Goal: Task Accomplishment & Management: Complete application form

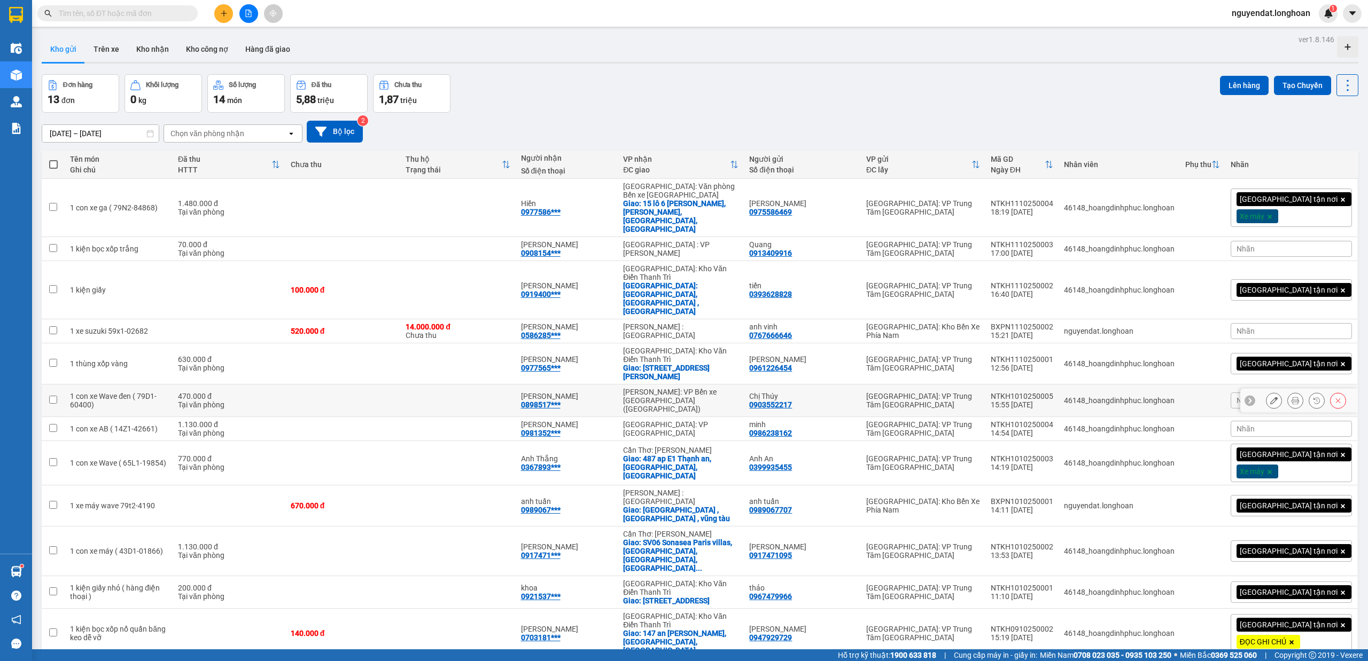
scroll to position [49, 0]
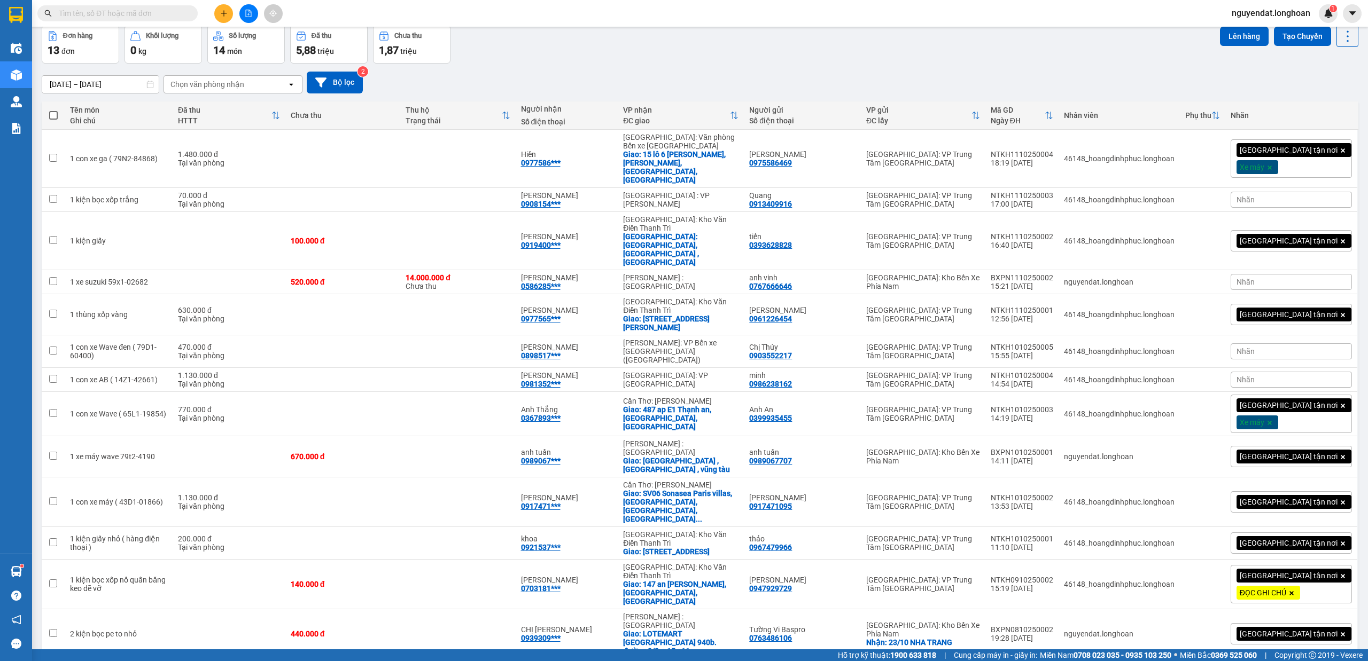
click at [857, 65] on div "[DATE] – [DATE] Press the down arrow key to interact with the calendar and sele…" at bounding box center [700, 83] width 1316 height 38
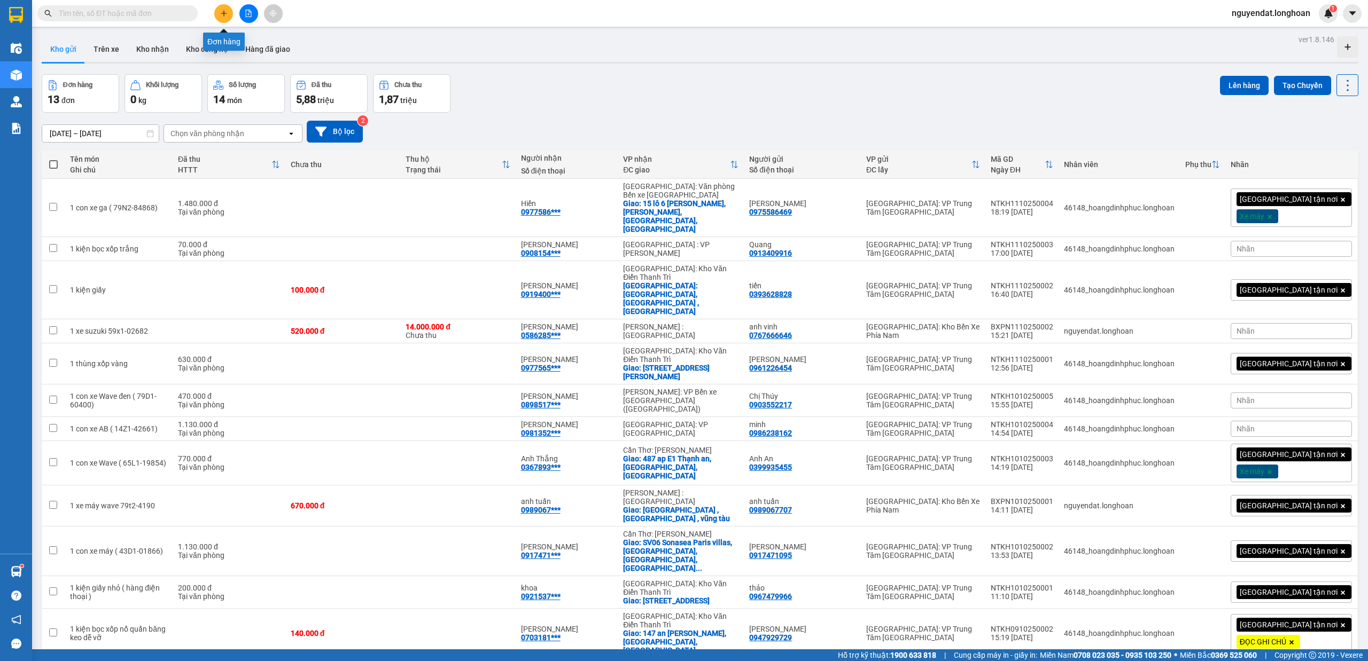
click at [218, 13] on button at bounding box center [223, 13] width 19 height 19
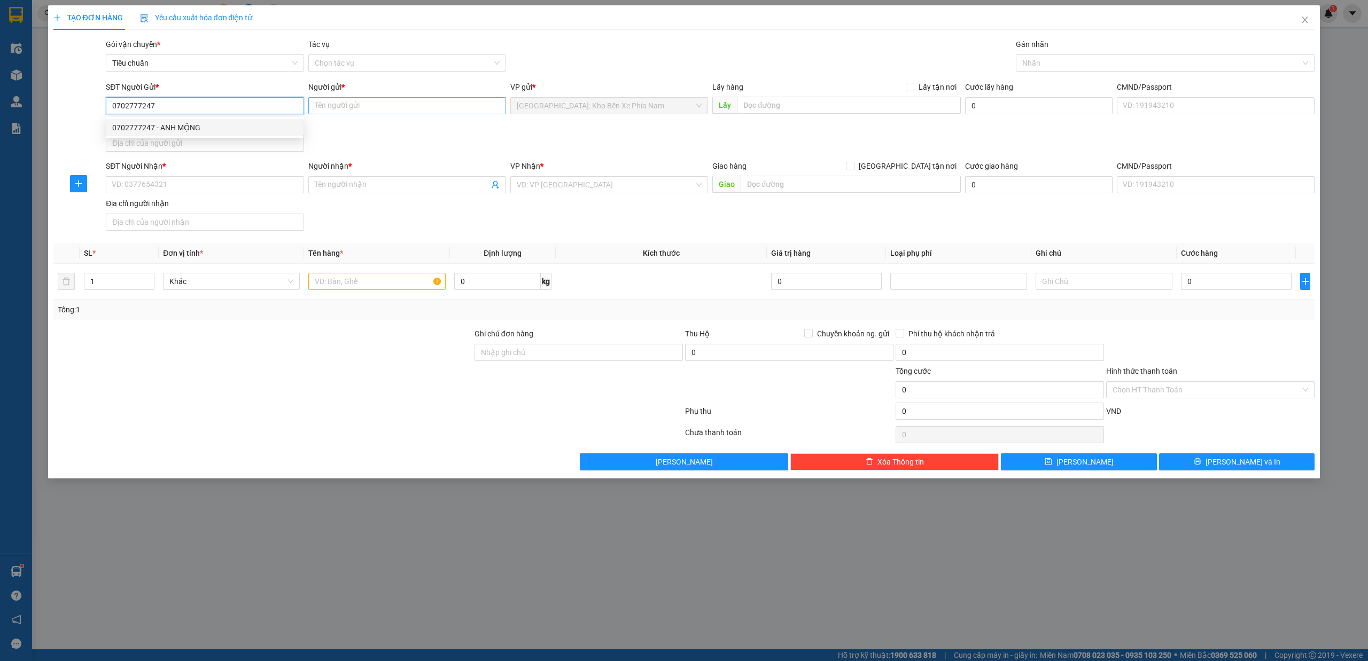
type input "0702777247"
click at [350, 105] on input "Người gửi *" at bounding box center [407, 105] width 198 height 17
click at [337, 105] on input "Người gửi *" at bounding box center [407, 105] width 198 height 17
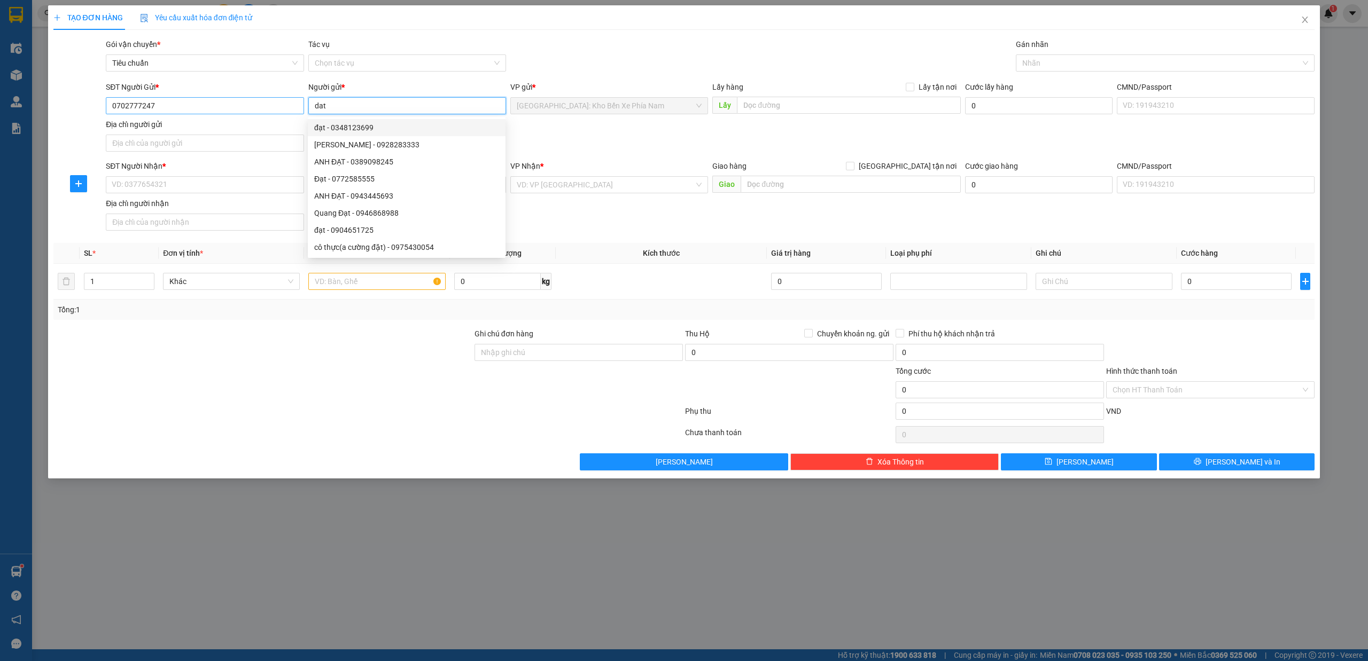
type input "dat"
click at [210, 108] on input "0702777247" at bounding box center [205, 105] width 198 height 17
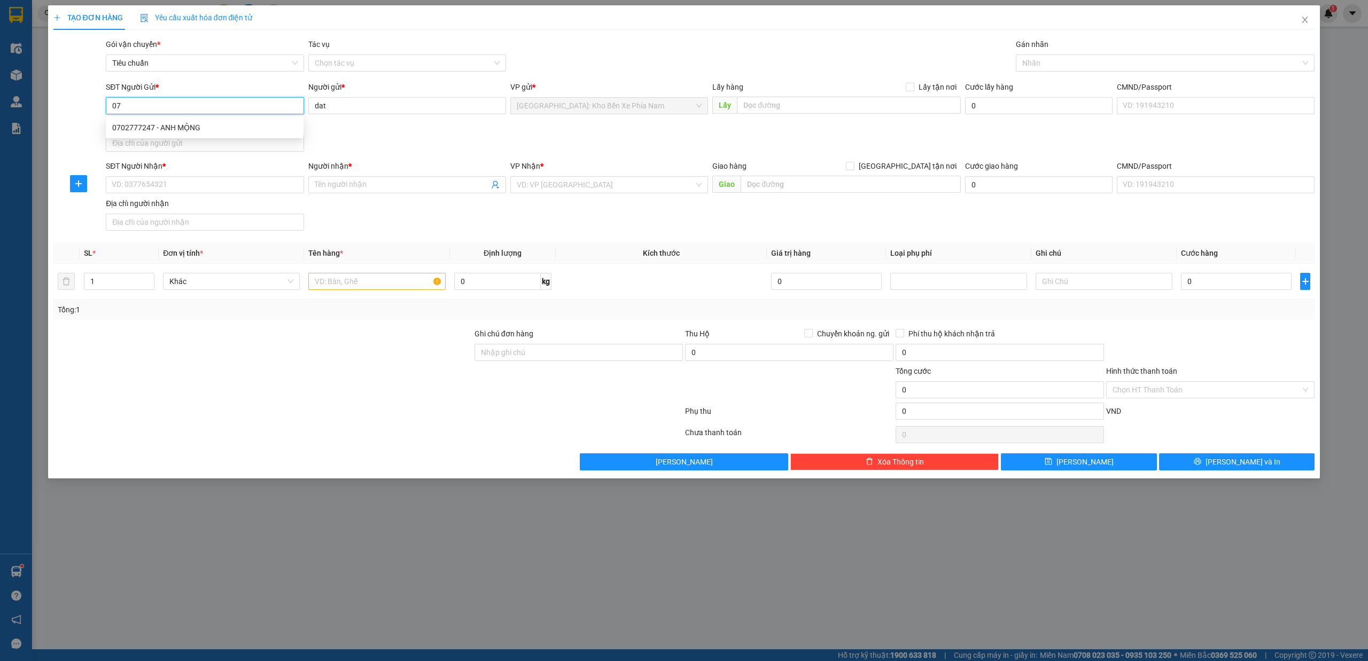
type input "0"
type input "0702777247"
click at [360, 105] on input "dat" at bounding box center [407, 105] width 198 height 17
type input "d"
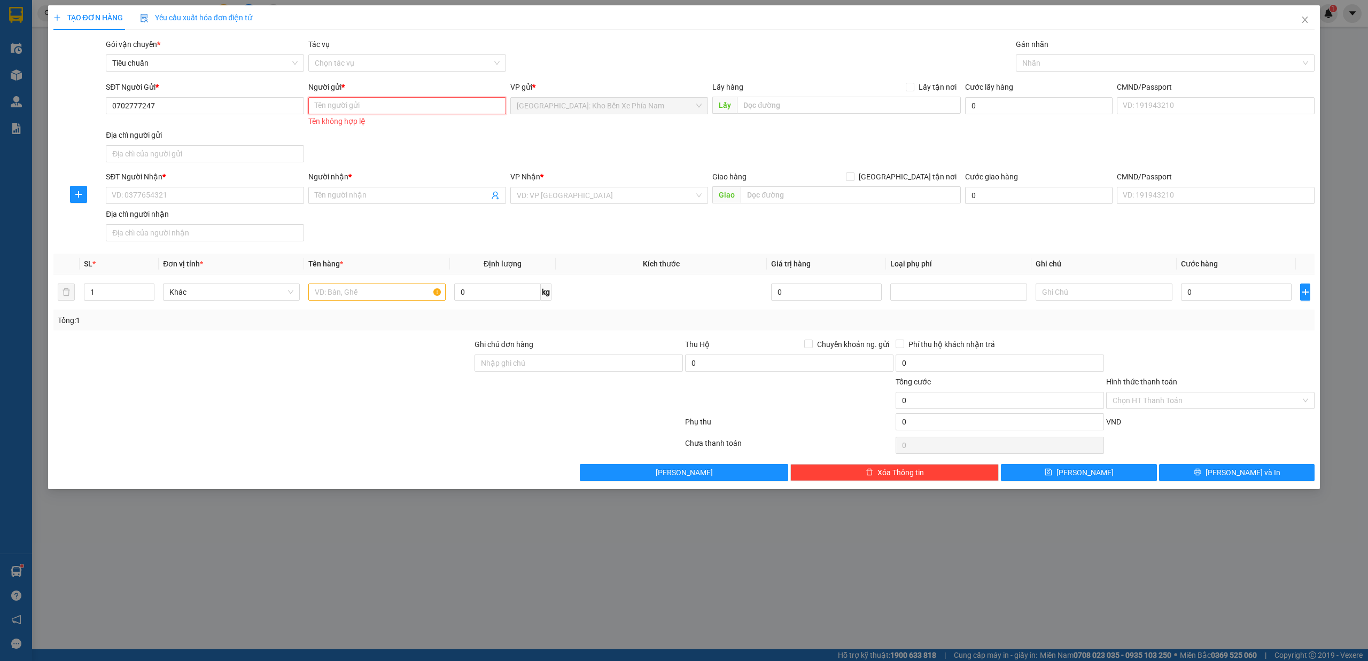
type input "d"
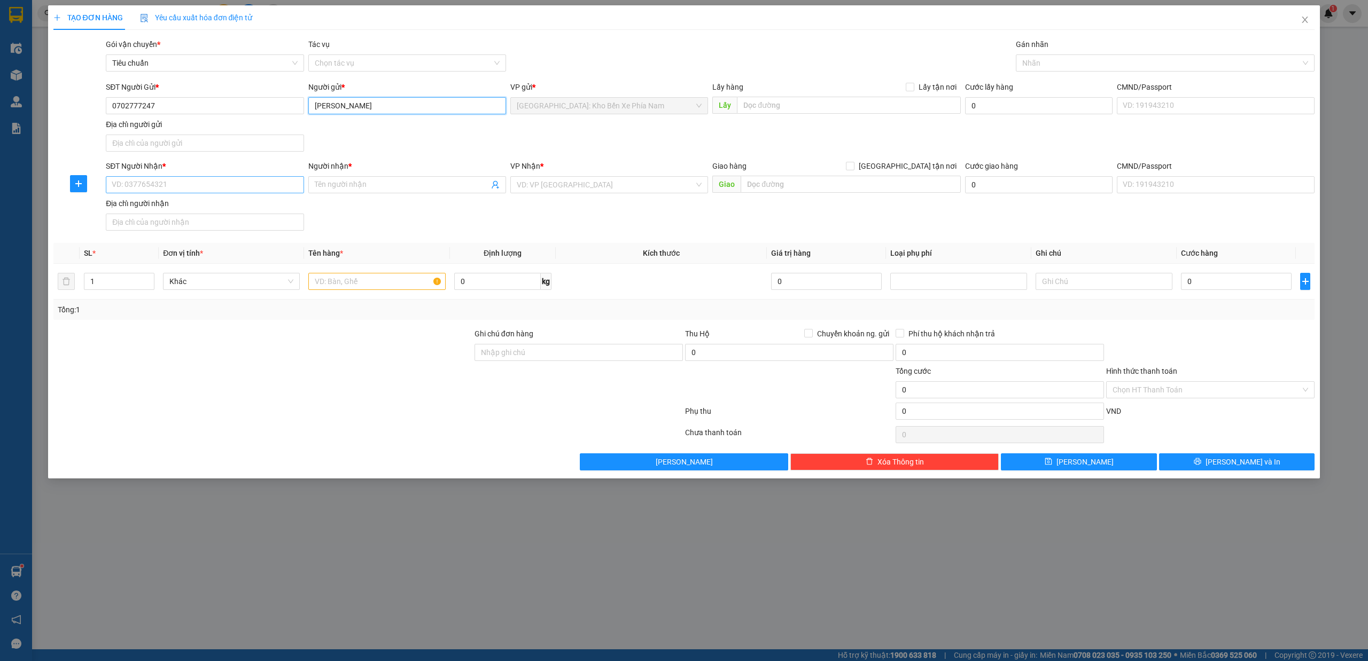
type input "[PERSON_NAME]"
click at [180, 189] on input "SĐT Người Nhận *" at bounding box center [205, 184] width 198 height 17
click at [215, 229] on div "0349000247 - [PERSON_NAME]" at bounding box center [210, 225] width 197 height 12
type input "0349000247"
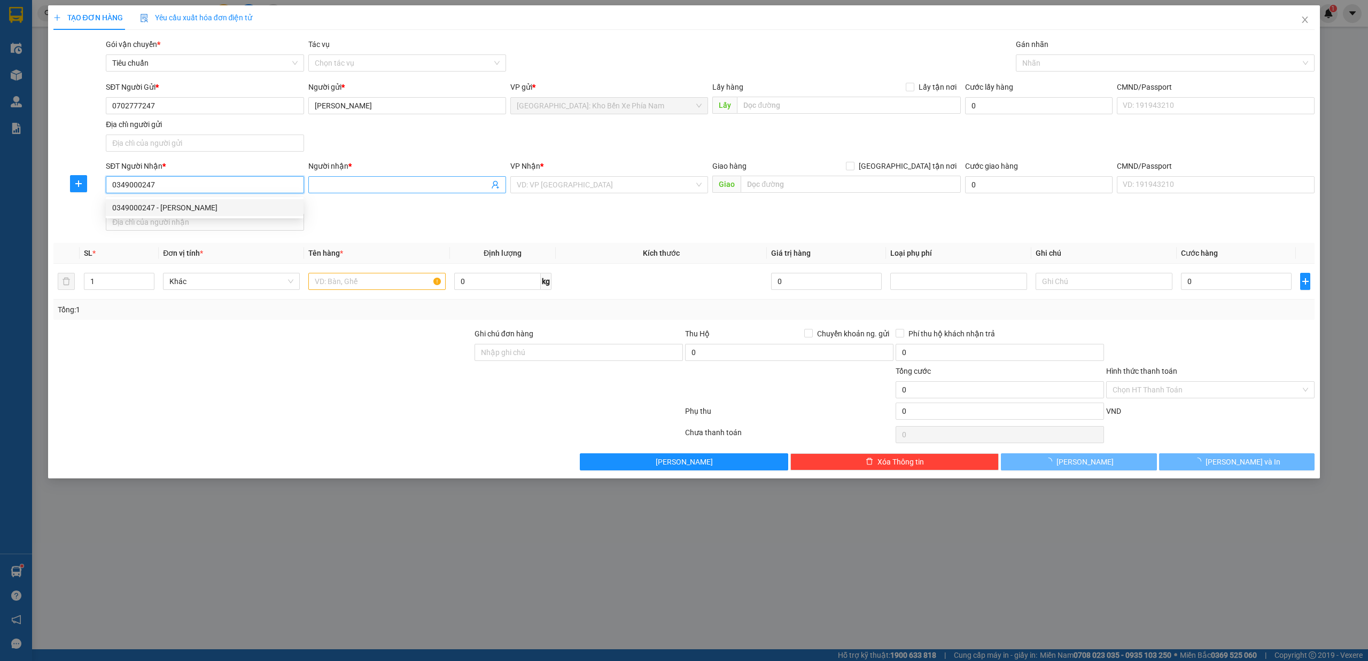
type input "[PERSON_NAME]"
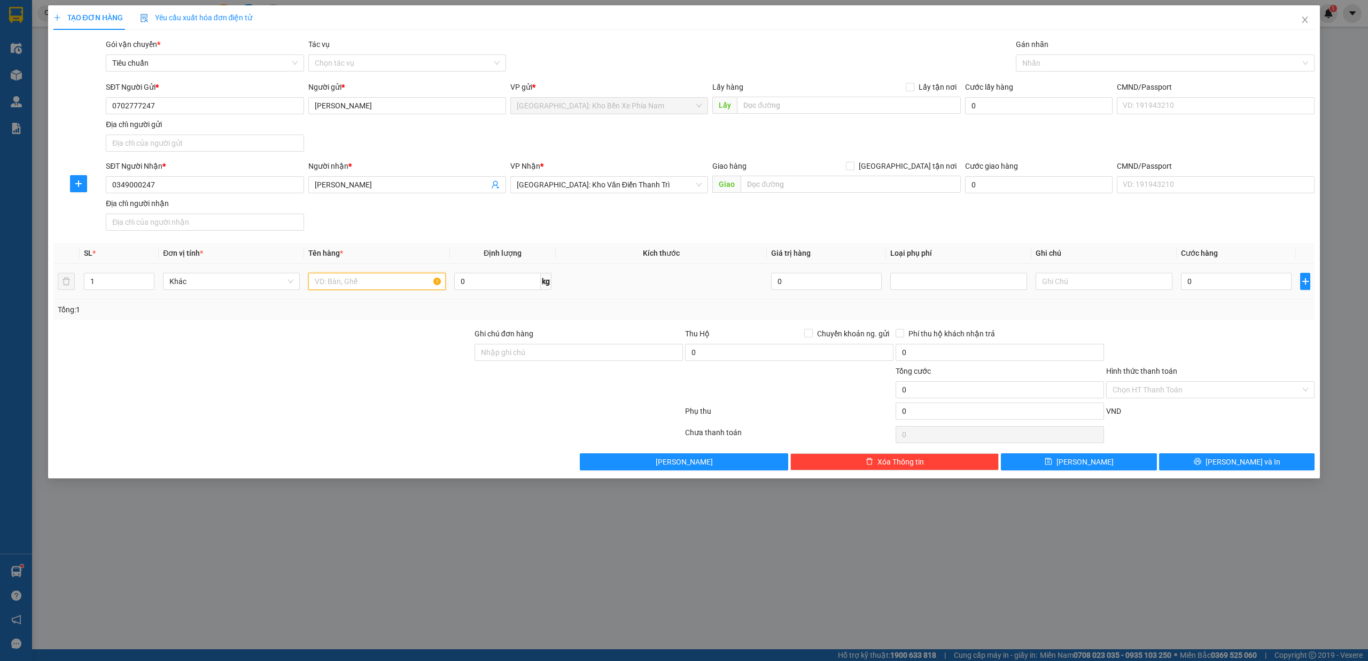
click at [396, 278] on input "text" at bounding box center [376, 281] width 137 height 17
type input "1 kiện hồ sơ"
click at [563, 360] on input "Ghi chú đơn hàng" at bounding box center [578, 352] width 208 height 17
type input "10/10"
click at [1232, 287] on input "0" at bounding box center [1236, 281] width 111 height 17
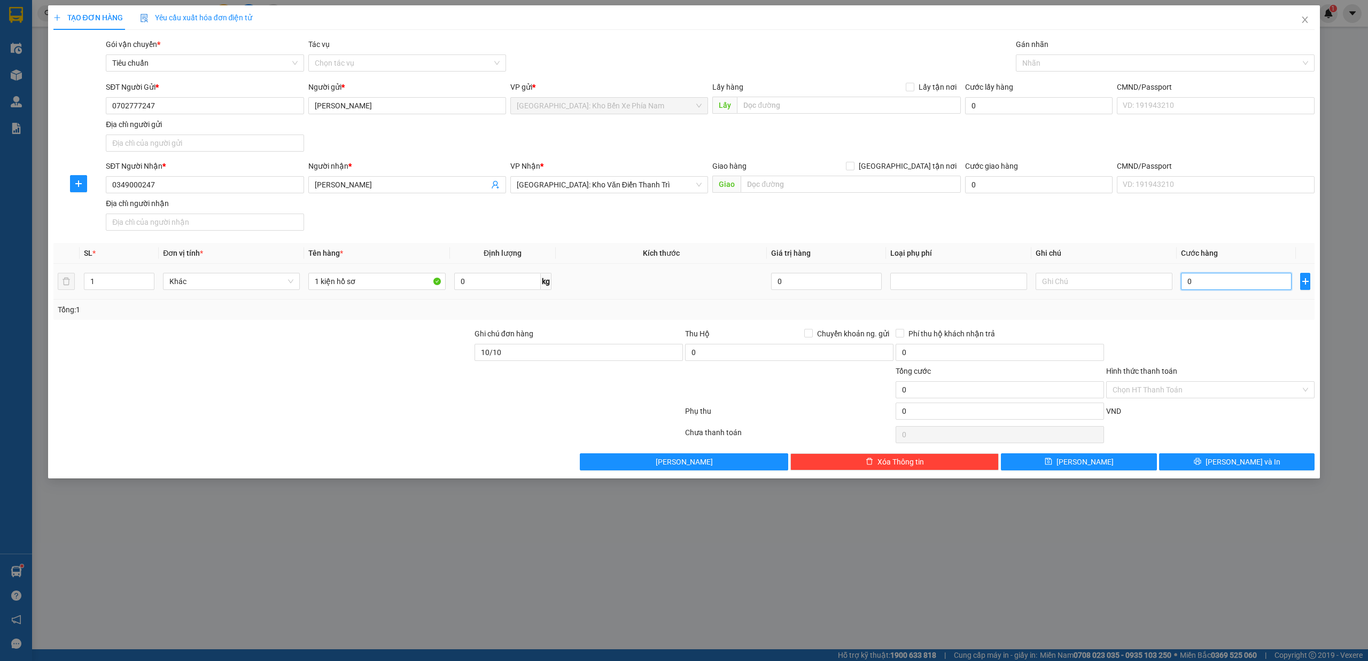
type input "1"
type input "1.000"
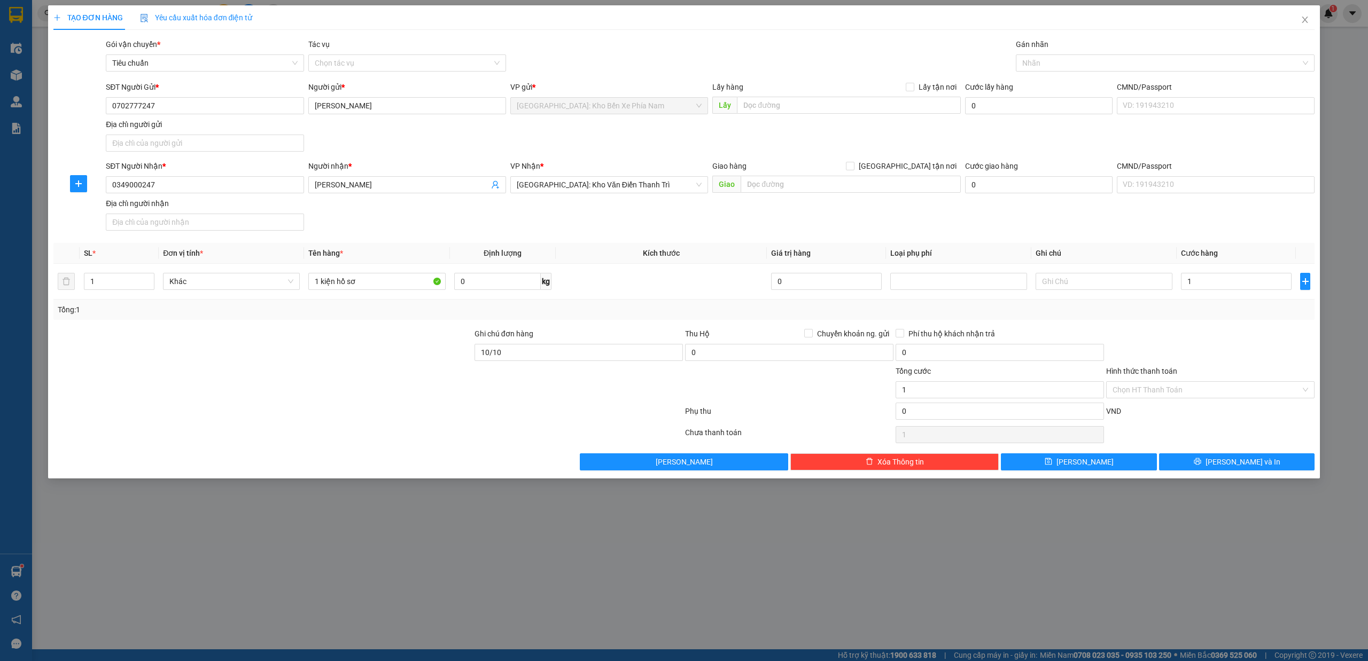
type input "1.000"
click at [1216, 345] on div at bounding box center [1210, 346] width 210 height 37
click at [1272, 466] on button "[PERSON_NAME] và In" at bounding box center [1237, 462] width 156 height 17
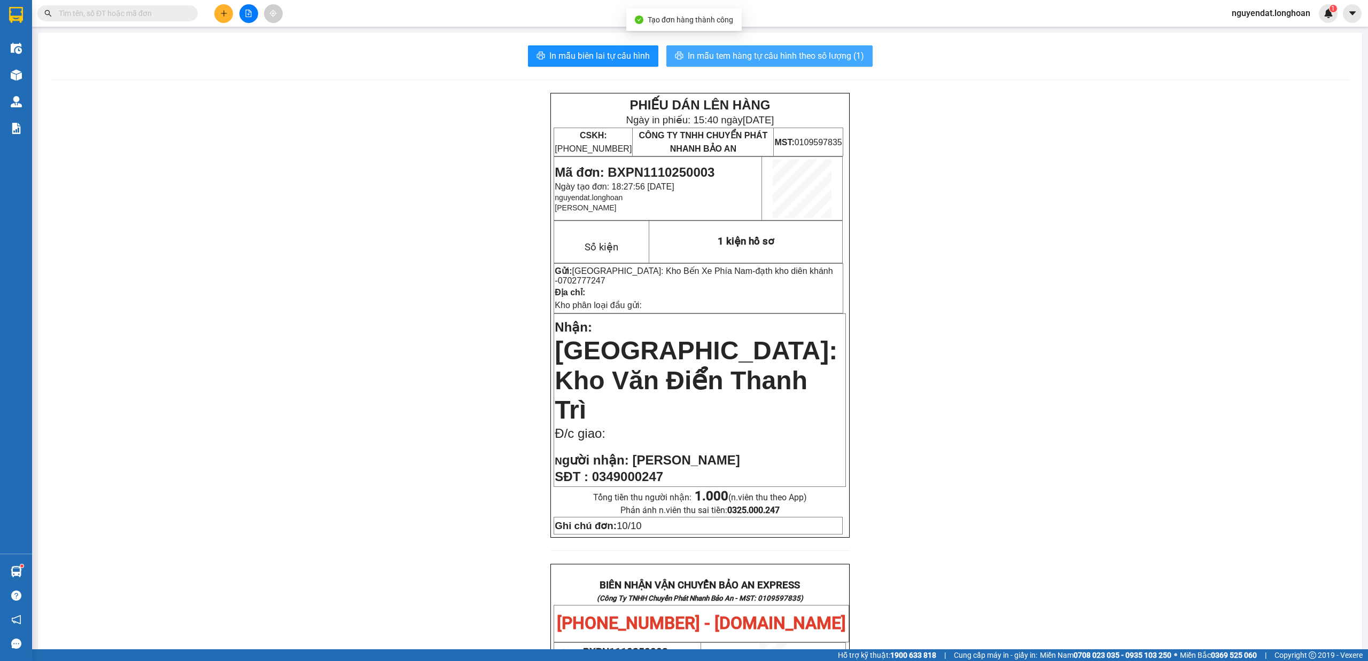
click at [821, 53] on span "In mẫu tem hàng tự cấu hình theo số lượng (1)" at bounding box center [776, 55] width 176 height 13
click at [118, 7] on input "text" at bounding box center [122, 13] width 126 height 12
drag, startPoint x: 212, startPoint y: 3, endPoint x: 237, endPoint y: 15, distance: 28.2
click at [212, 4] on div at bounding box center [248, 13] width 80 height 19
click at [218, 12] on button at bounding box center [223, 13] width 19 height 19
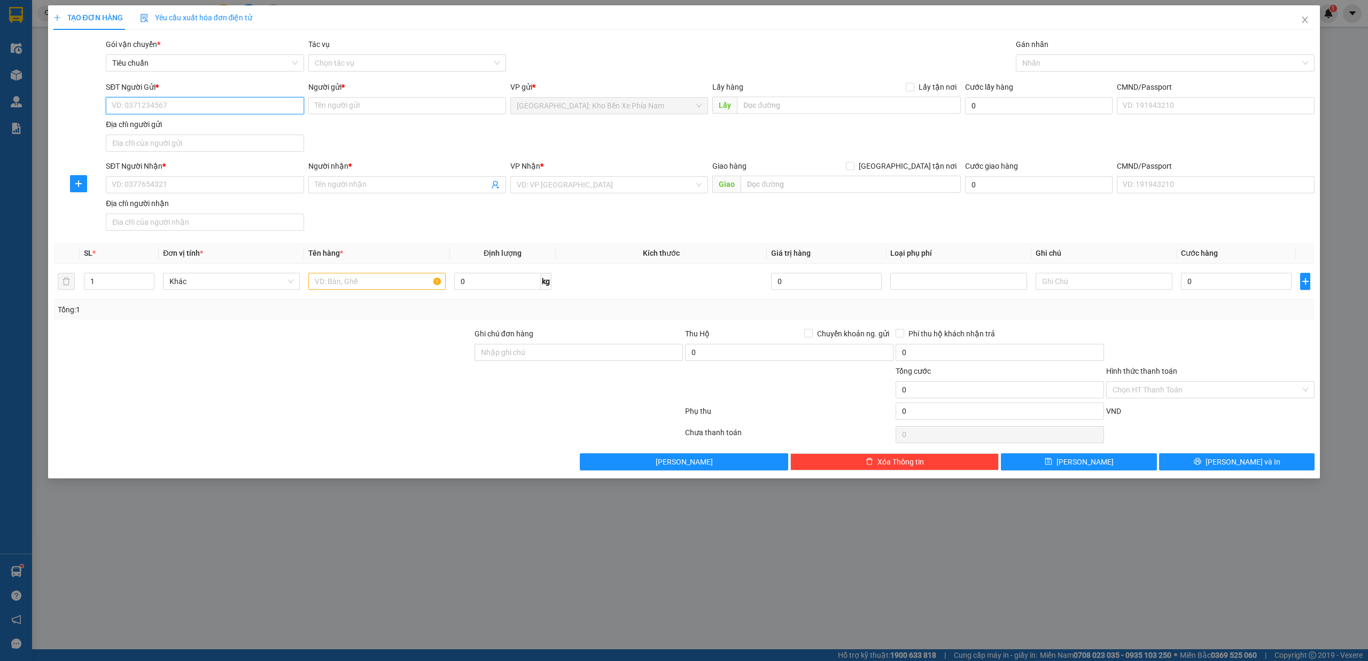
paste input "0336890646"
type input "0336890646"
click at [417, 106] on input "Người gửi *" at bounding box center [407, 105] width 198 height 17
paste input "[PERSON_NAME]"
type input "[PERSON_NAME]"
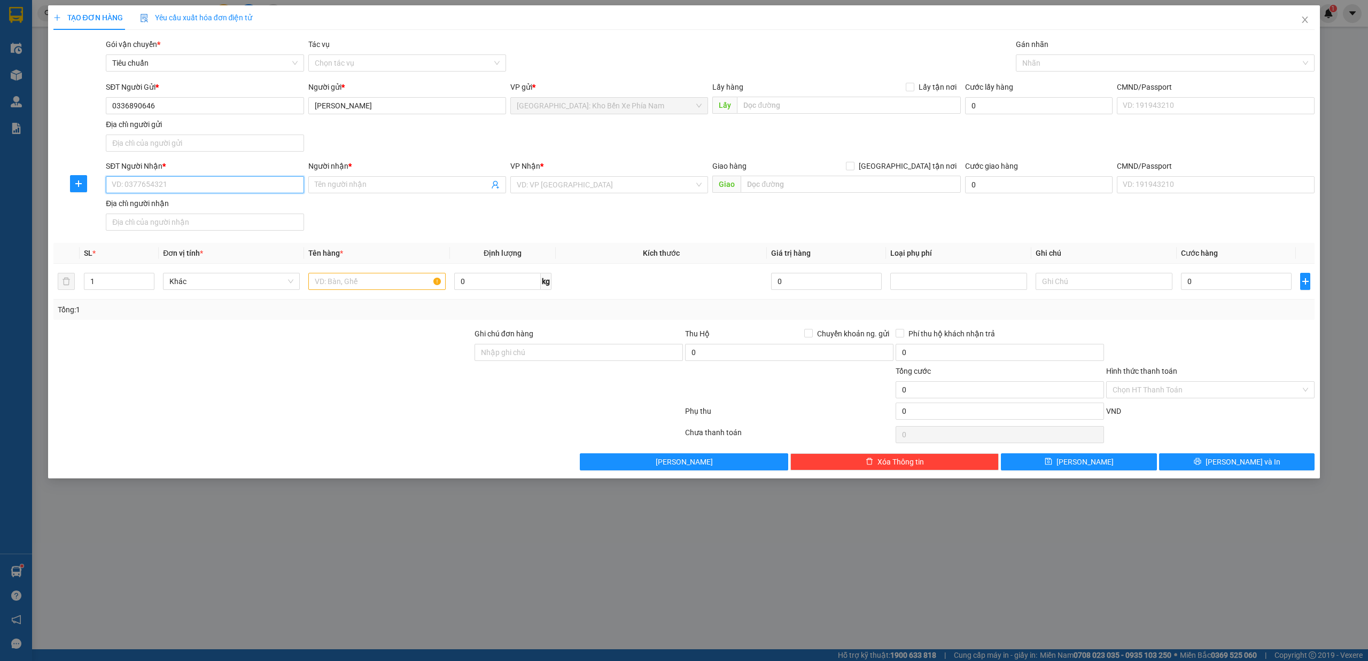
paste input "0978850565"
type input "0978850565"
click at [362, 187] on input "Người nhận *" at bounding box center [402, 185] width 174 height 12
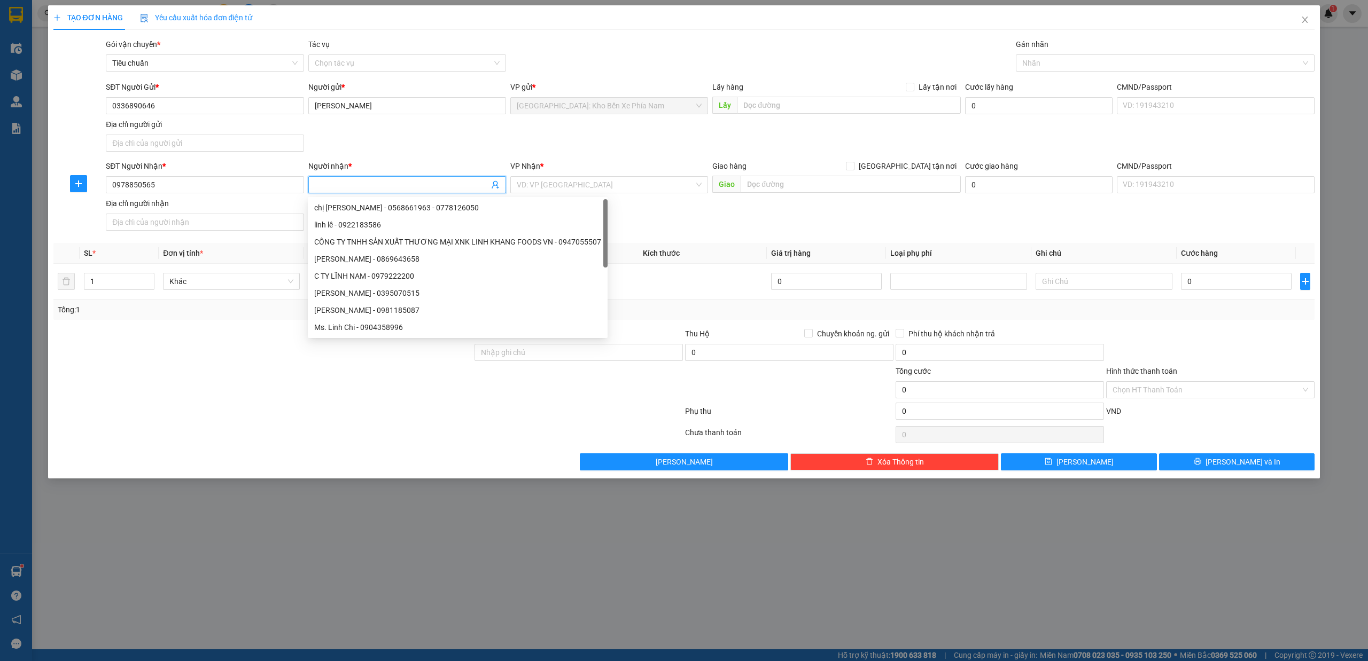
paste input "[PERSON_NAME]"
type input "[PERSON_NAME]"
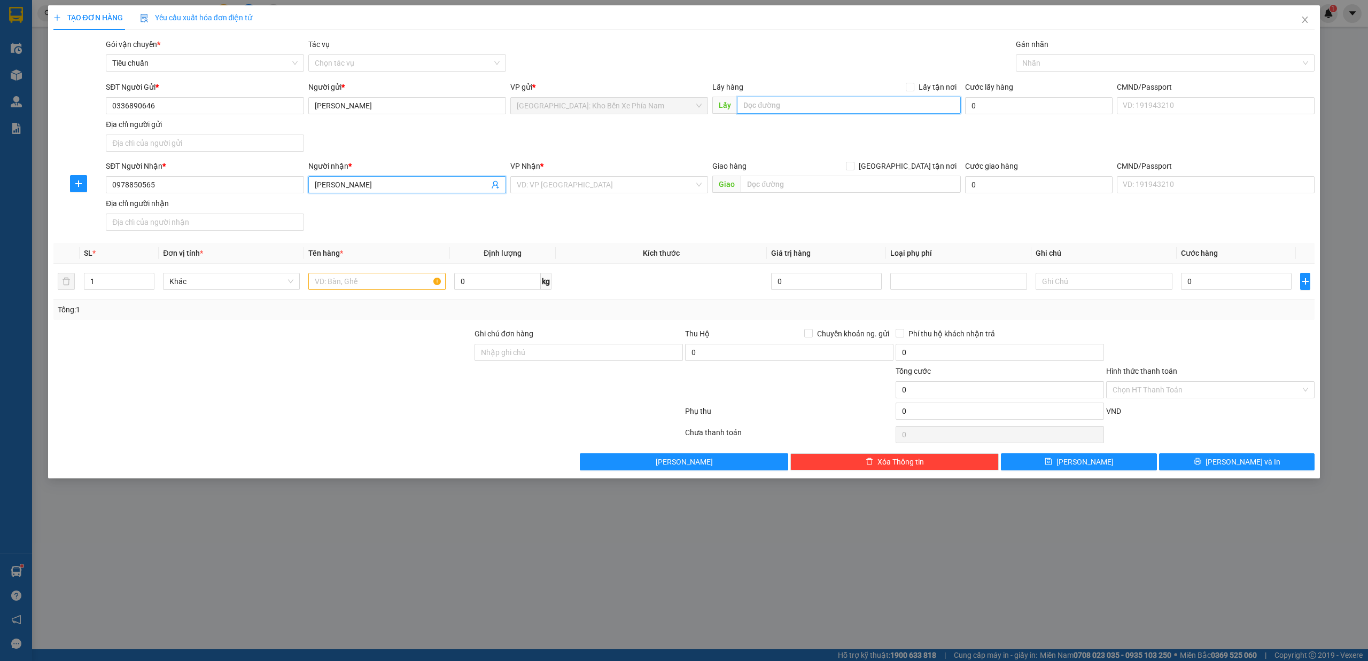
click at [829, 100] on input "text" at bounding box center [849, 105] width 224 height 17
paste input "51 âu cơ nha trang"
type input "51 âu cơ nha trang"
click at [868, 190] on input "text" at bounding box center [850, 184] width 220 height 17
paste input "2/14 tăng bạt hổ p11 quận bình thạnh hcm"
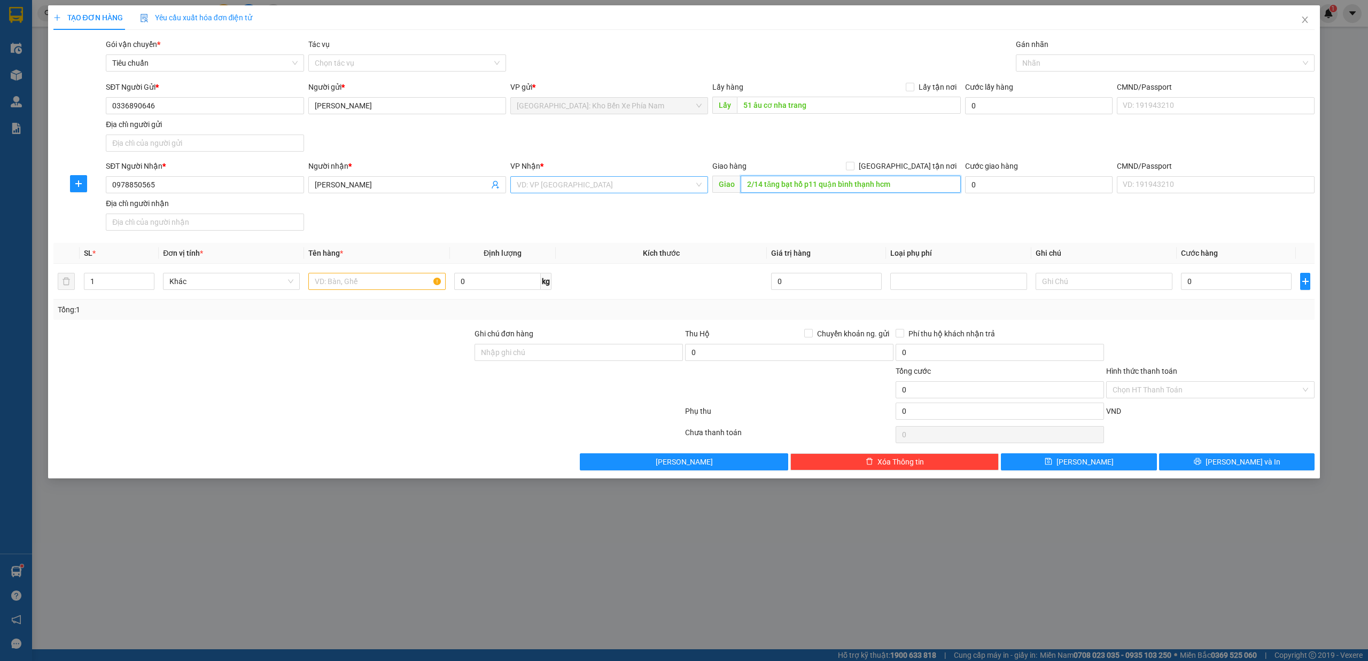
type input "2/14 tăng bạt hổ p11 quận bình thạnh hcm"
click at [623, 182] on input "search" at bounding box center [605, 185] width 177 height 16
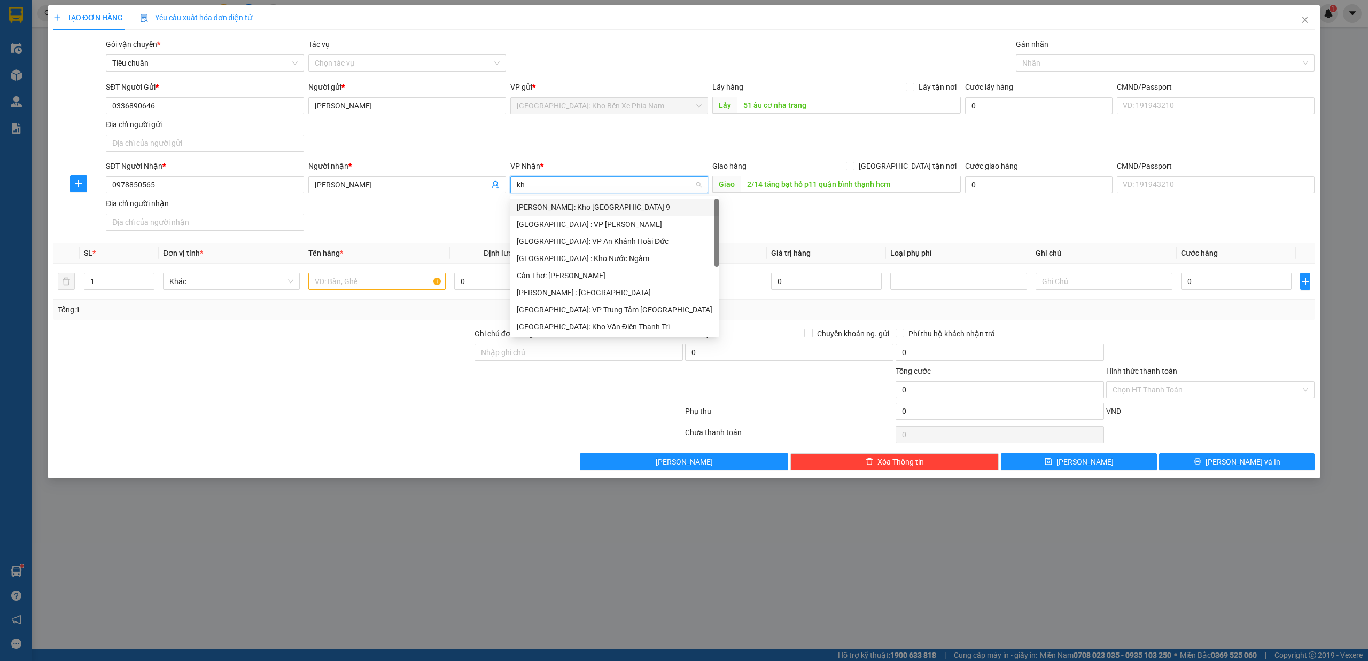
type input "kho"
click at [612, 262] on div "[PERSON_NAME] : [GEOGRAPHIC_DATA]" at bounding box center [609, 259] width 185 height 12
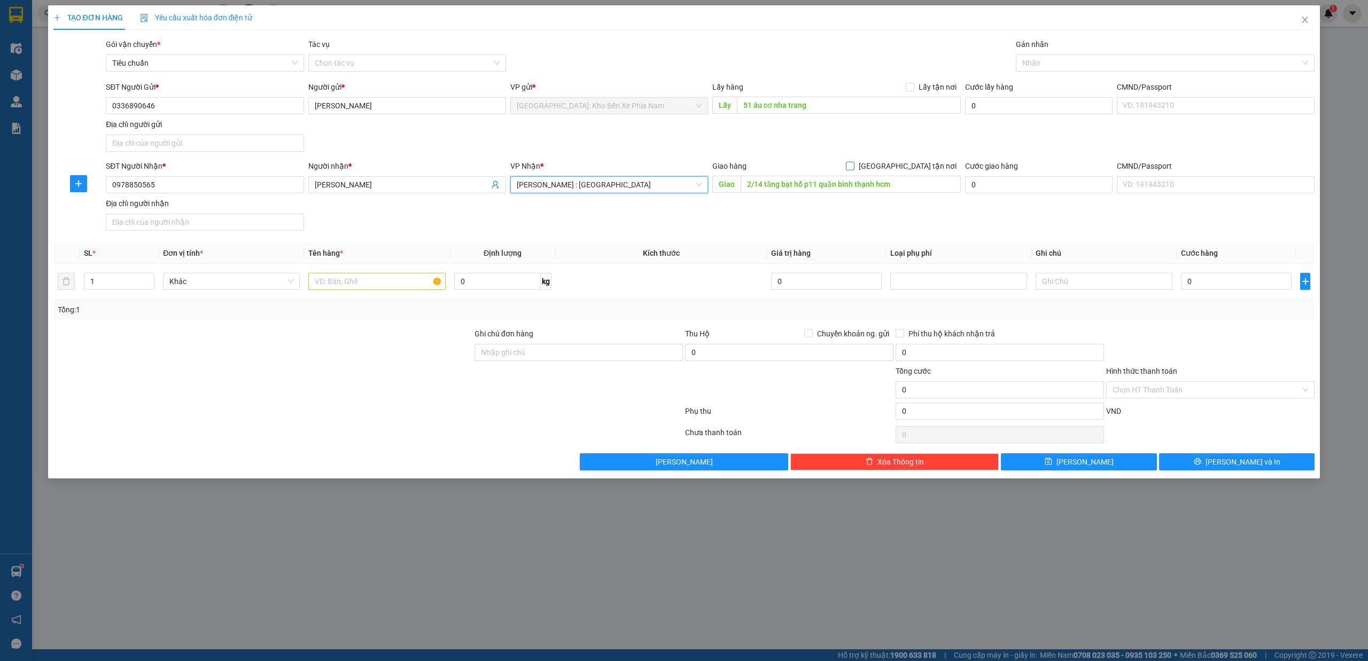
click at [853, 169] on input "[GEOGRAPHIC_DATA] tận nơi" at bounding box center [849, 165] width 7 height 7
checkbox input "true"
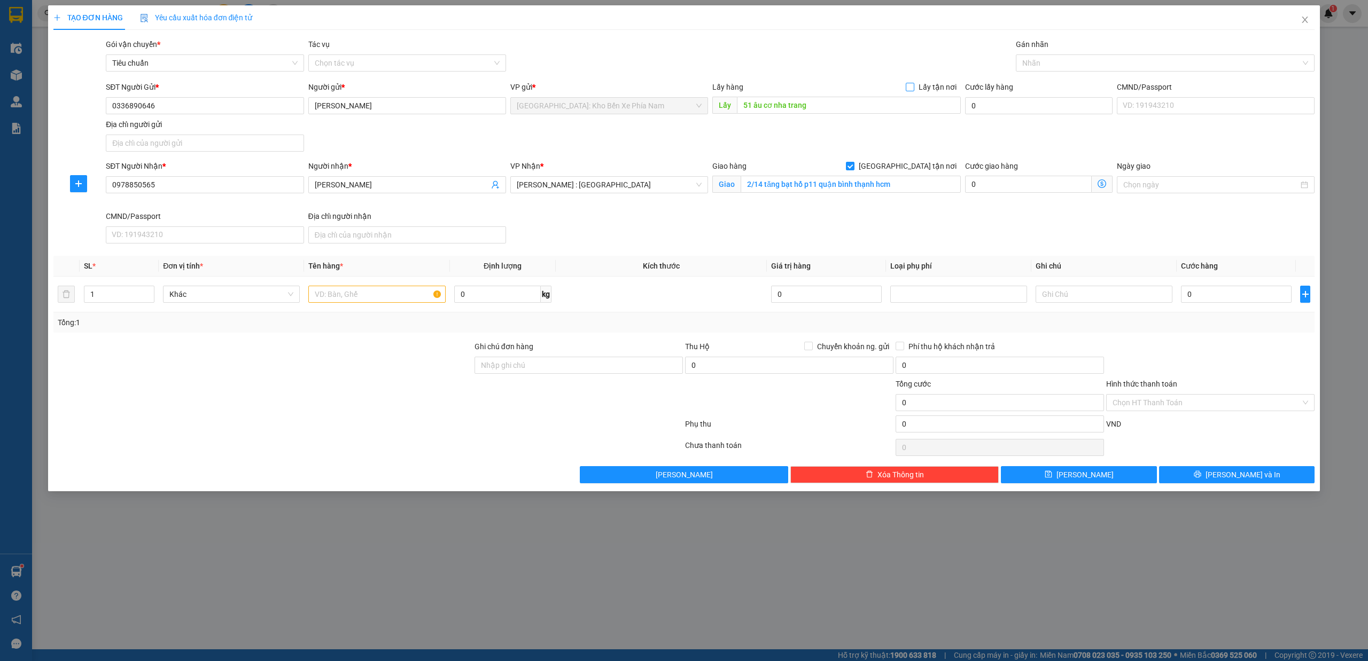
click at [913, 90] on input "Lấy tận nơi" at bounding box center [909, 86] width 7 height 7
checkbox input "true"
paste input "1 xe đạp mini"
type input "1 xe đạp mini"
click at [1198, 303] on input "0" at bounding box center [1236, 294] width 111 height 17
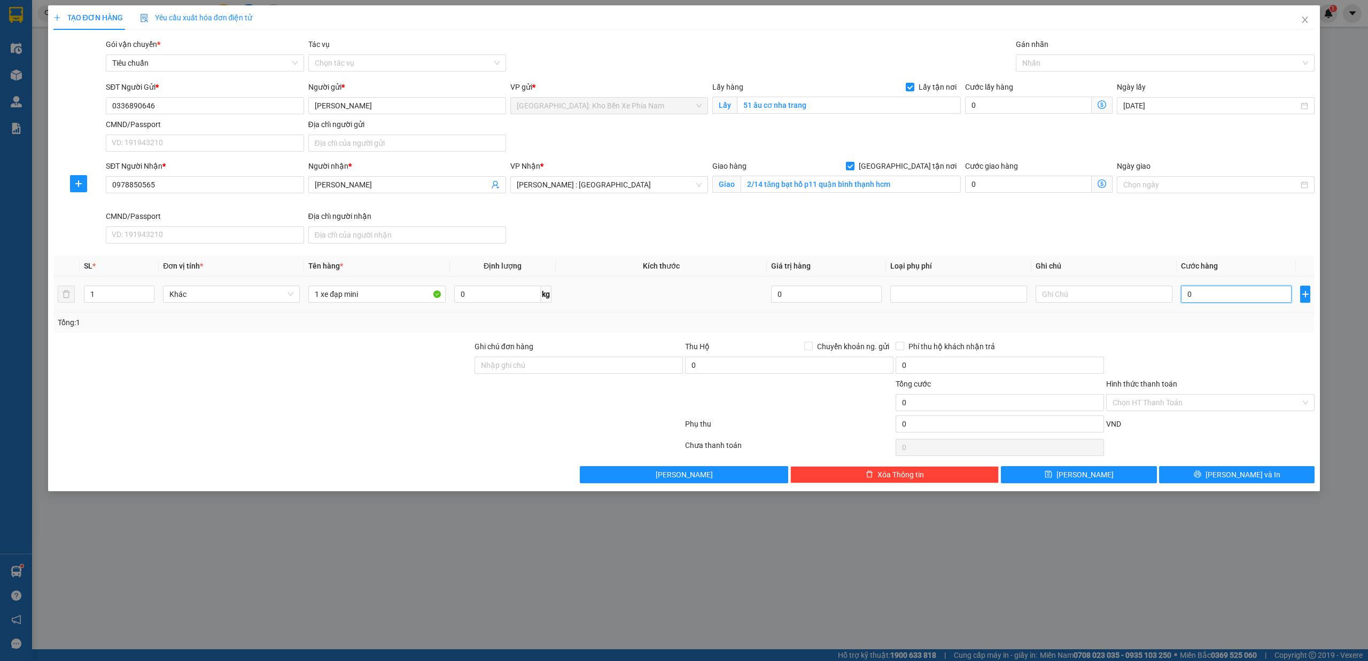
type input "2"
type input "25"
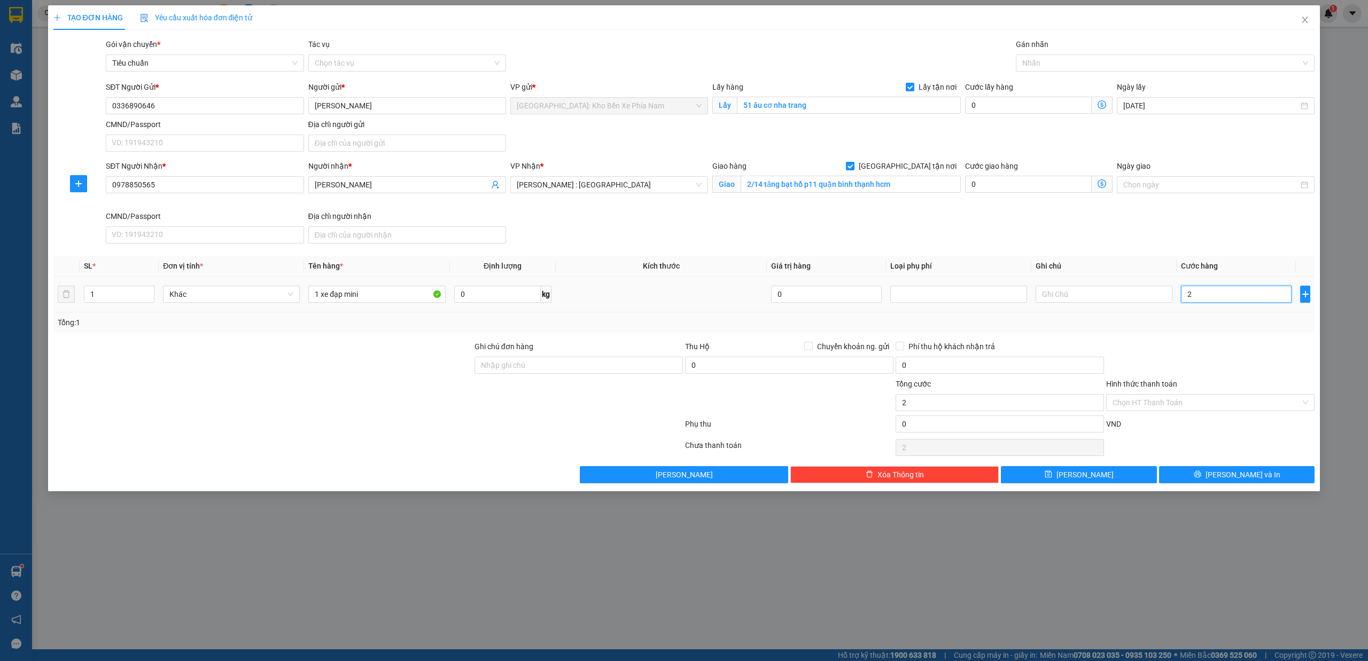
type input "25"
type input "250"
type input "2.500"
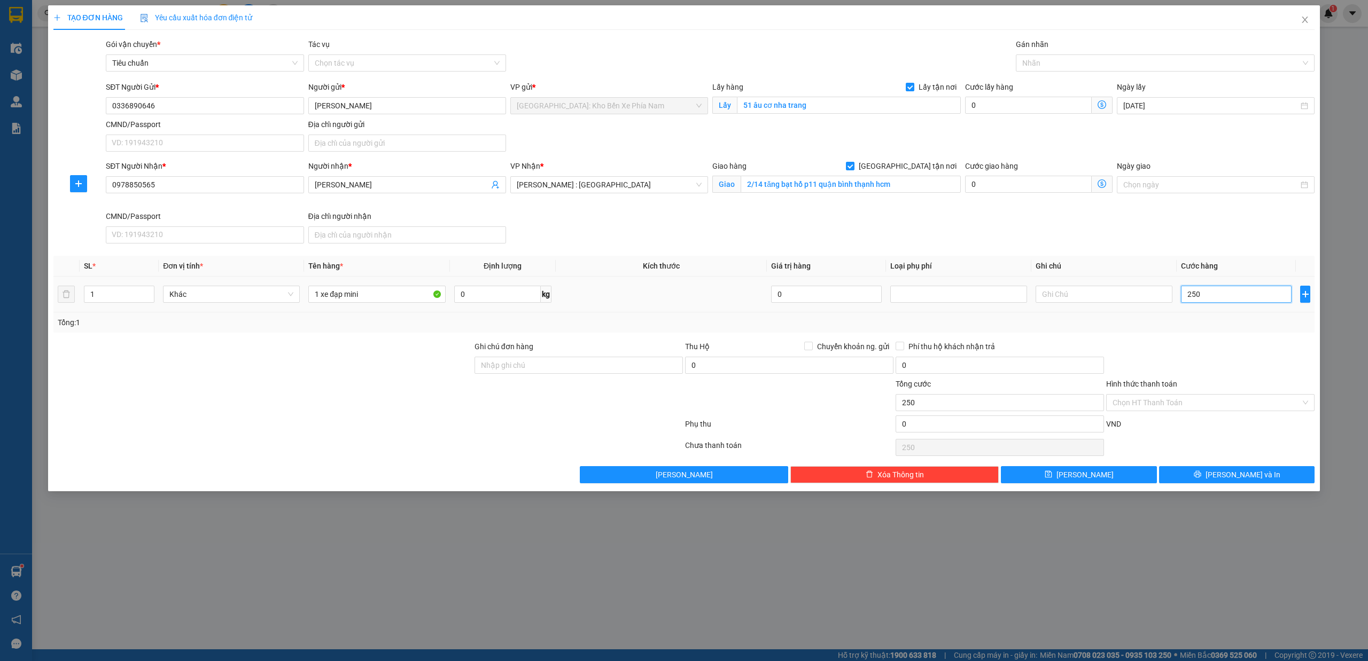
type input "2.500"
type input "25.000"
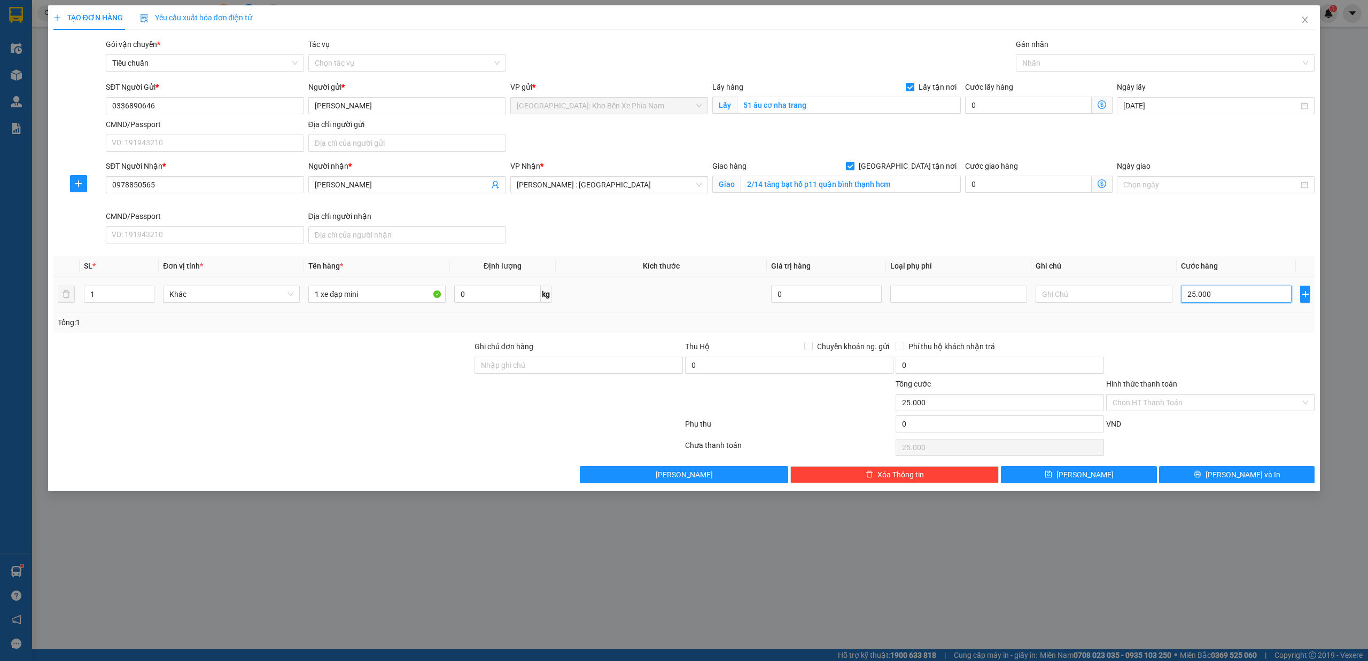
type input "250.000"
click at [1007, 105] on input "0" at bounding box center [1028, 105] width 127 height 17
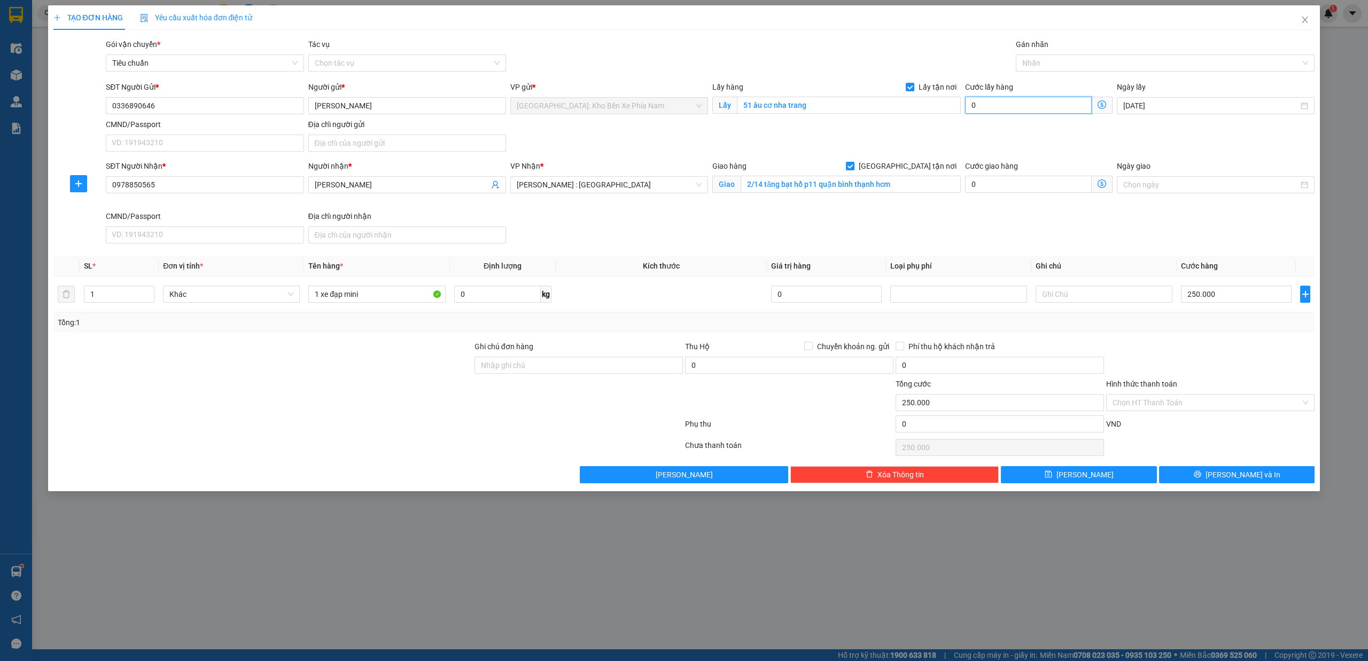
type input "250.006"
type input "6"
type input "250.065"
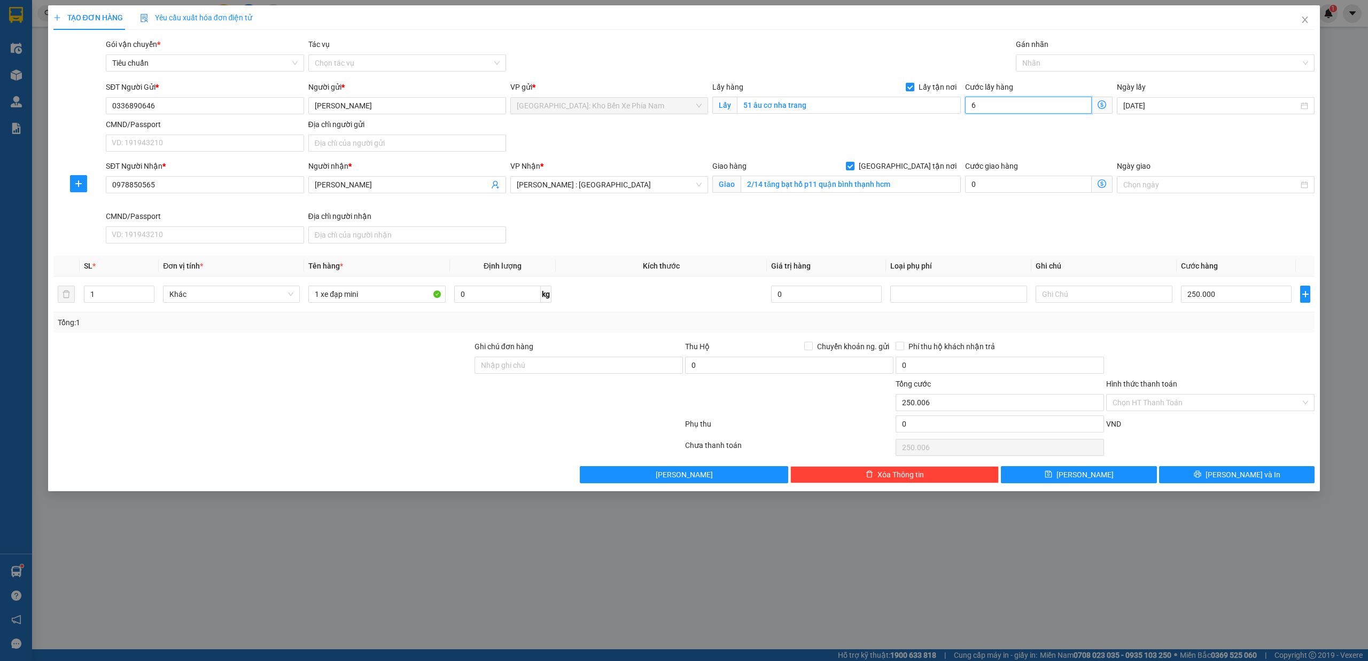
type input "65"
type input "250.650"
type input "650"
type input "256.500"
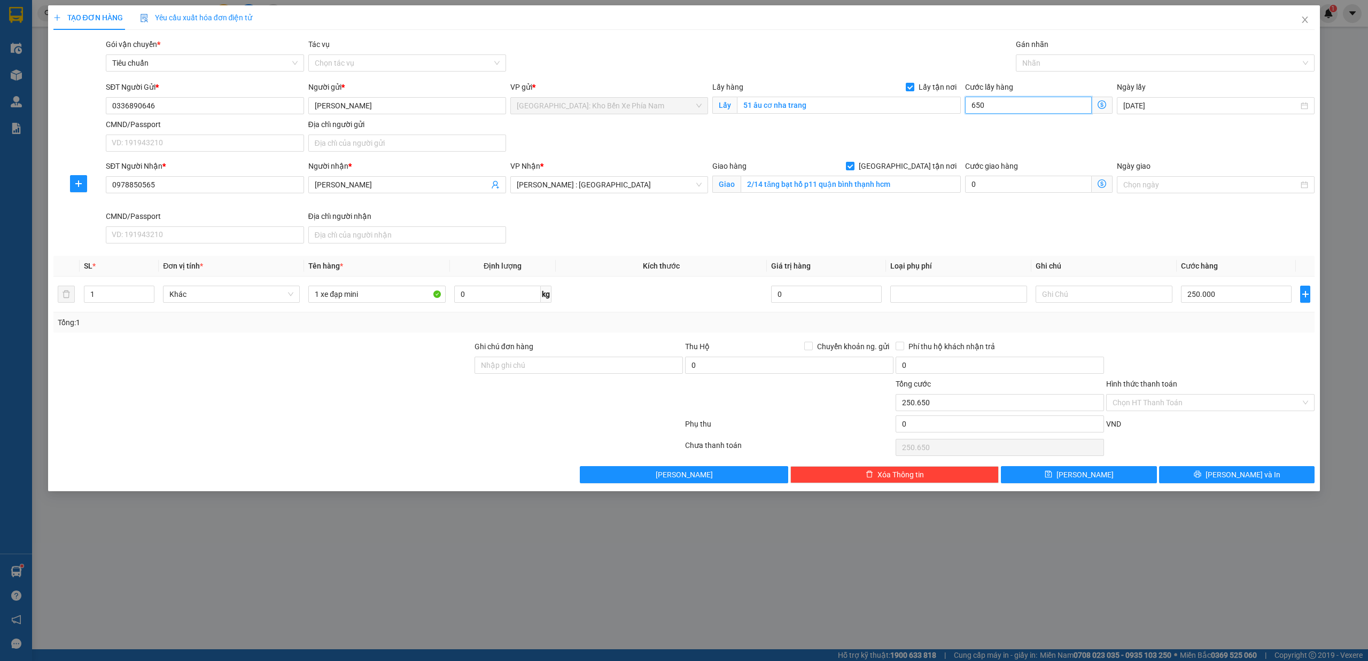
type input "256.500"
type input "6.500"
type input "315.000"
click at [1073, 56] on div "Nhãn" at bounding box center [1165, 62] width 299 height 17
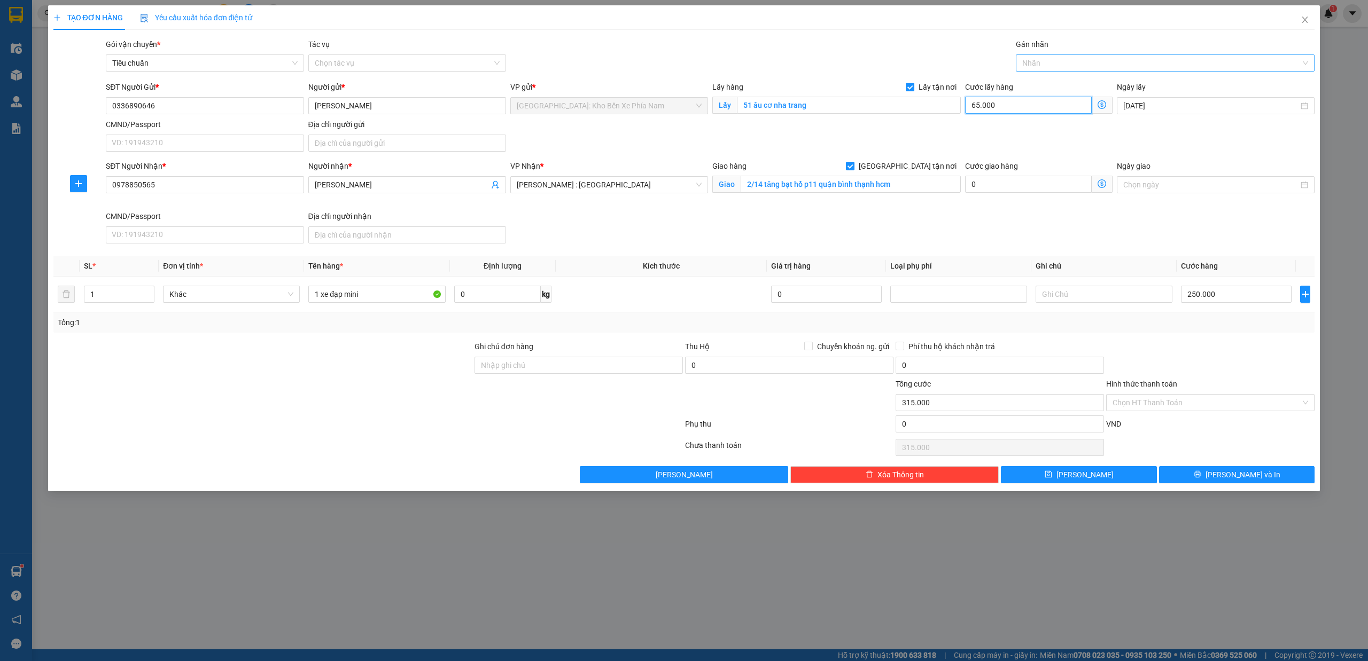
type input "65.000"
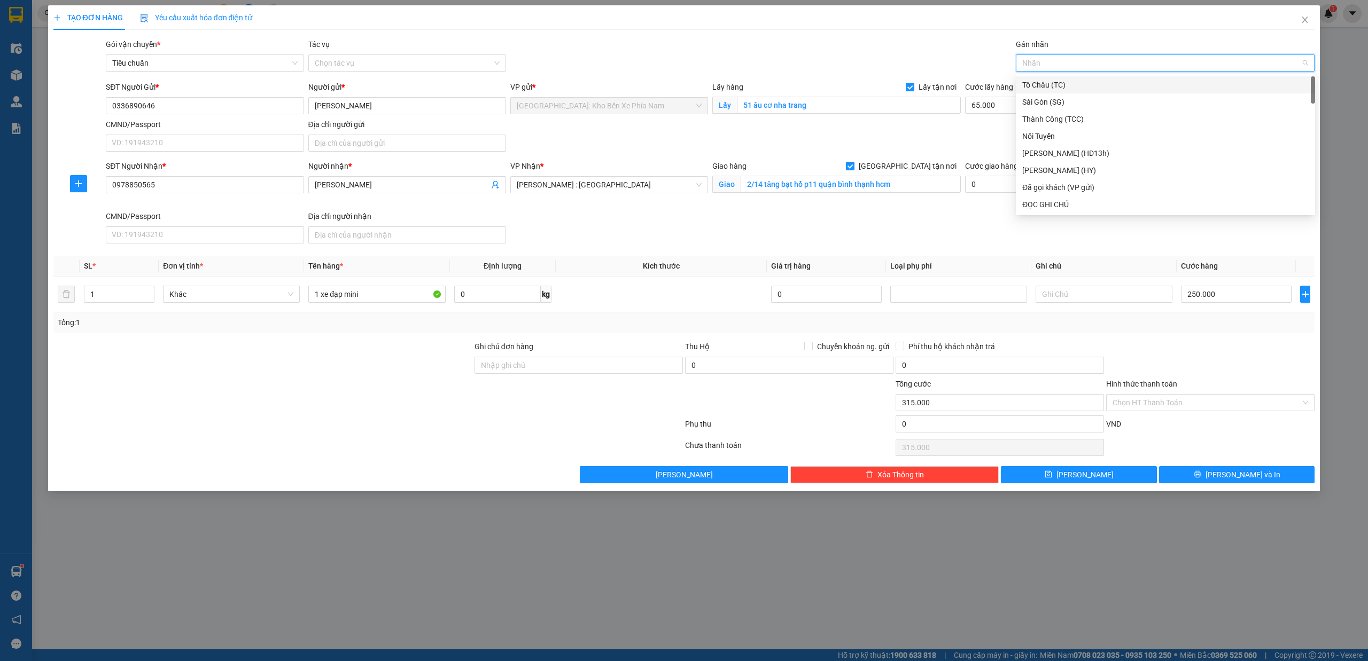
type input "g"
click at [1075, 206] on div "[GEOGRAPHIC_DATA] tận nơi" at bounding box center [1165, 205] width 286 height 12
click at [604, 364] on input "Ghi chú đơn hàng" at bounding box center [578, 365] width 208 height 17
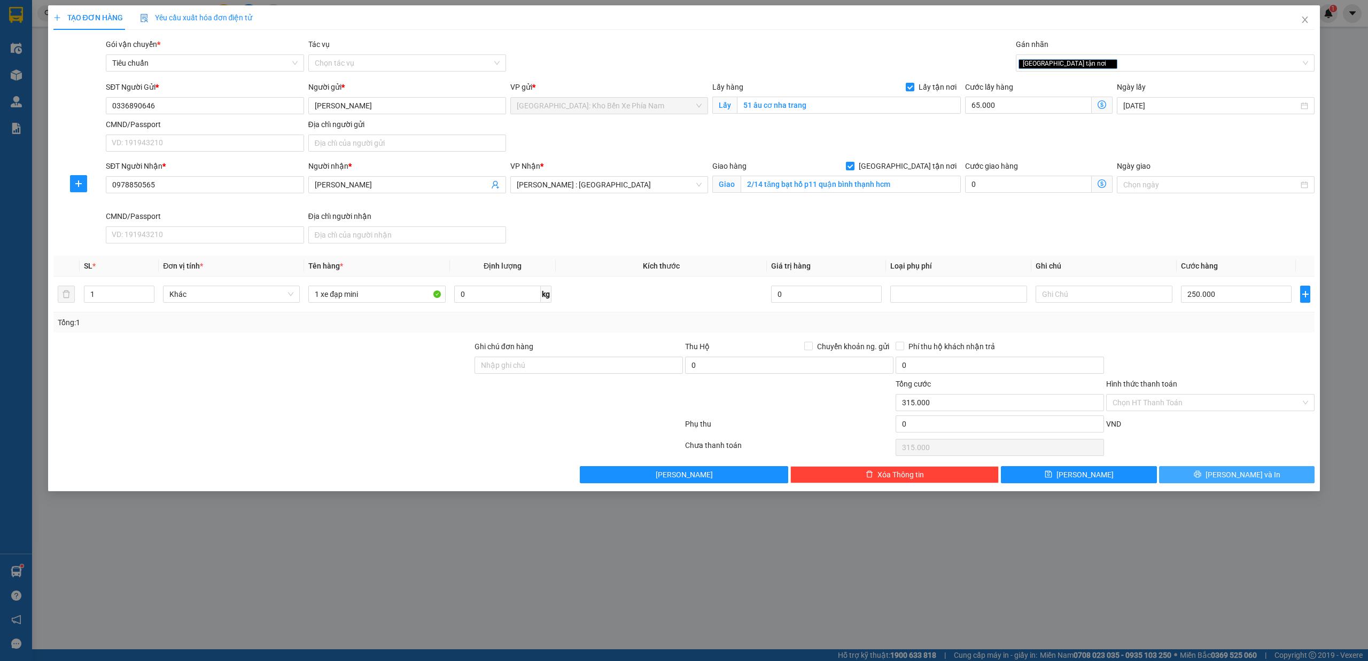
click at [1278, 478] on button "[PERSON_NAME] và In" at bounding box center [1237, 474] width 156 height 17
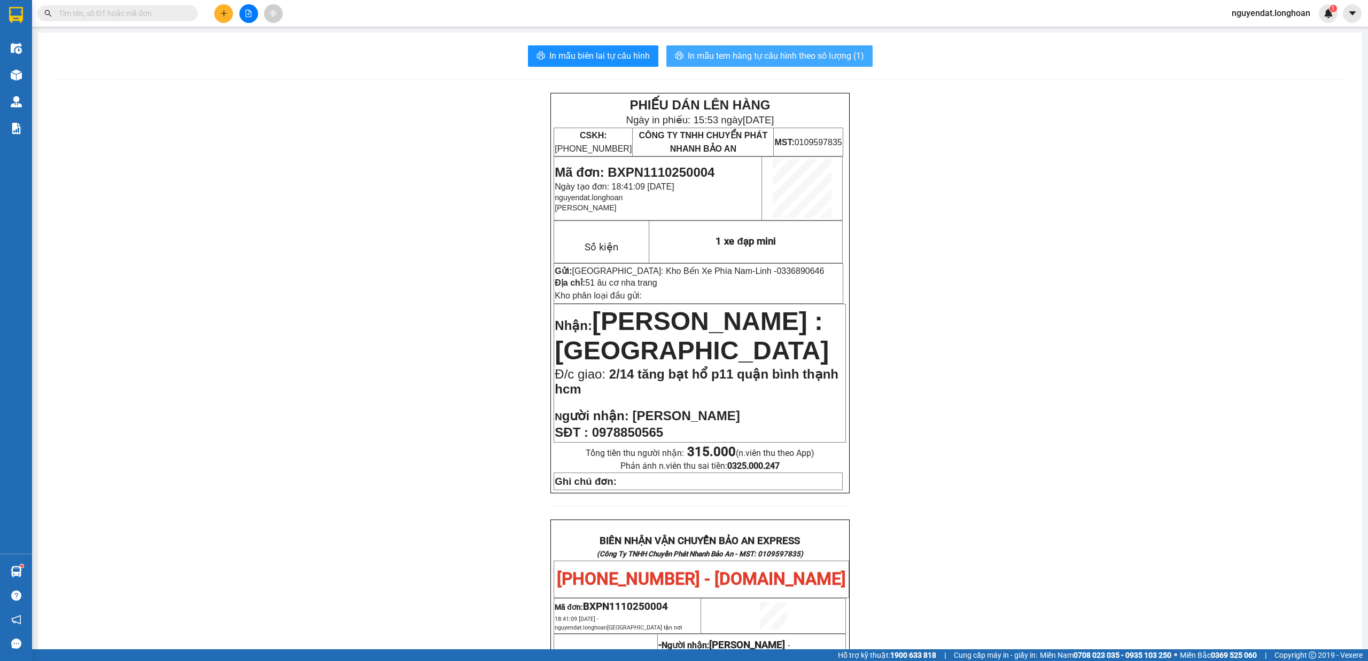
click at [833, 49] on span "In mẫu tem hàng tự cấu hình theo số lượng (1)" at bounding box center [776, 55] width 176 height 13
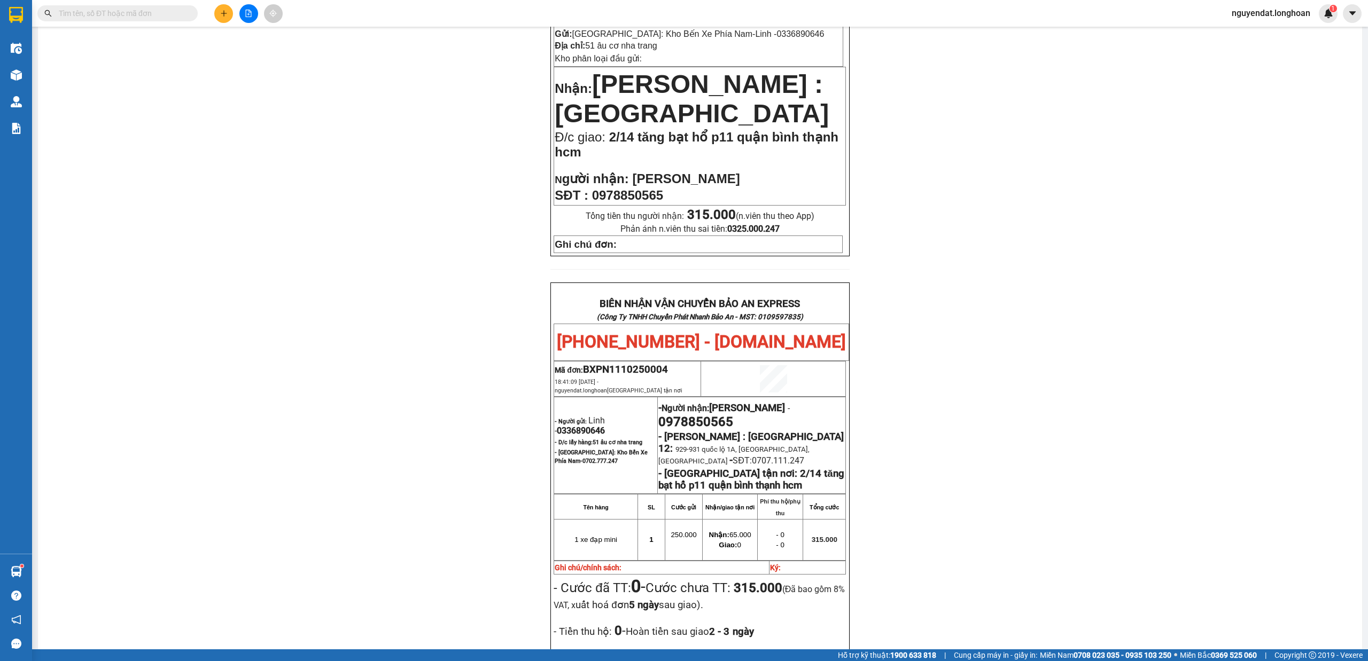
scroll to position [475, 0]
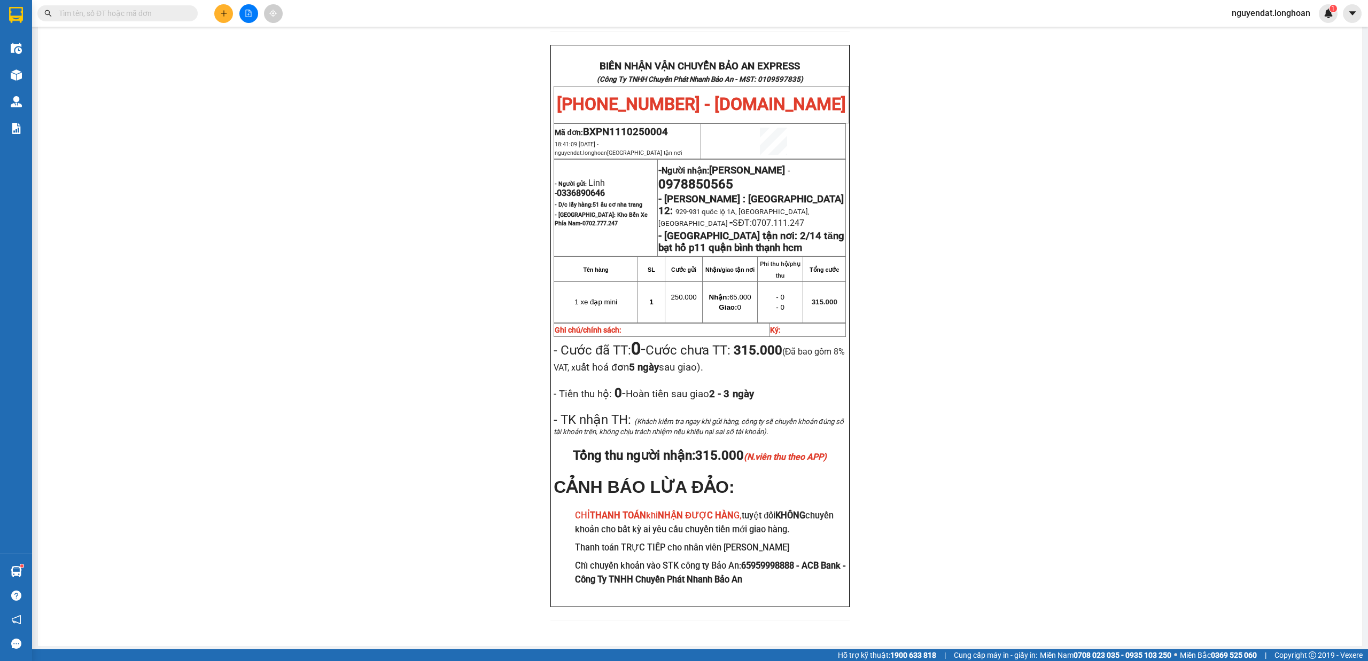
click at [580, 196] on span "0336890646" at bounding box center [581, 193] width 48 height 10
copy span "0336890646"
click at [1049, 490] on div "PHIẾU DÁN LÊN HÀNG Ngày in phiếu: 15:53 [DATE] CSKH: [PHONE_NUMBER] CÔNG TY TNH…" at bounding box center [700, 126] width 1298 height 1016
drag, startPoint x: 557, startPoint y: 485, endPoint x: 524, endPoint y: 490, distance: 33.5
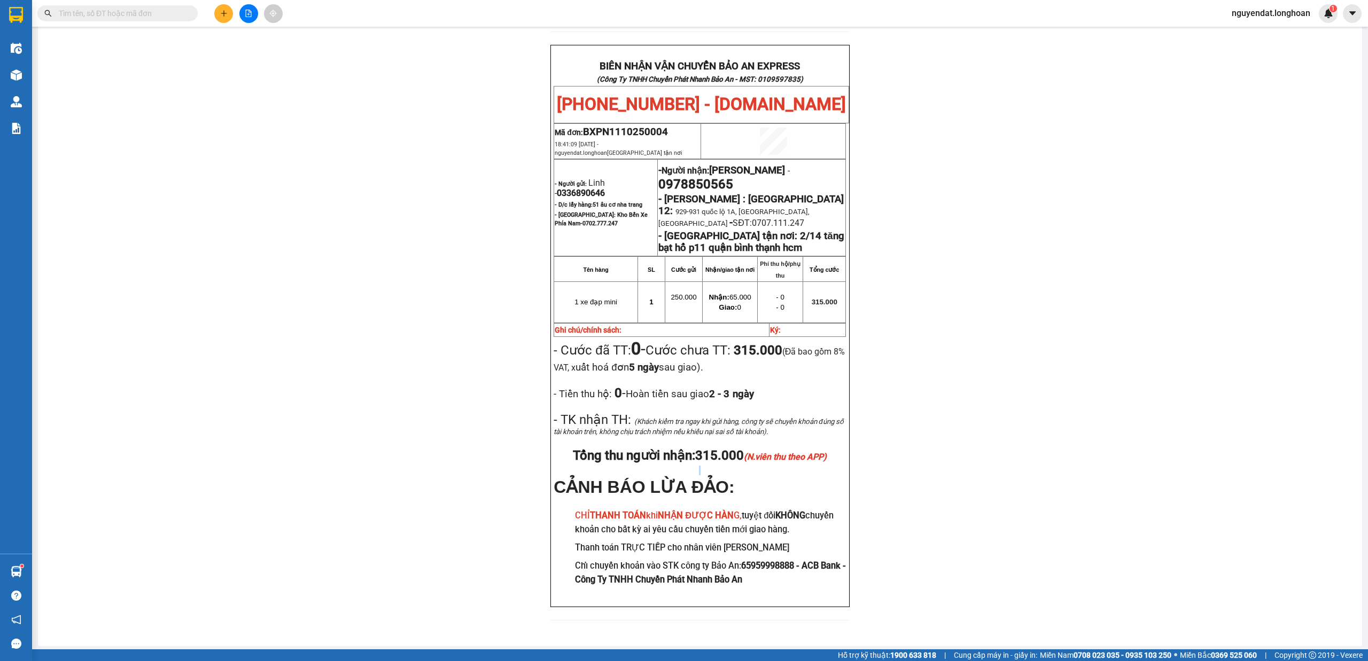
click at [524, 490] on div "PHIẾU DÁN LÊN HÀNG Ngày in phiếu: 15:53 [DATE] CSKH: [PHONE_NUMBER] CÔNG TY TNH…" at bounding box center [700, 126] width 1298 height 1016
click at [1210, 486] on div "PHIẾU DÁN LÊN HÀNG Ngày in phiếu: 15:53 [DATE] CSKH: [PHONE_NUMBER] CÔNG TY TNH…" at bounding box center [700, 126] width 1298 height 1016
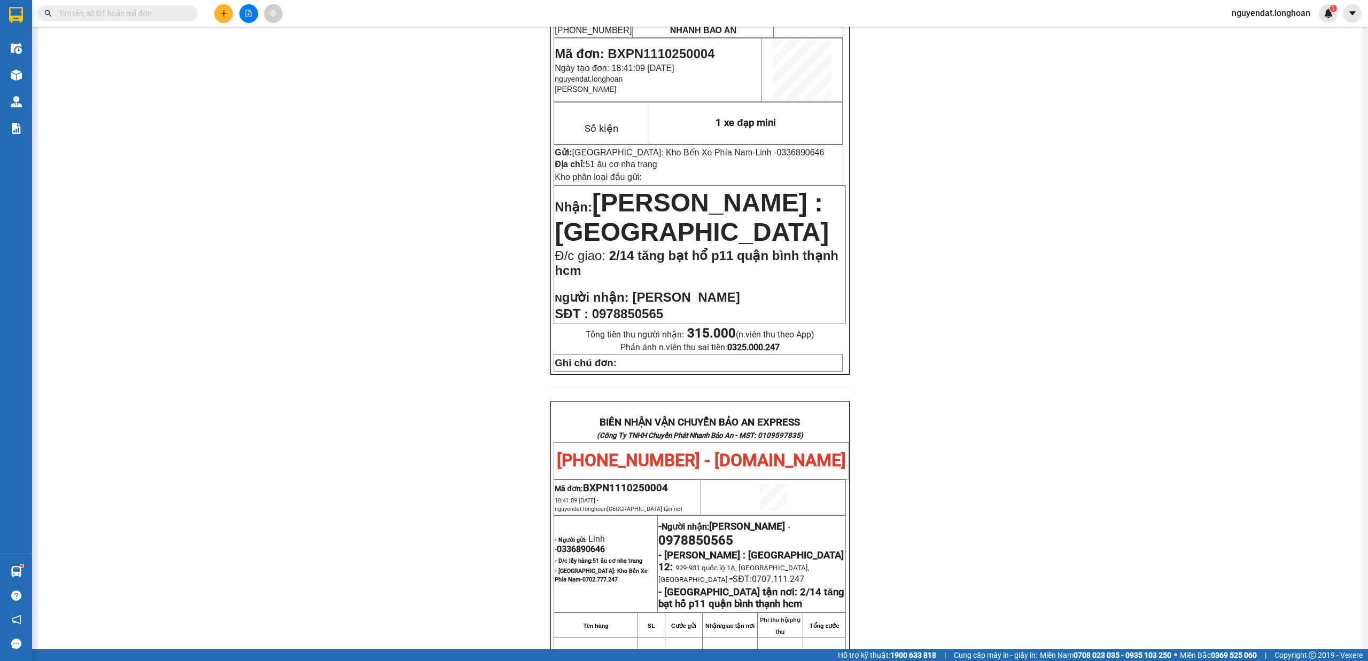
scroll to position [0, 0]
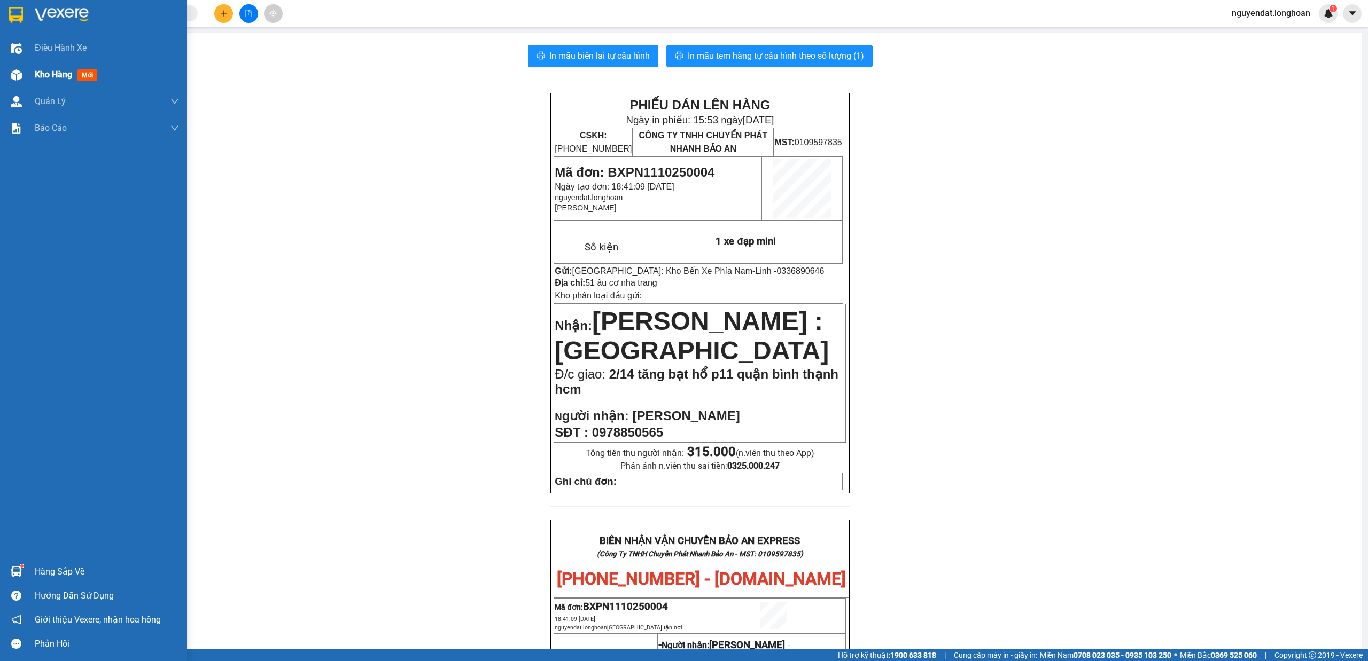
click at [14, 66] on div at bounding box center [16, 75] width 19 height 19
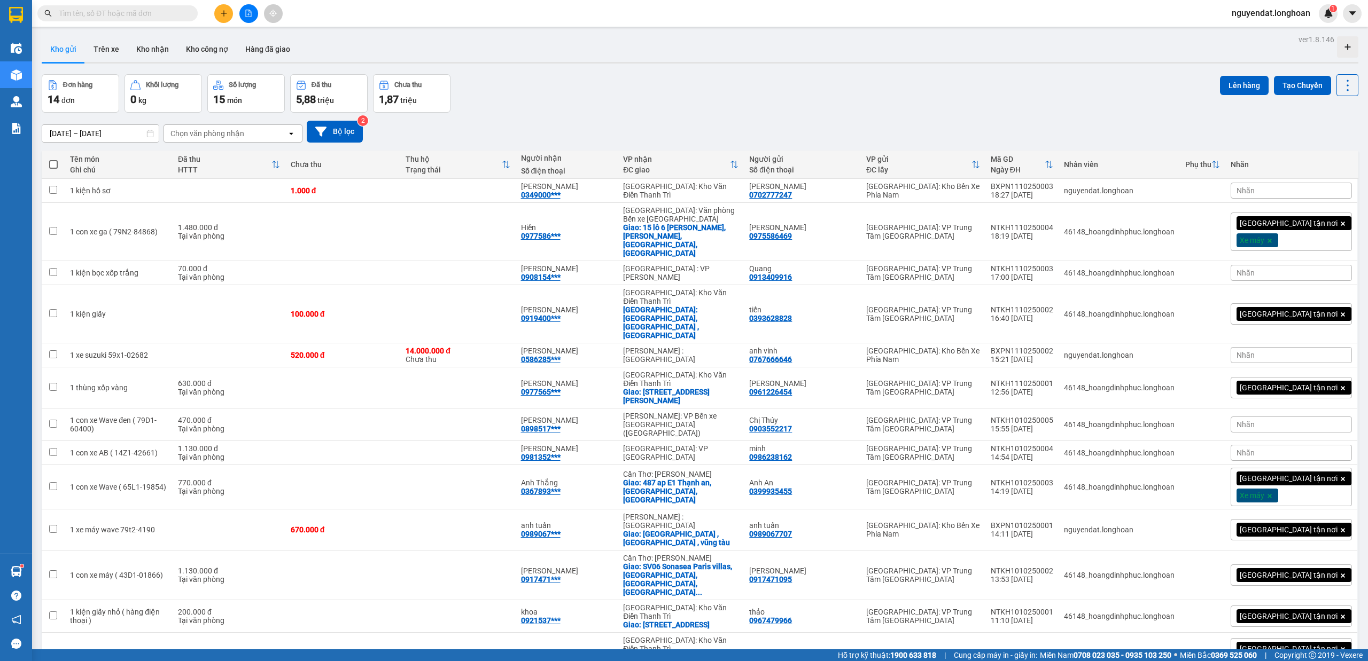
click at [229, 9] on button at bounding box center [223, 13] width 19 height 19
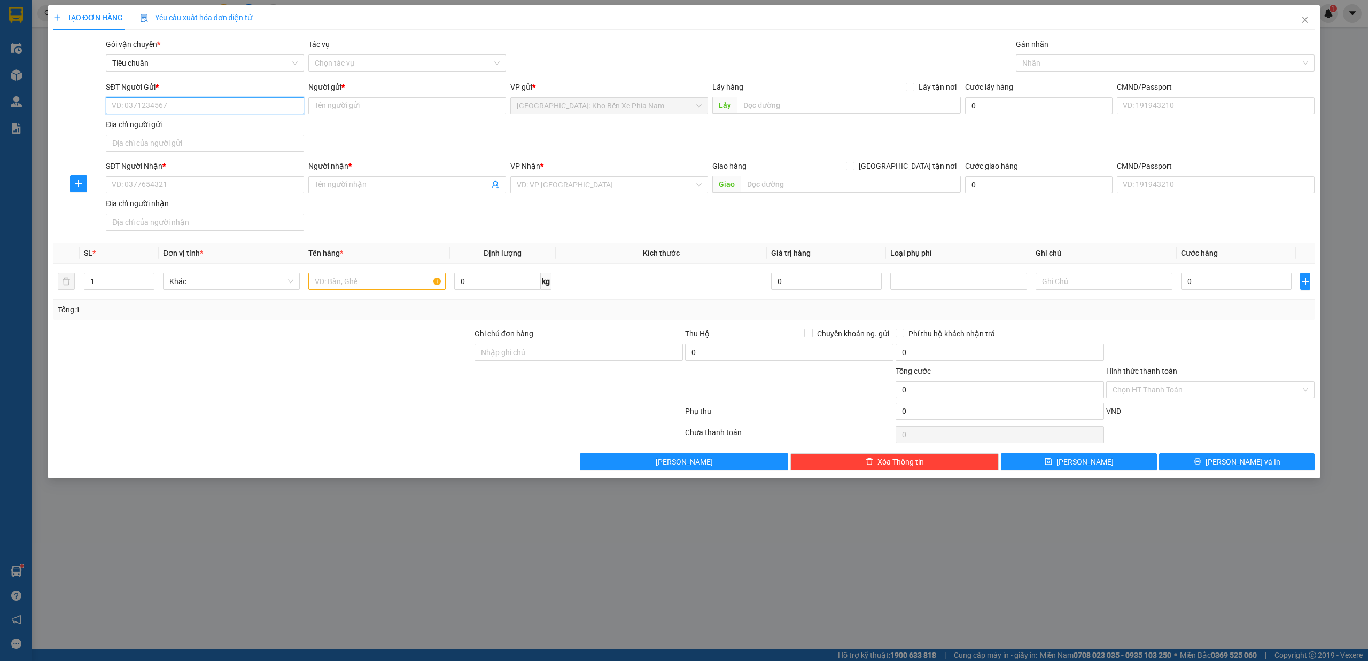
paste input "0768913311"
type input "0768913311"
click at [337, 101] on input "Người gửi *" at bounding box center [407, 105] width 198 height 17
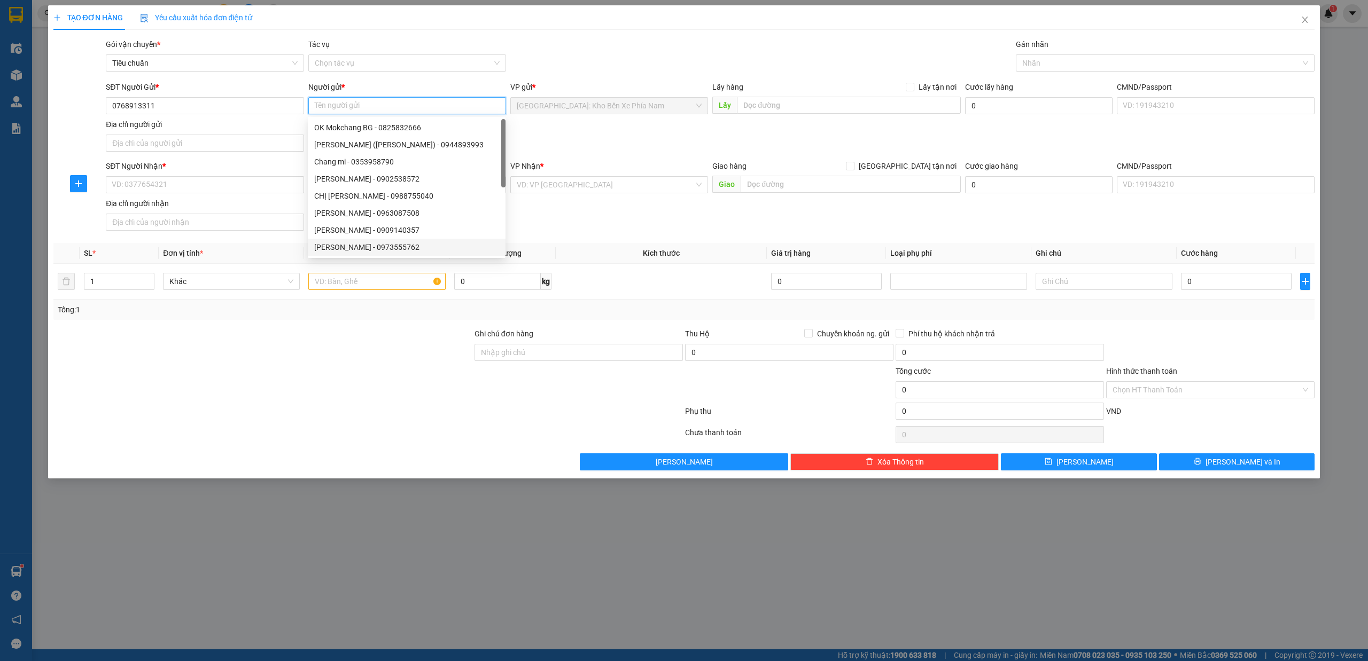
paste input "[PERSON_NAME]"
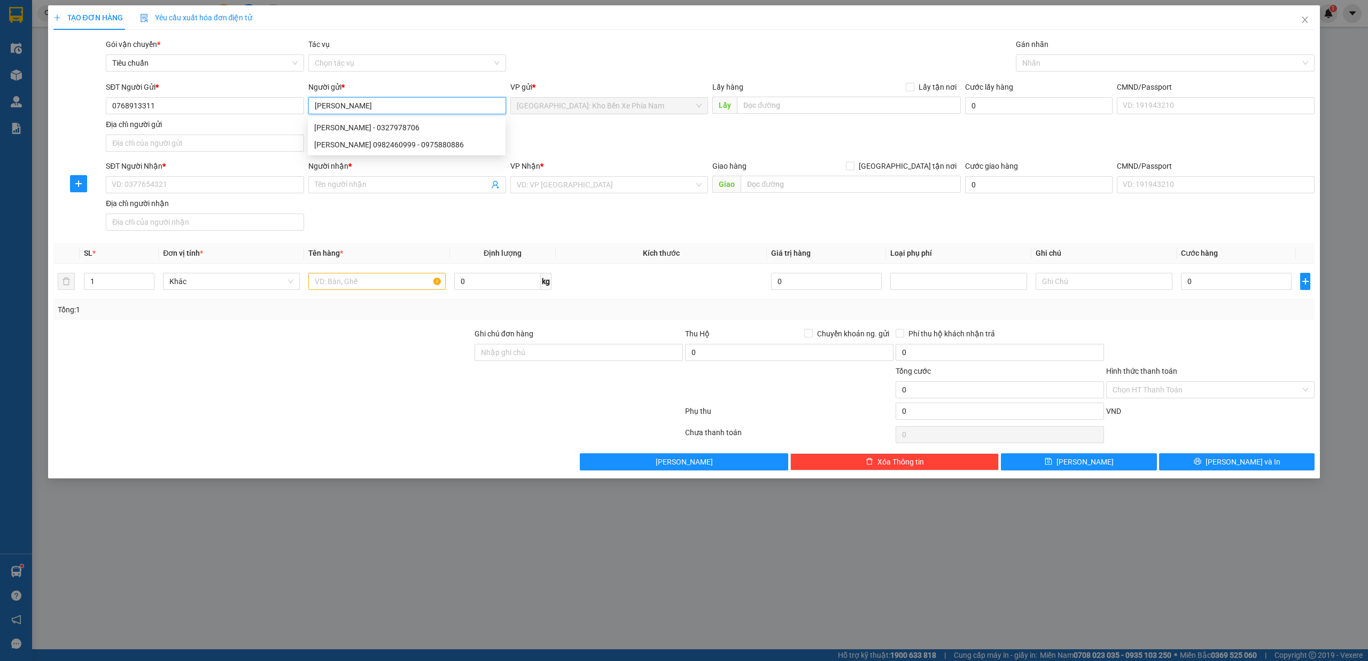
type input "[PERSON_NAME]"
click at [187, 189] on input "SĐT Người Nhận *" at bounding box center [205, 184] width 198 height 17
paste input "0382500442"
type input "0382500442"
click at [377, 185] on input "Người nhận *" at bounding box center [402, 185] width 174 height 12
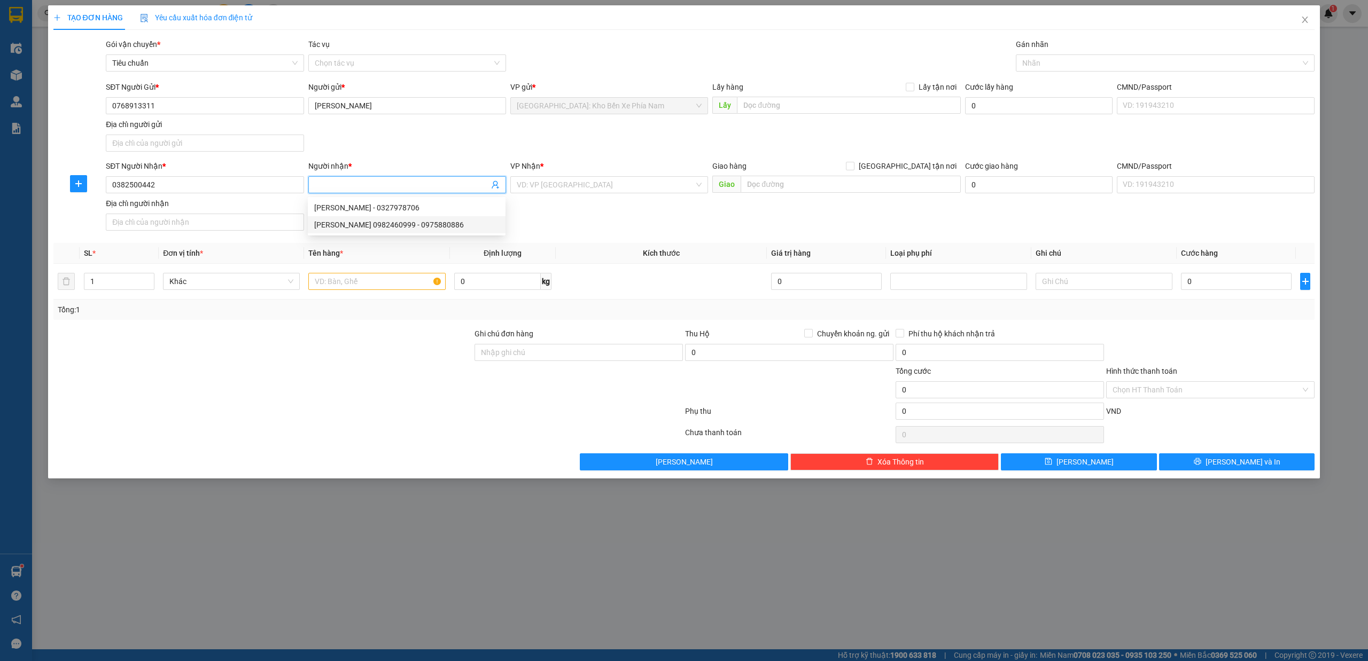
paste input "[PERSON_NAME]- 0943694812"
type input "[PERSON_NAME]- 0943694812"
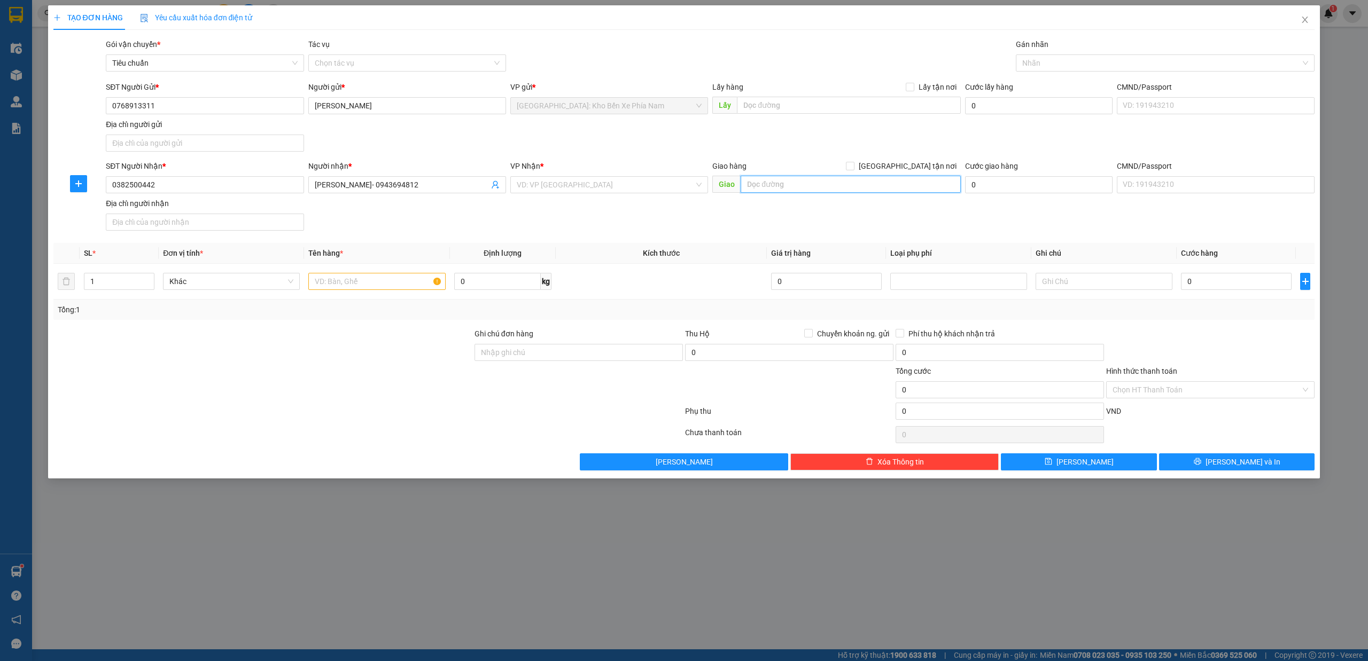
paste input "188- Tổ Dân Phố Đồng Tiến 2- [GEOGRAPHIC_DATA]- [GEOGRAPHIC_DATA]"
type input "188- Tổ Dân Phố Đồng Tiến 2- [GEOGRAPHIC_DATA]- [GEOGRAPHIC_DATA]"
click at [909, 172] on label "[GEOGRAPHIC_DATA] tận nơi" at bounding box center [903, 166] width 115 height 12
click at [853, 169] on input "[GEOGRAPHIC_DATA] tận nơi" at bounding box center [849, 165] width 7 height 7
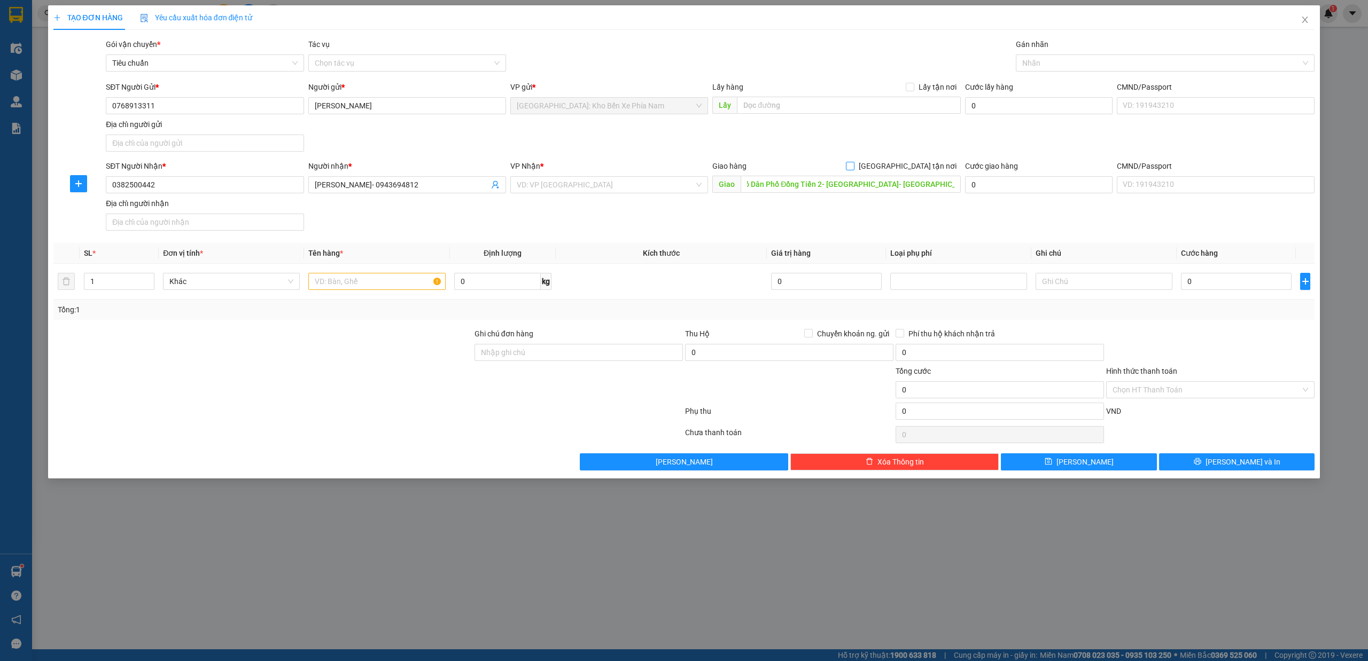
checkbox input "true"
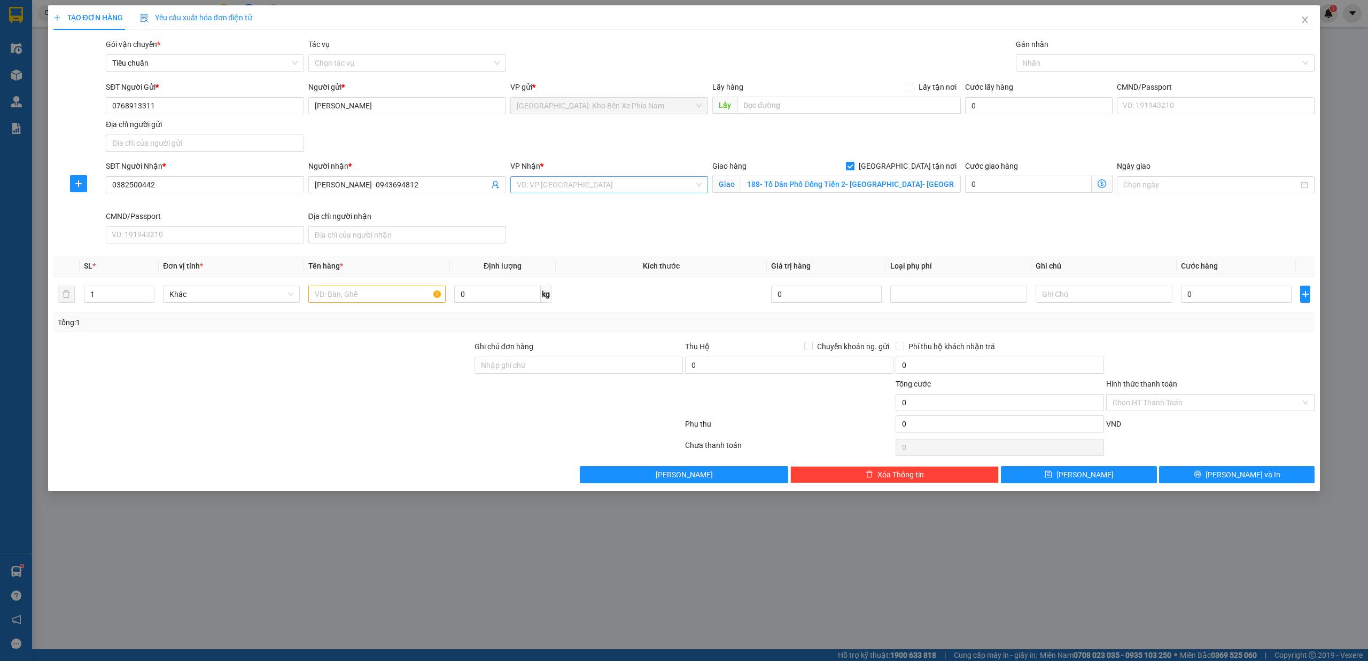
click at [565, 190] on input "search" at bounding box center [605, 185] width 177 height 16
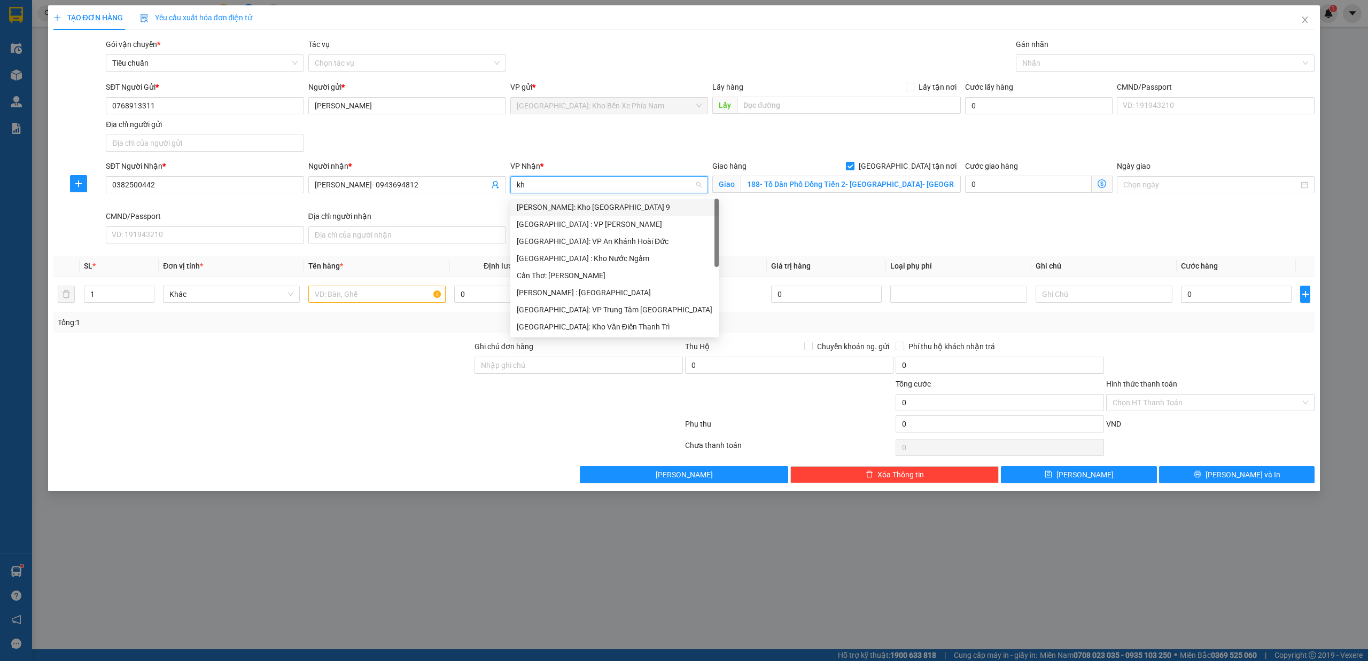
type input "kho"
click at [625, 270] on div "[GEOGRAPHIC_DATA]: Kho Văn Điển Thanh Trì" at bounding box center [609, 276] width 185 height 12
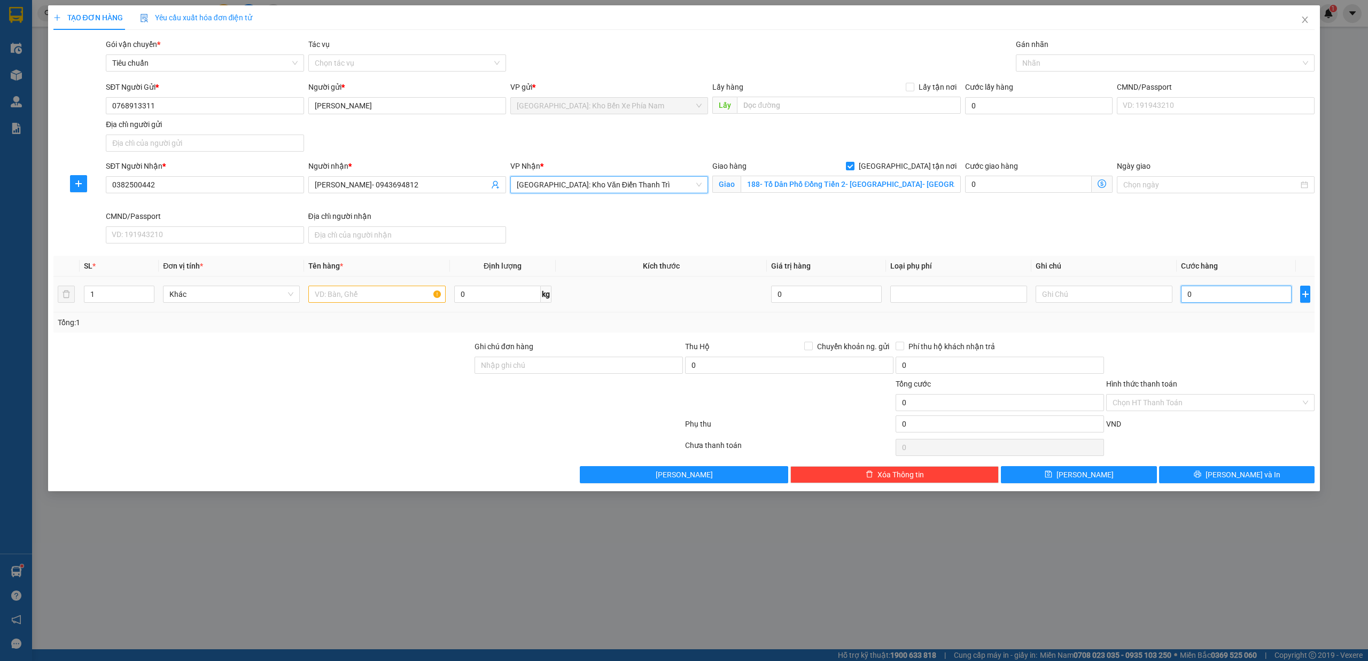
drag, startPoint x: 1231, startPoint y: 300, endPoint x: 1244, endPoint y: 308, distance: 14.4
click at [1233, 300] on input "0" at bounding box center [1236, 294] width 111 height 17
type input "1"
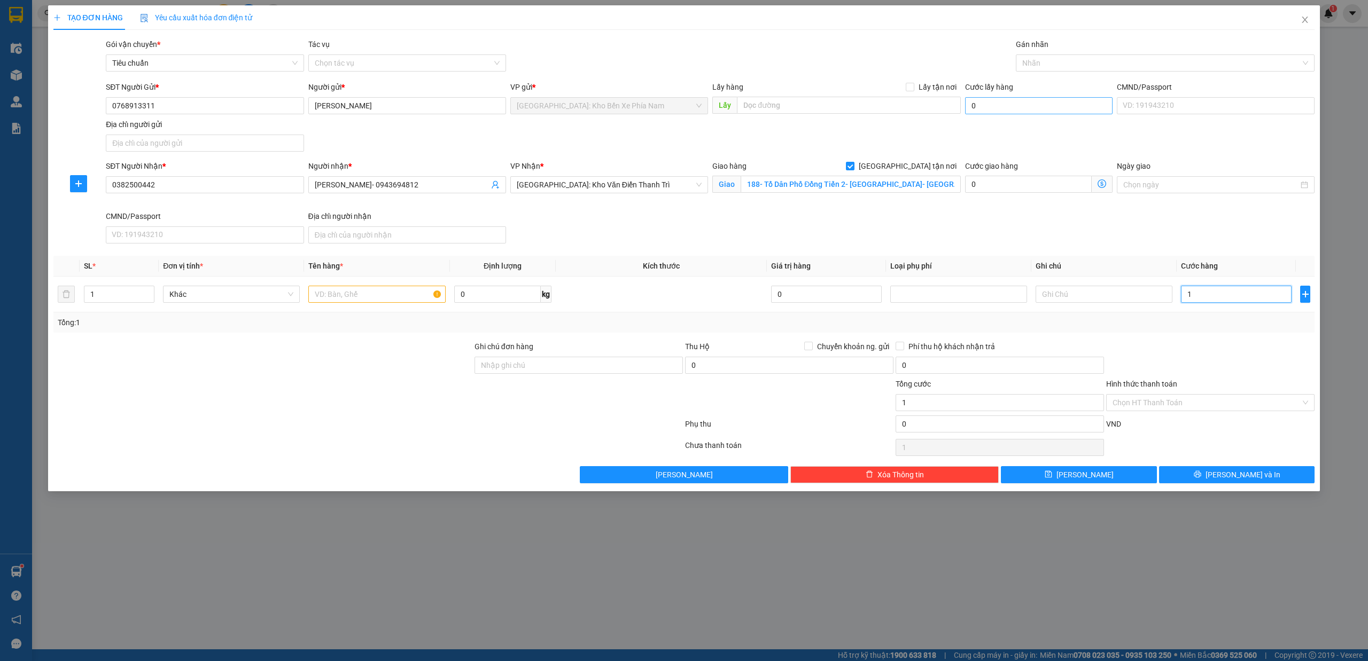
type input "17"
type input "173"
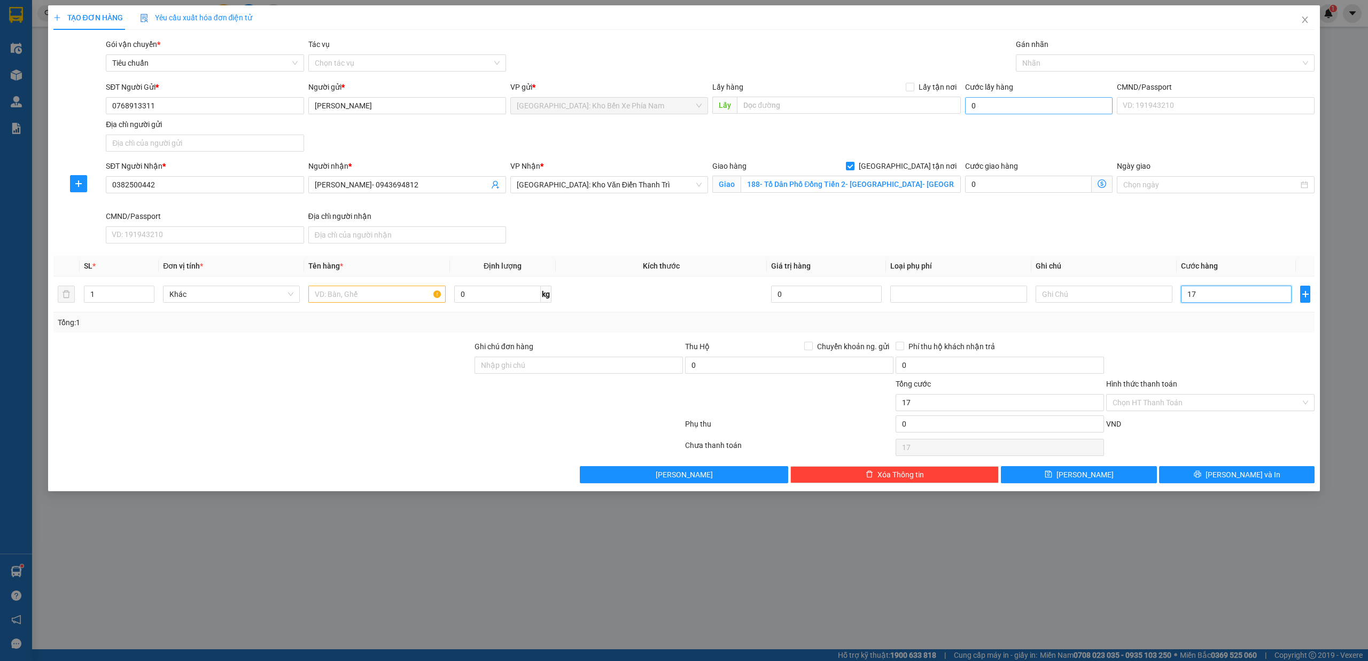
type input "173"
type input "1.730"
type input "17.300"
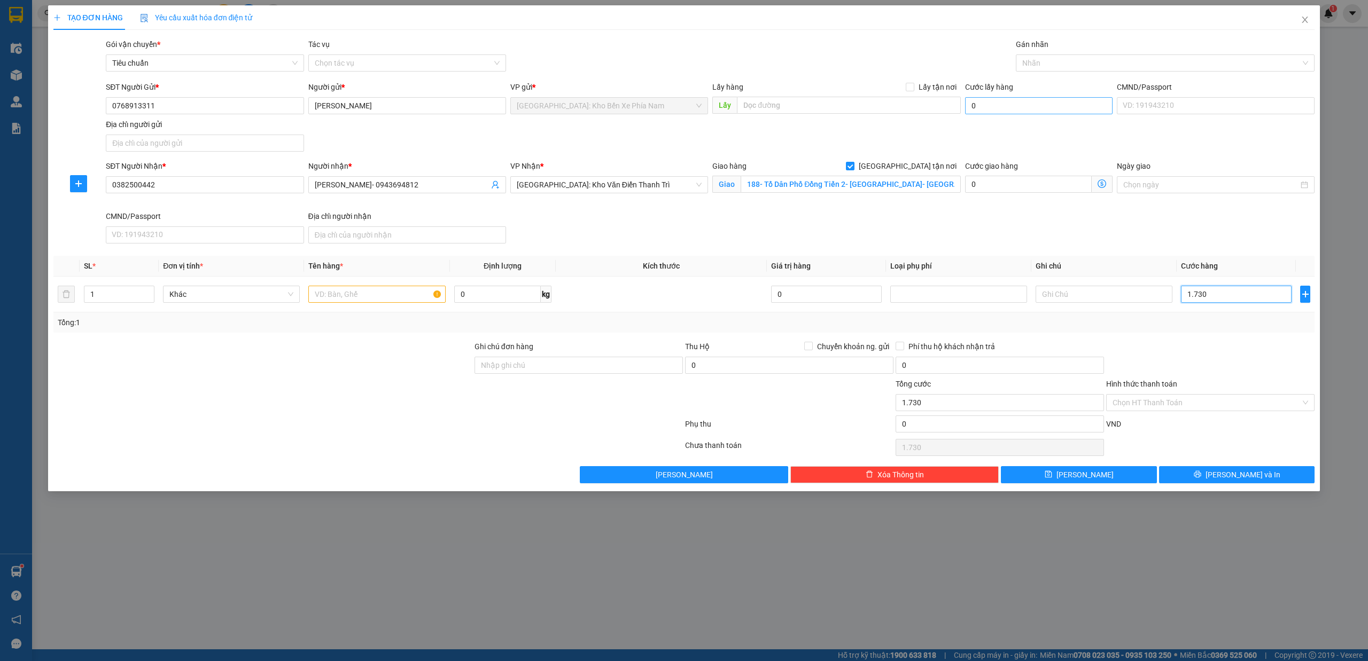
type input "17.300"
type input "173.000"
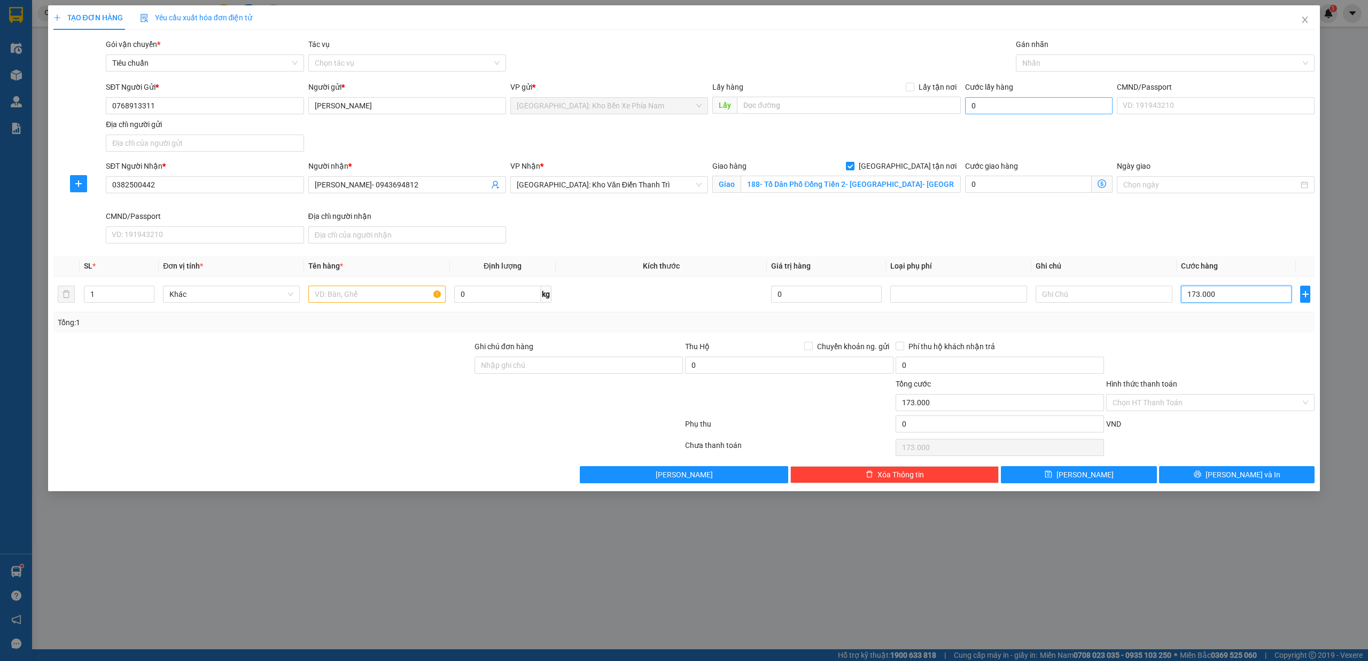
type input "1.730.000"
click at [1045, 102] on input "0" at bounding box center [1038, 105] width 147 height 17
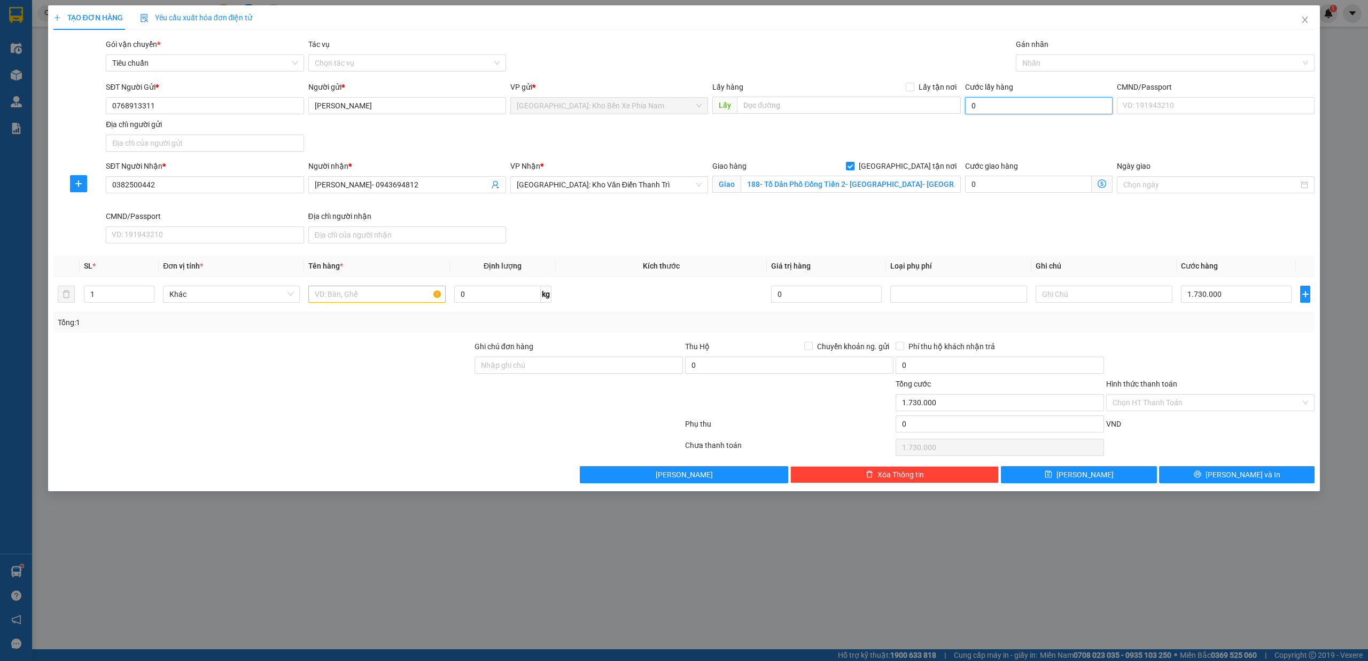
type input "1"
type input "1.730.001"
type input "15"
type input "1.730.015"
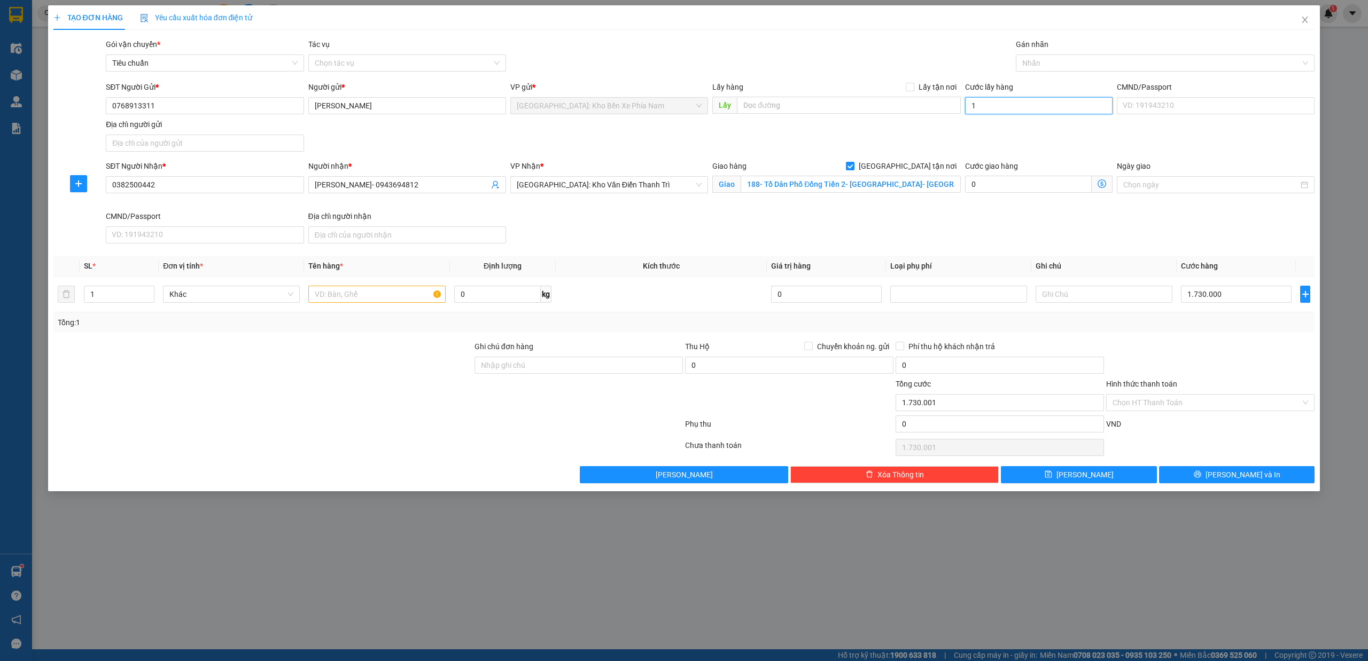
type input "1.730.015"
type input "150"
type input "1.730.150"
type input "1.500"
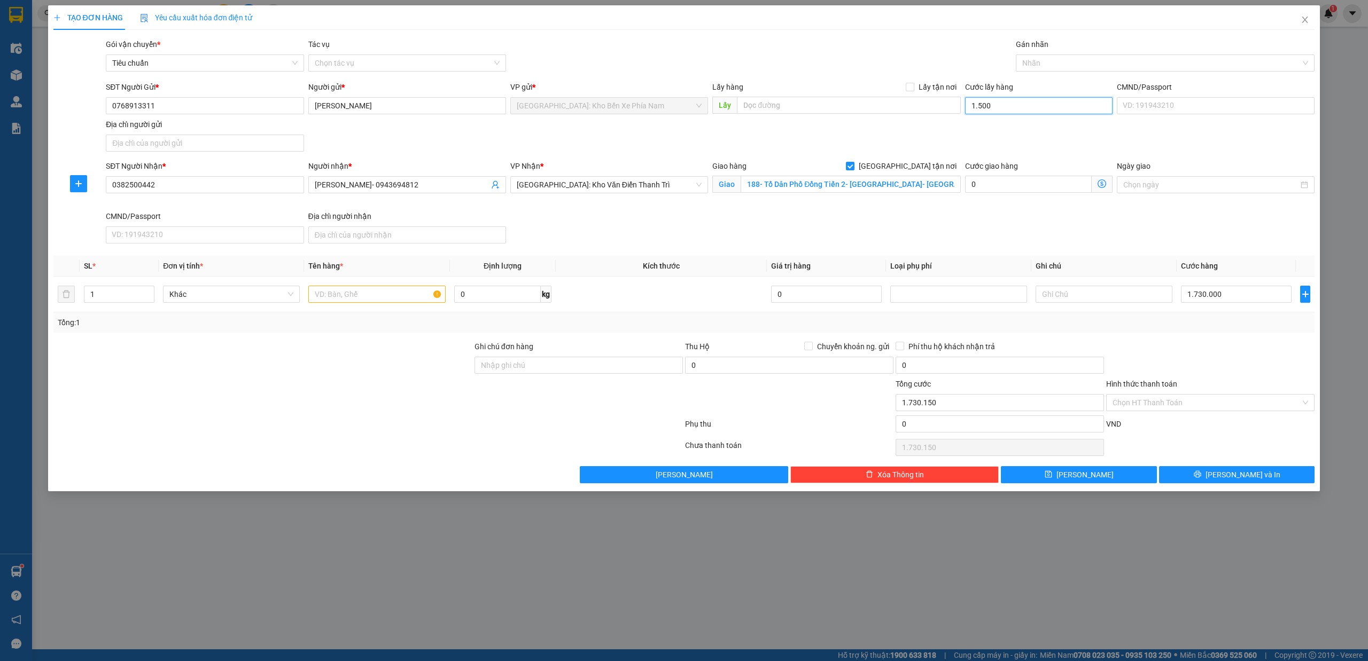
type input "1.731.500"
type input "15.000"
type input "1.745.000"
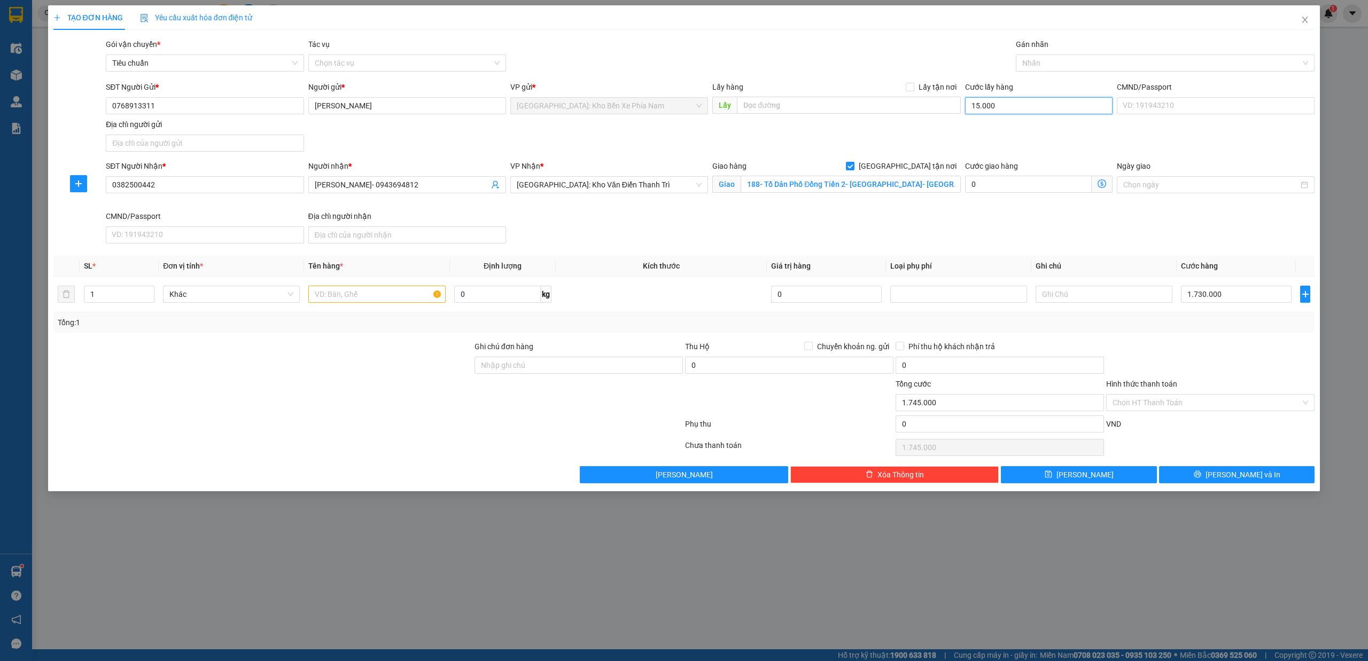
type input "150.000"
type input "1.880.000"
type input "150.000"
click at [394, 313] on td at bounding box center [376, 295] width 145 height 36
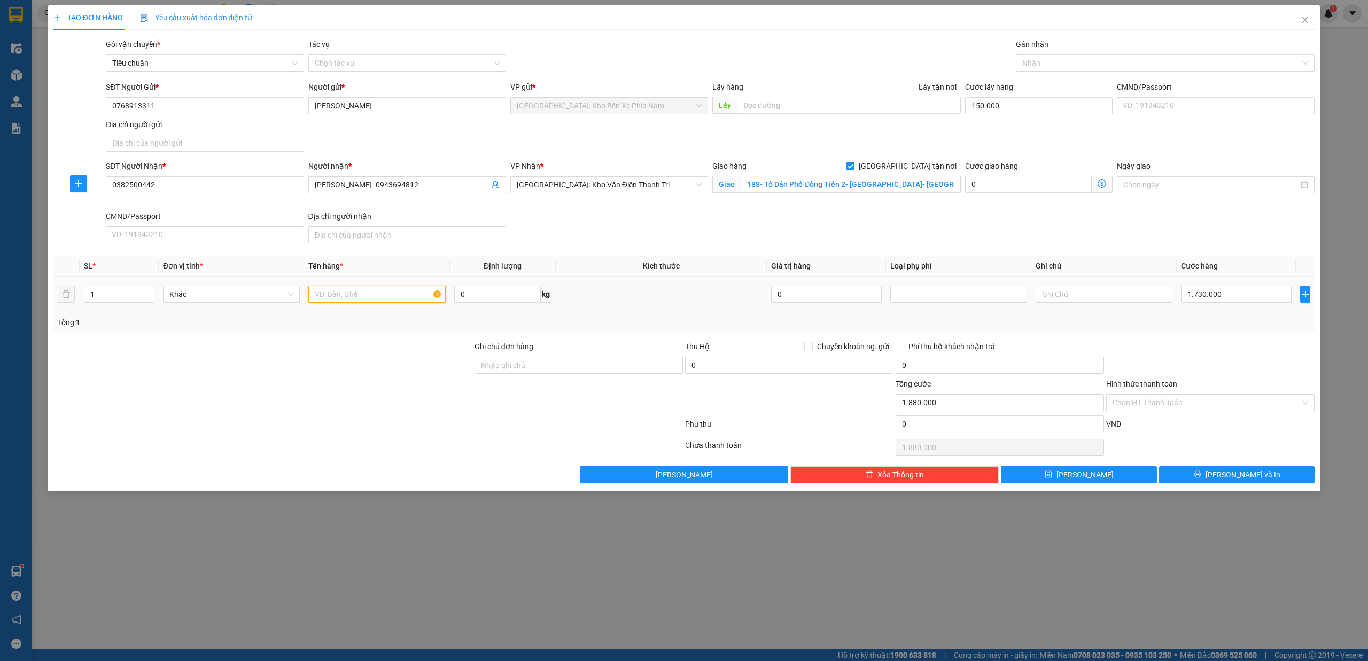
click at [390, 298] on input "text" at bounding box center [376, 294] width 137 height 17
click at [385, 302] on input "1 xe máy" at bounding box center [376, 294] width 137 height 17
type input "1 xe máy ab 15m1-06771"
click at [588, 364] on input "Ghi chú đơn hàng" at bounding box center [578, 365] width 208 height 17
click at [613, 366] on input "1 CHÌA KHOÁ + 1 CAVAT" at bounding box center [578, 365] width 208 height 17
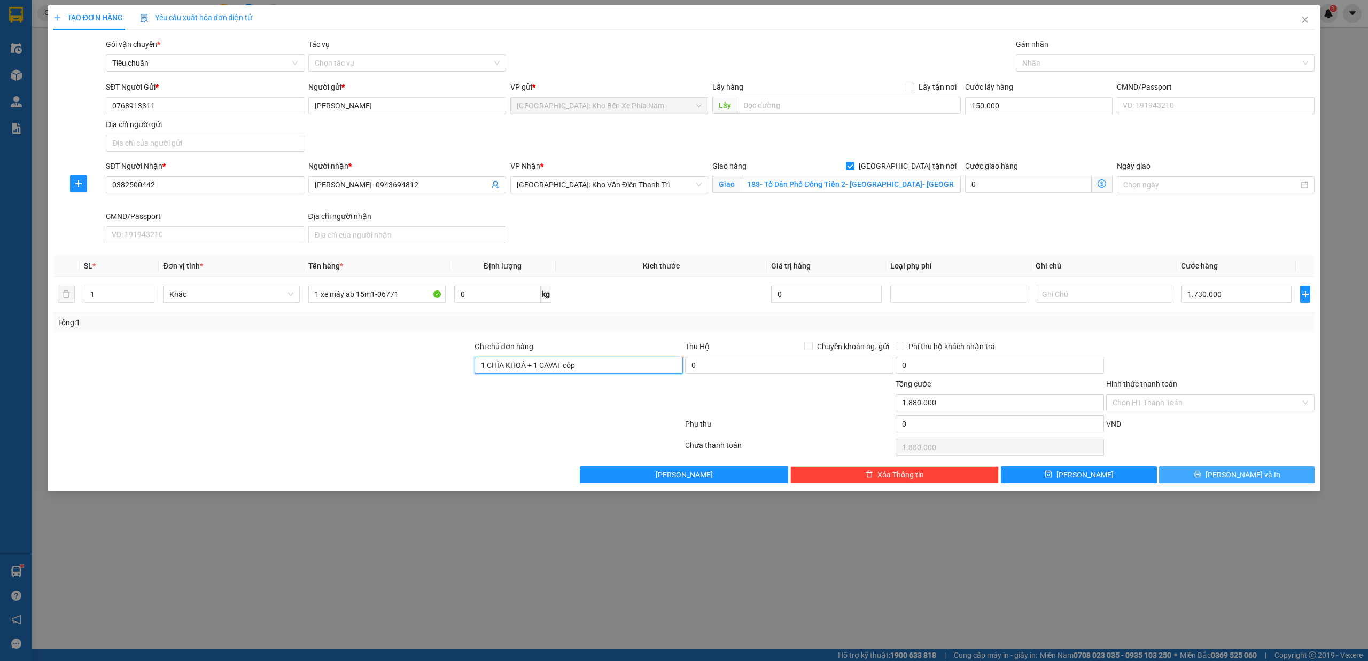
type input "1 CHÌA KHOÁ + 1 CAVAT cốp"
click at [1285, 483] on button "[PERSON_NAME] và In" at bounding box center [1237, 474] width 156 height 17
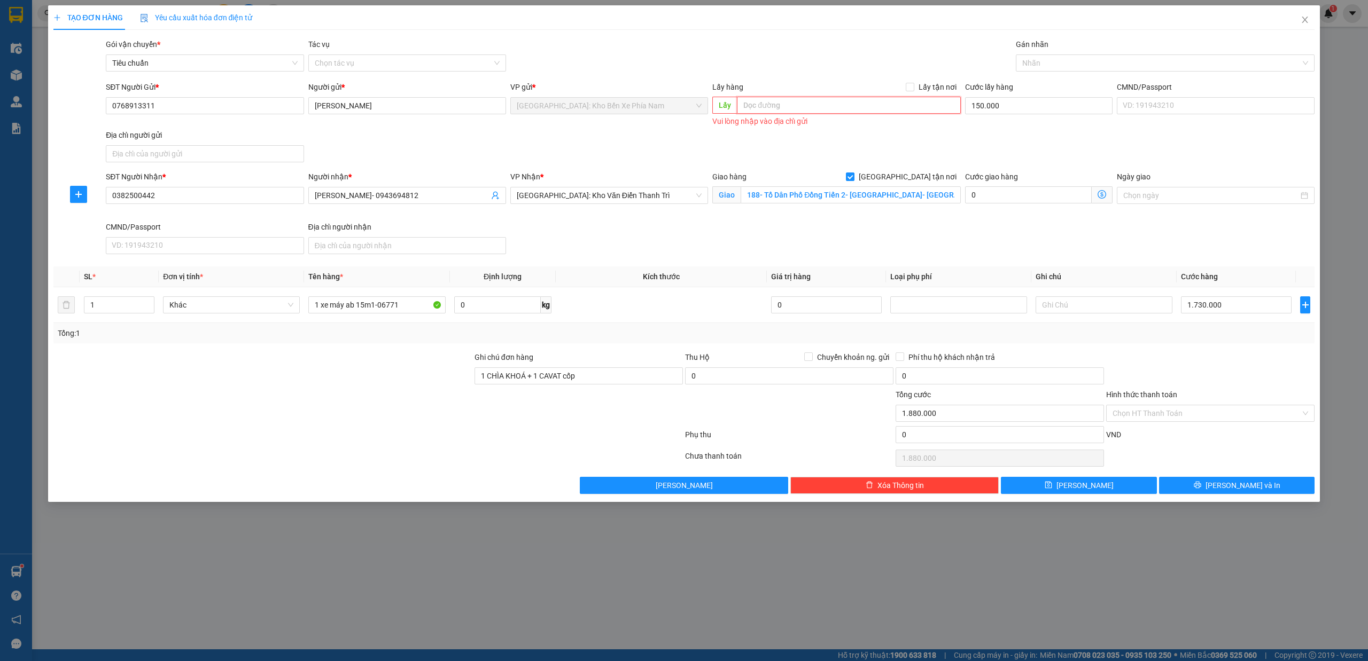
paste input "đoàn an dưỡng 20 chỗ [PERSON_NAME]"
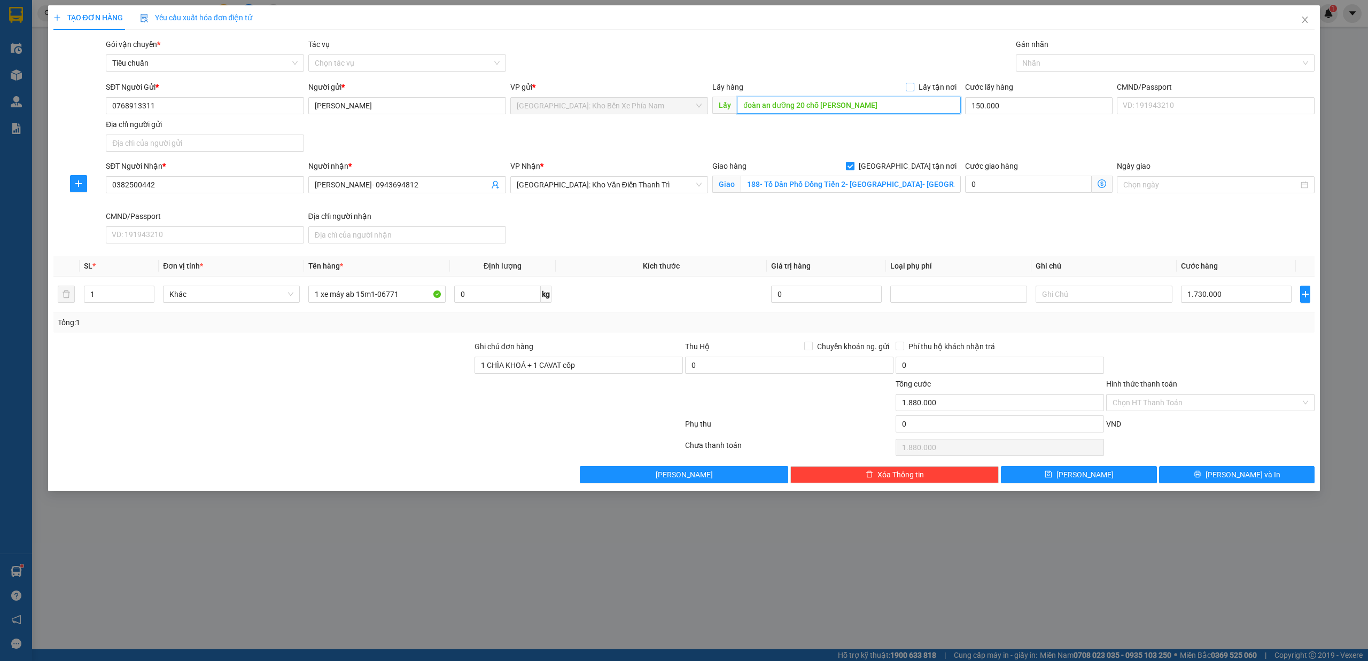
type input "đoàn an dưỡng 20 chỗ [PERSON_NAME]"
click at [907, 87] on input "Lấy tận nơi" at bounding box center [909, 86] width 7 height 7
checkbox input "true"
click at [1093, 61] on div at bounding box center [1159, 63] width 283 height 13
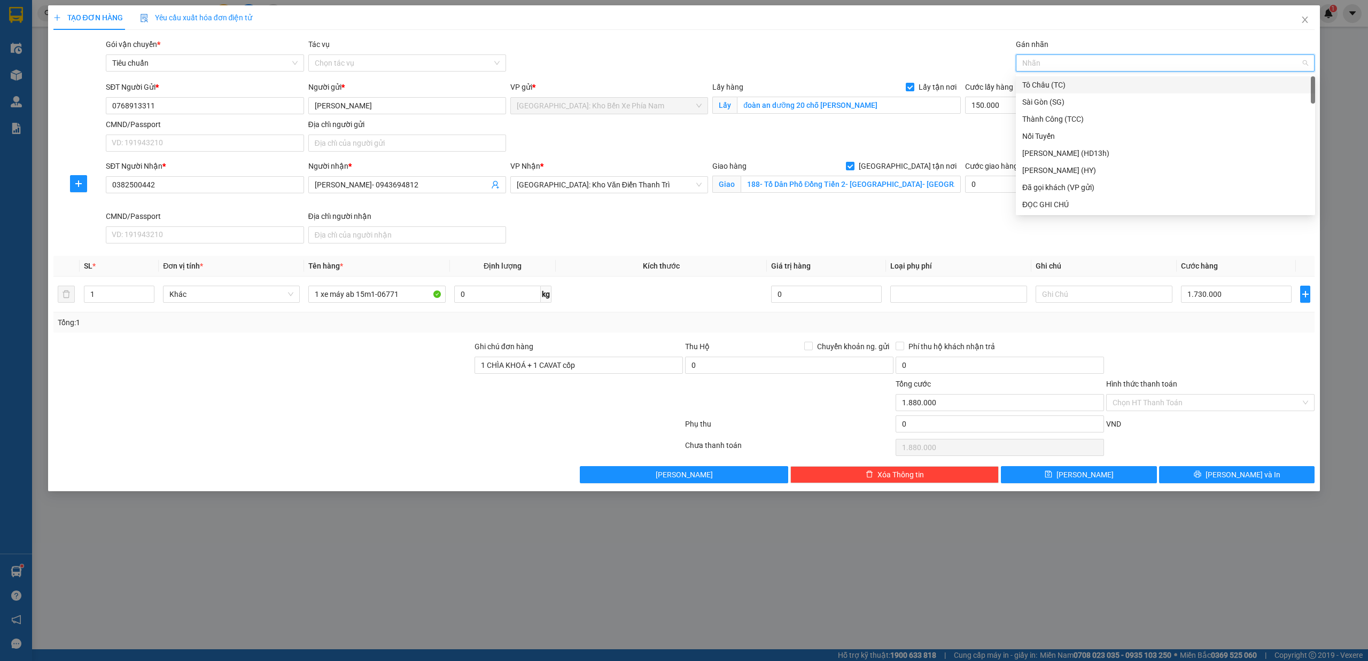
type input "g"
click at [1056, 210] on div "[GEOGRAPHIC_DATA] tận nơi" at bounding box center [1165, 205] width 286 height 12
click at [1233, 475] on span "[PERSON_NAME] và In" at bounding box center [1242, 475] width 75 height 12
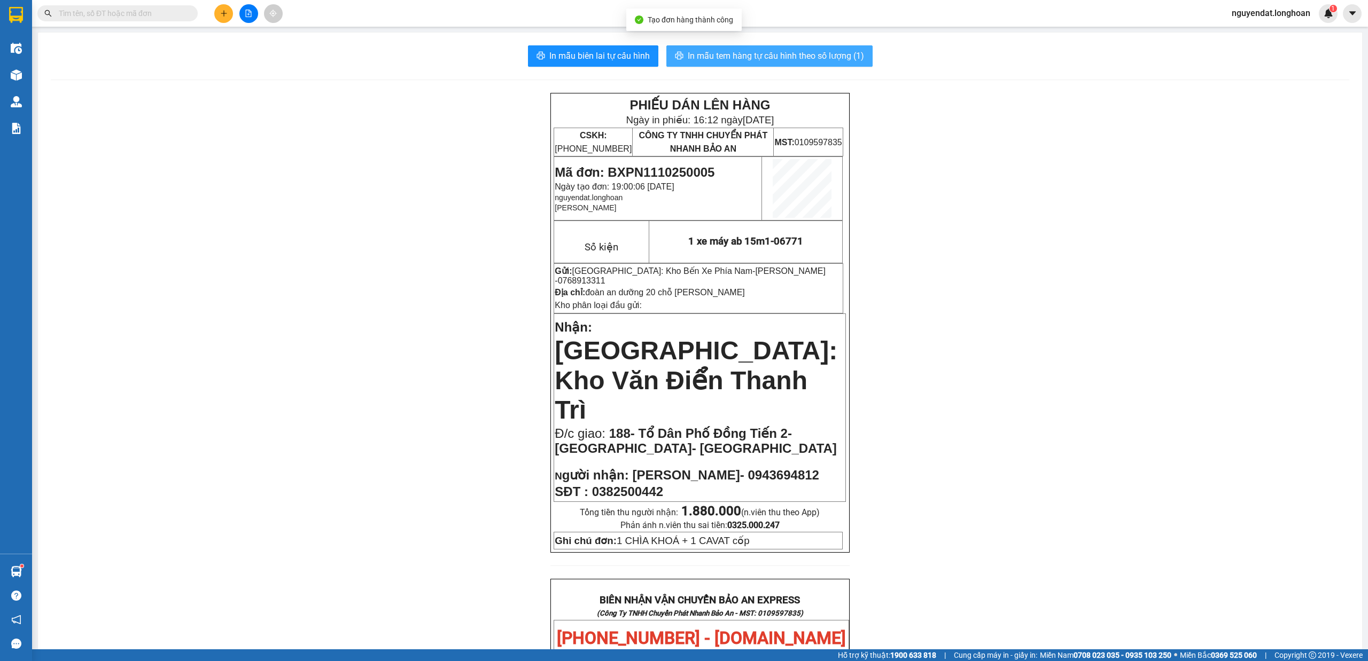
click at [843, 58] on span "In mẫu tem hàng tự cấu hình theo số lượng (1)" at bounding box center [776, 55] width 176 height 13
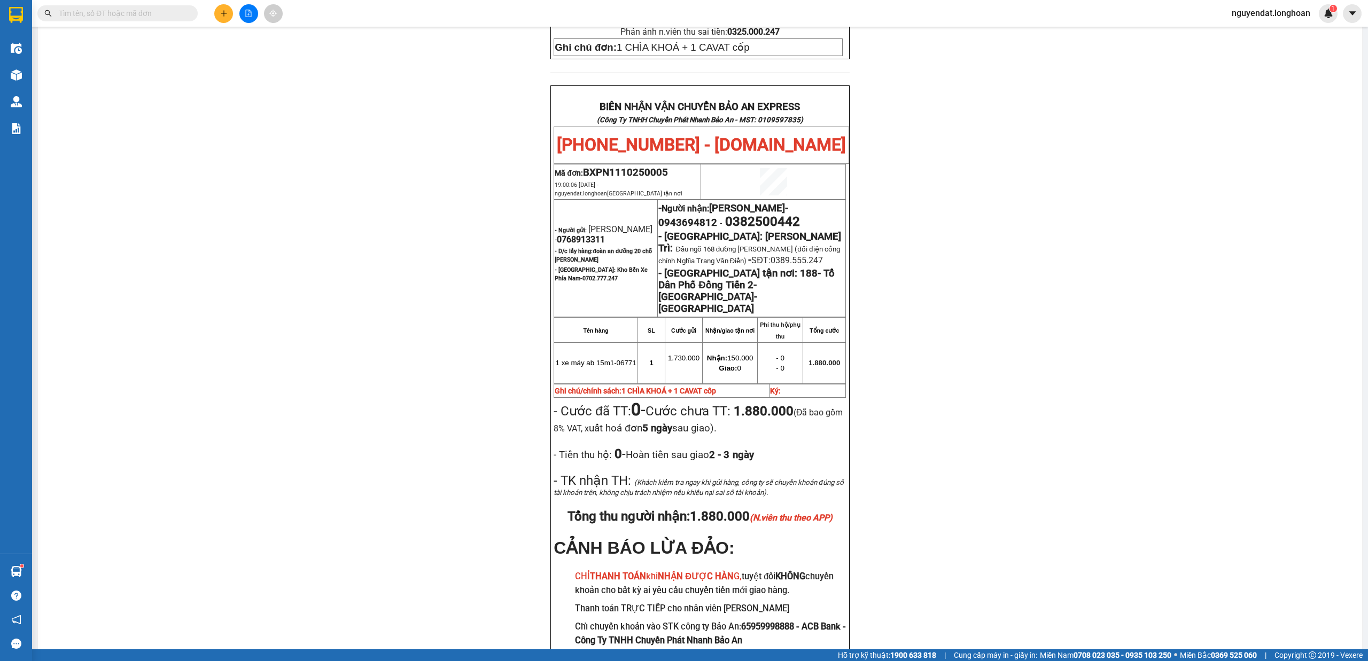
scroll to position [496, 0]
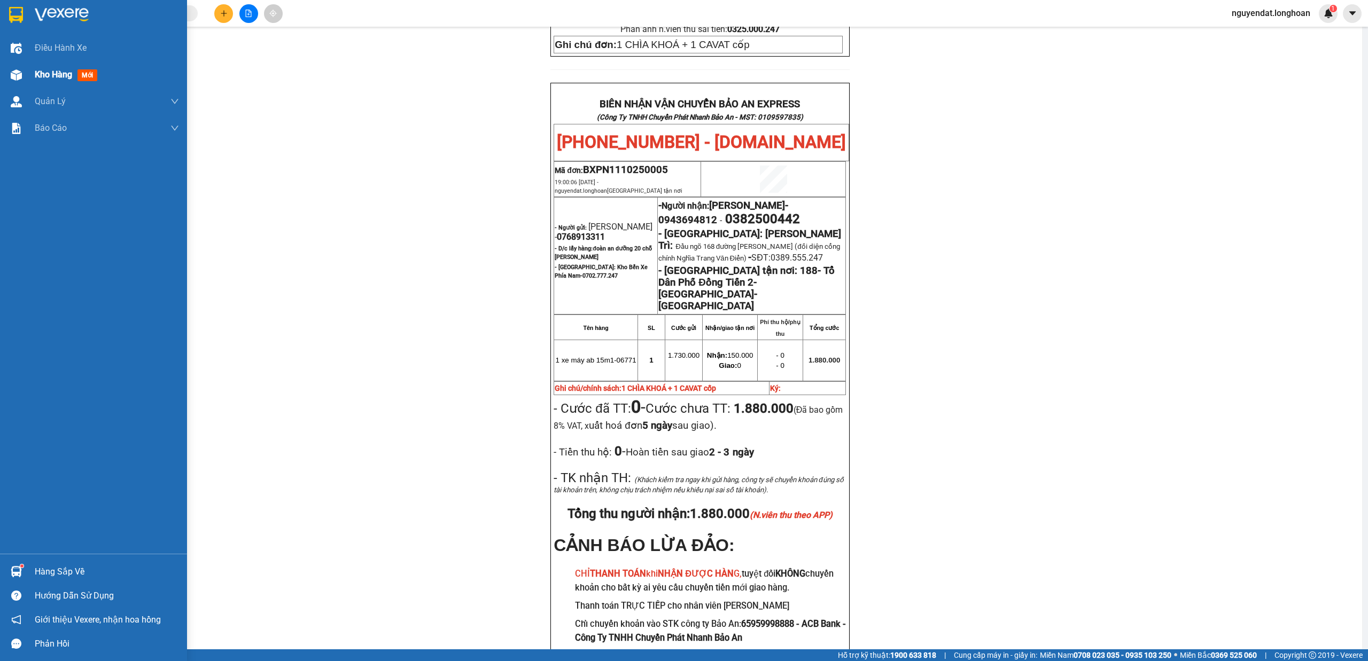
click at [26, 73] on div "Kho hàng mới" at bounding box center [93, 74] width 187 height 27
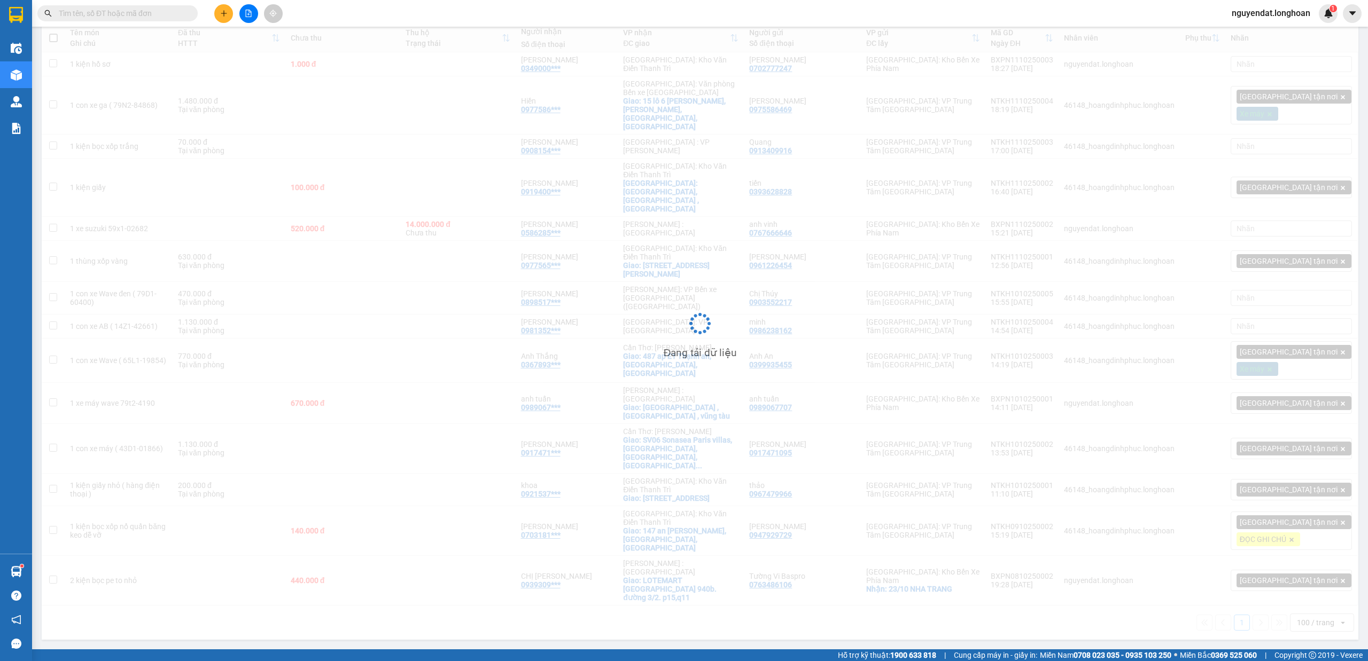
scroll to position [49, 0]
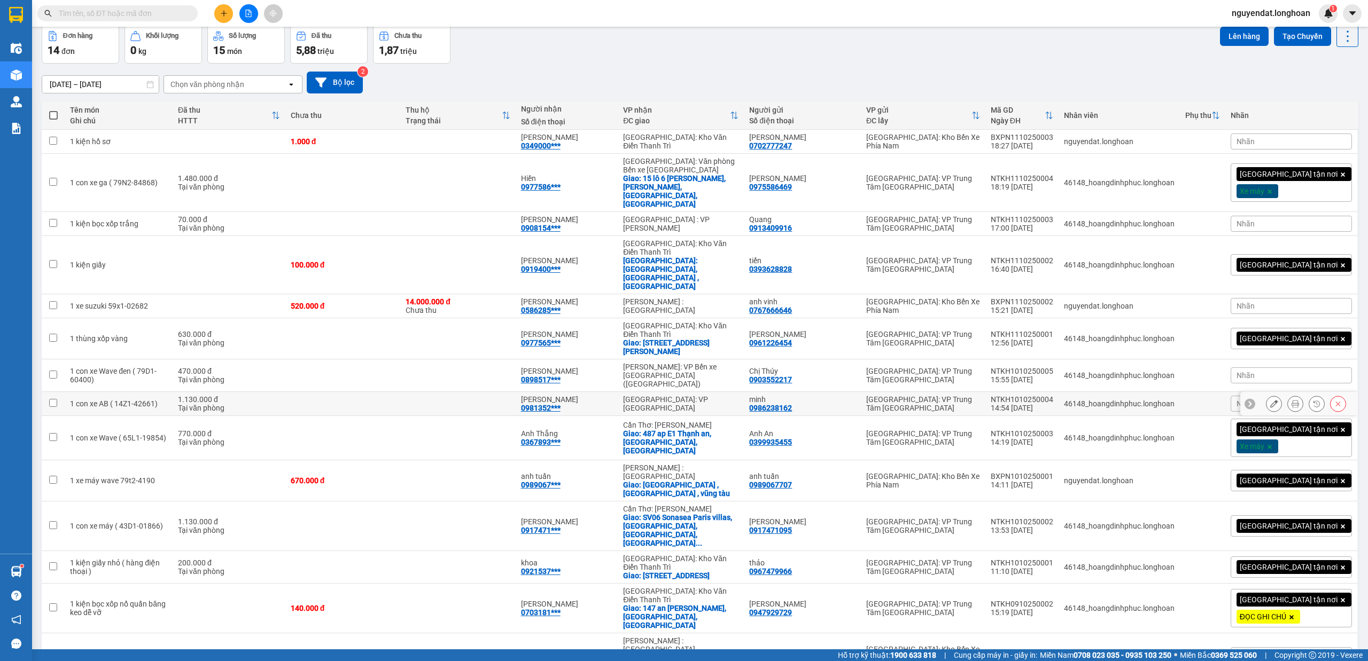
click at [1270, 400] on icon at bounding box center [1273, 403] width 7 height 7
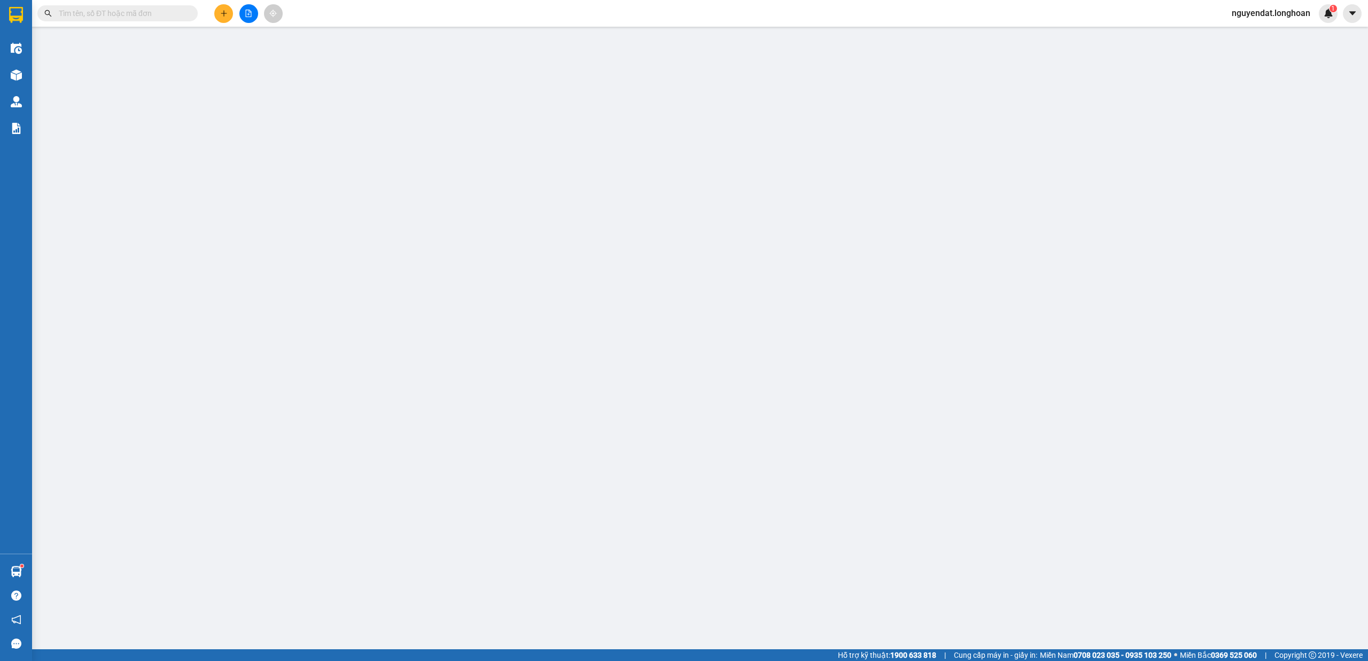
type input "0986238162"
type input "minh"
type input "0981352955"
type input "[PERSON_NAME]"
type input "1 chìa khóa + 0 cavet"
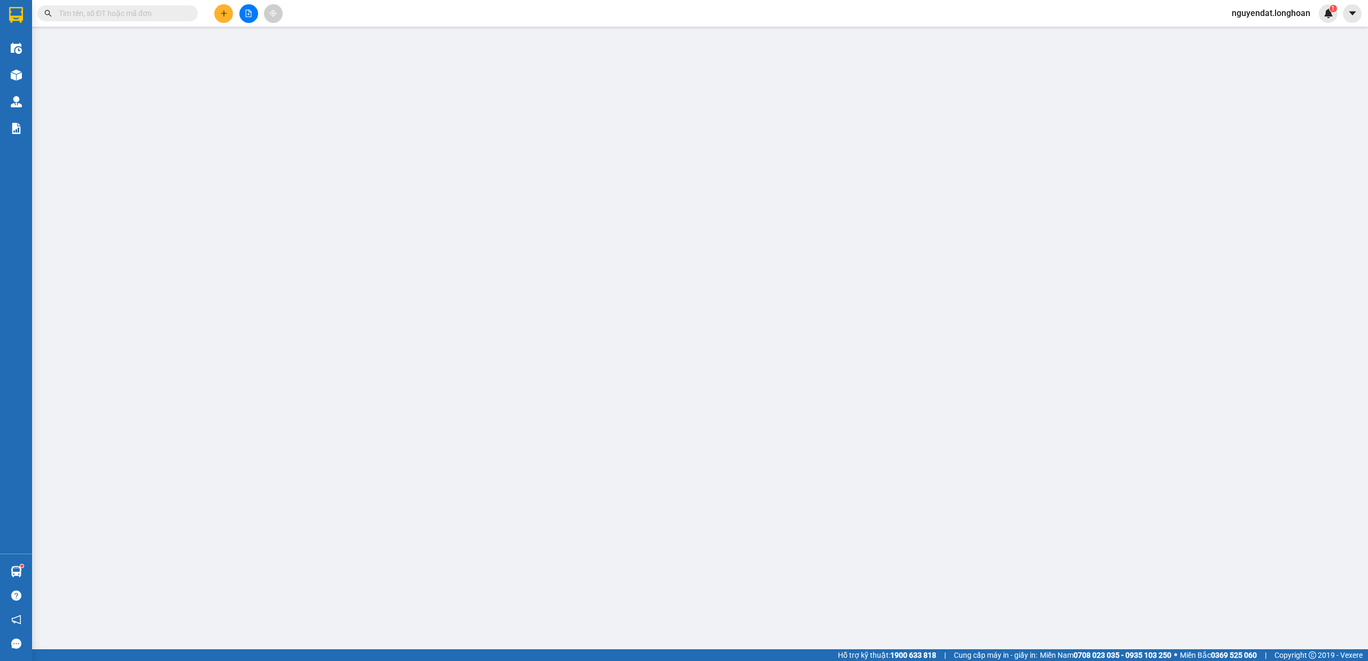
type input "0"
type input "1.130.000"
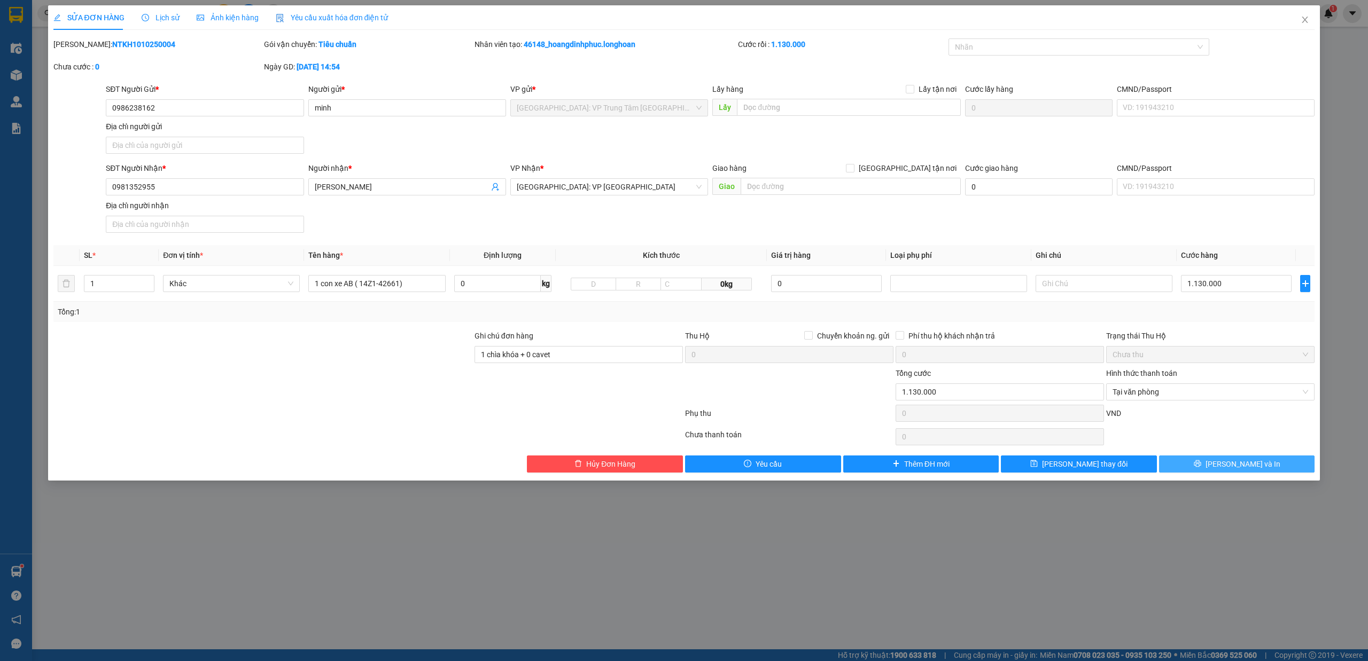
click at [1251, 470] on span "[PERSON_NAME] và In" at bounding box center [1242, 464] width 75 height 12
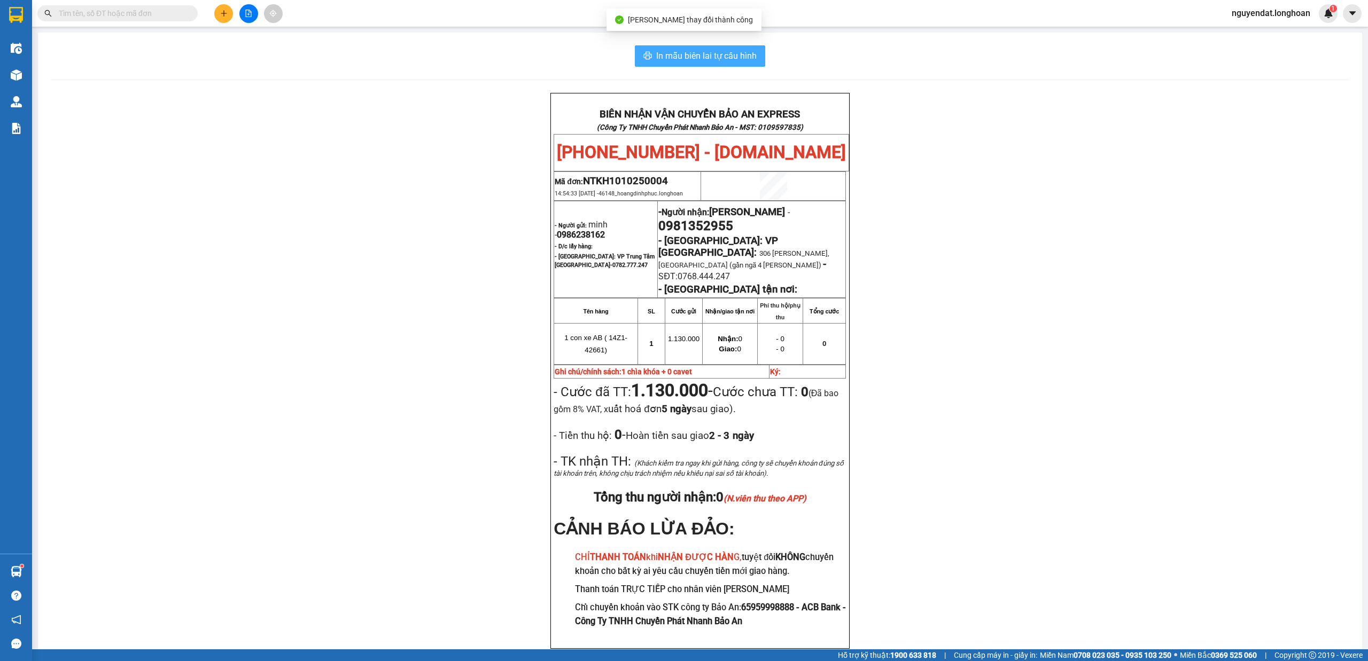
click at [744, 63] on button "In mẫu biên lai tự cấu hình" at bounding box center [700, 55] width 130 height 21
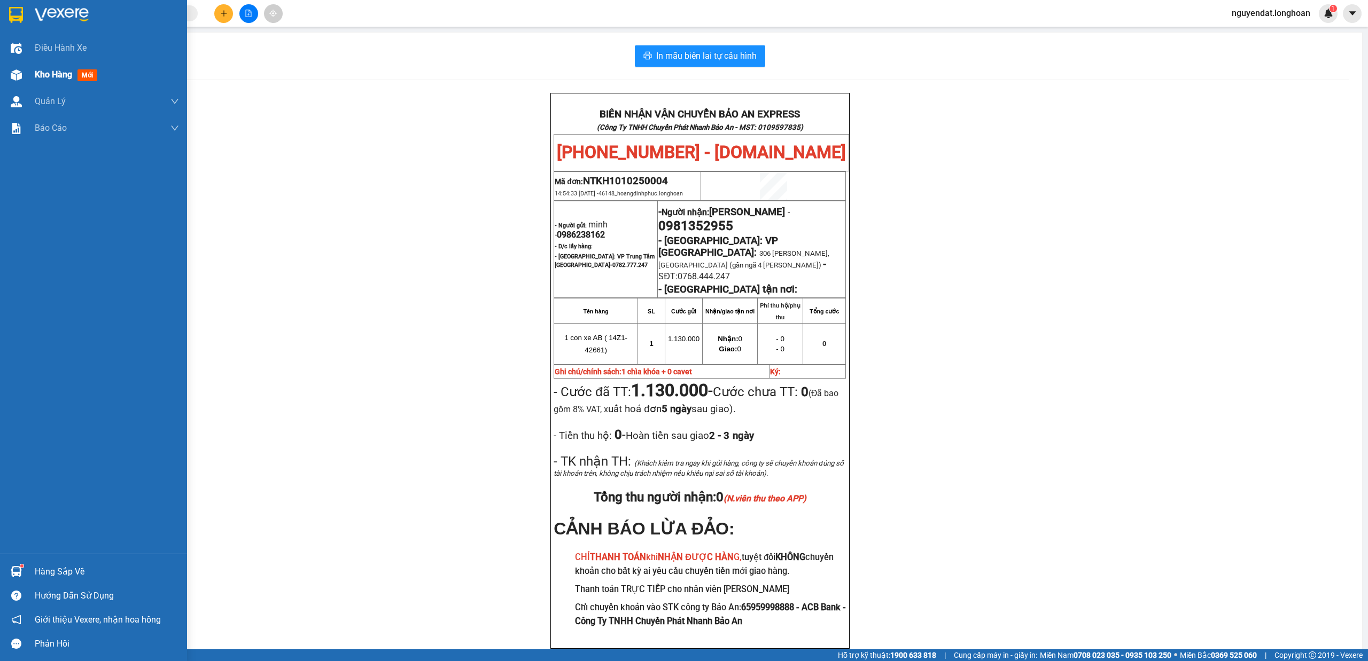
click at [16, 69] on img at bounding box center [16, 74] width 11 height 11
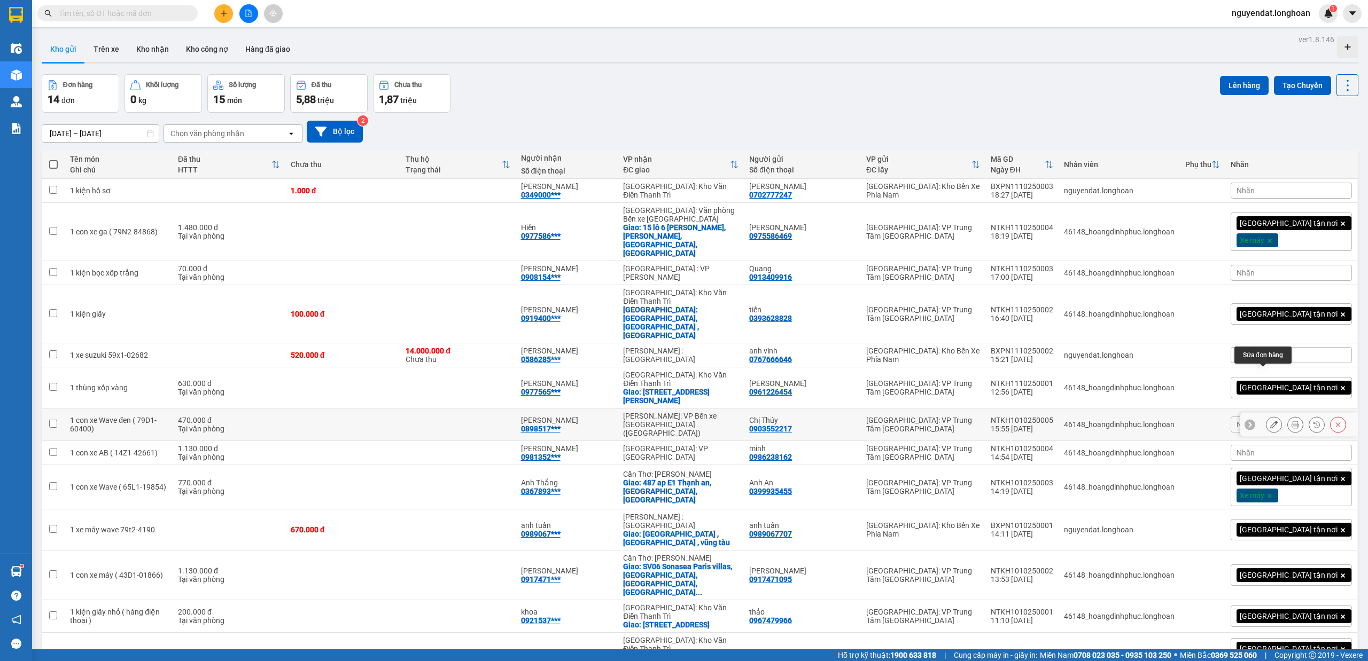
click at [1266, 416] on button at bounding box center [1273, 425] width 15 height 19
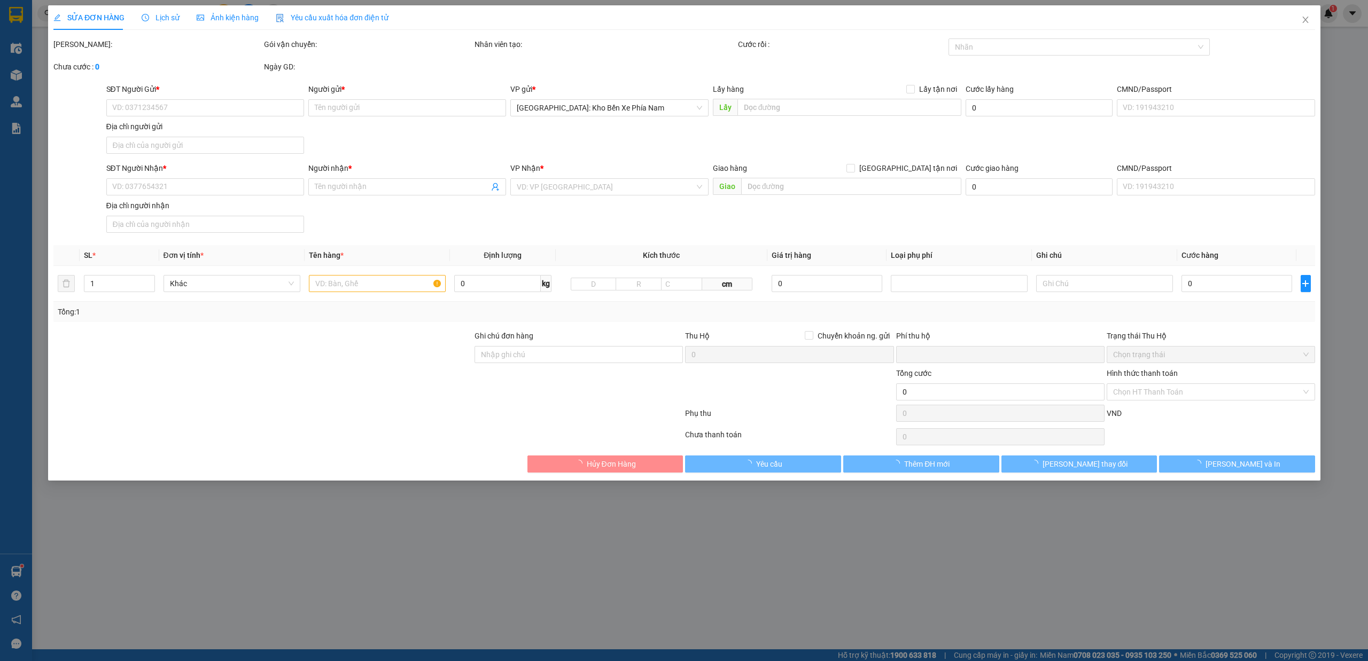
type input "0903552217"
type input "Chị Thúy"
type input "0898517808"
type input "[PERSON_NAME]"
type input "1 chìa khóa + 0 cavet"
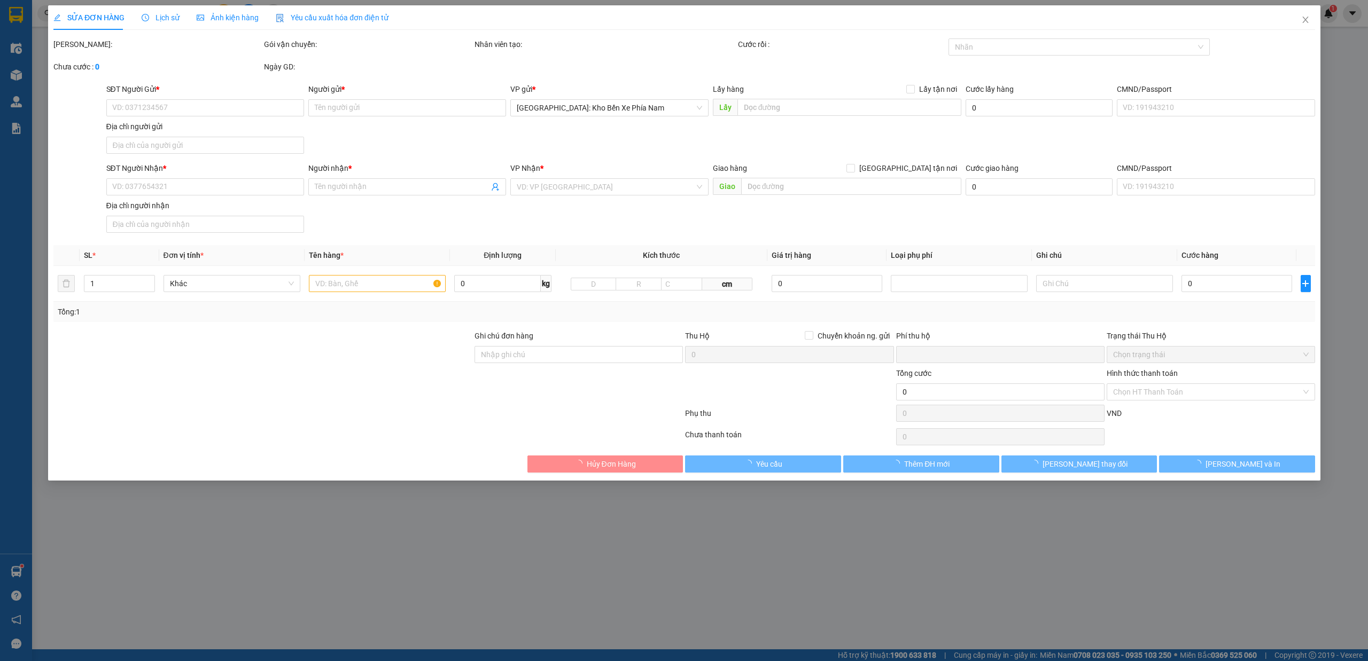
type input "0"
type input "470.000"
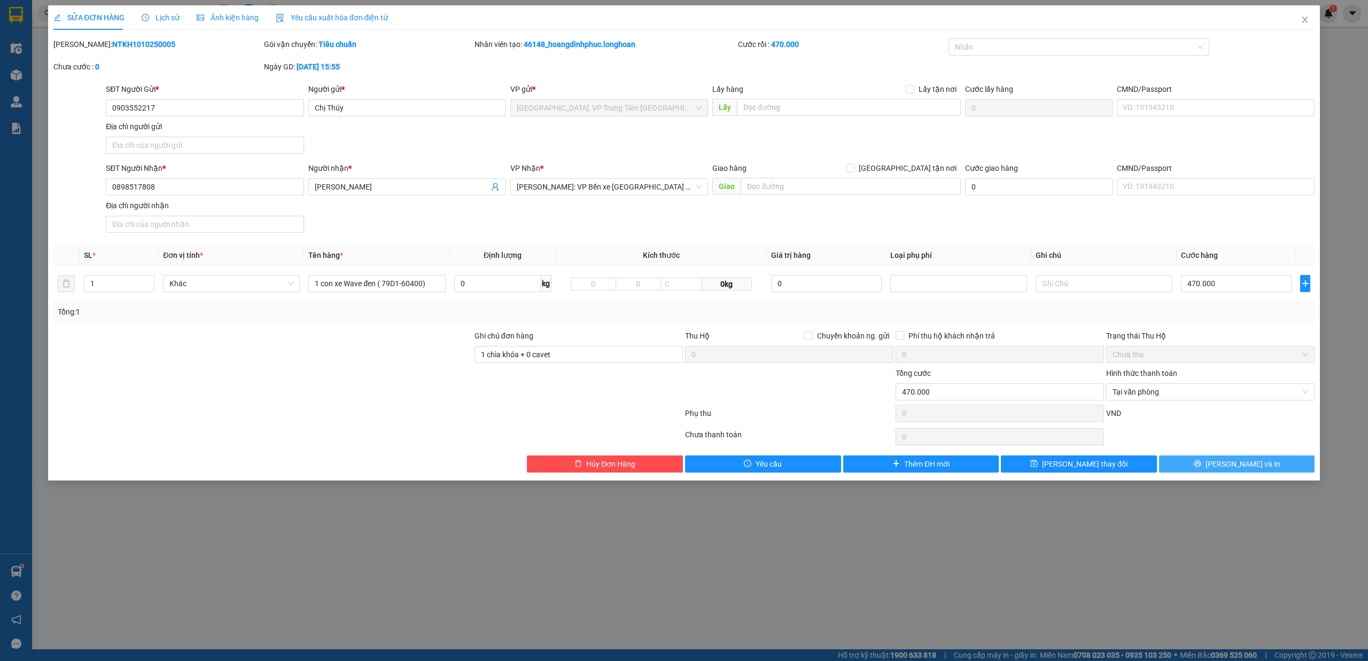
click at [1289, 467] on button "[PERSON_NAME] và In" at bounding box center [1237, 464] width 156 height 17
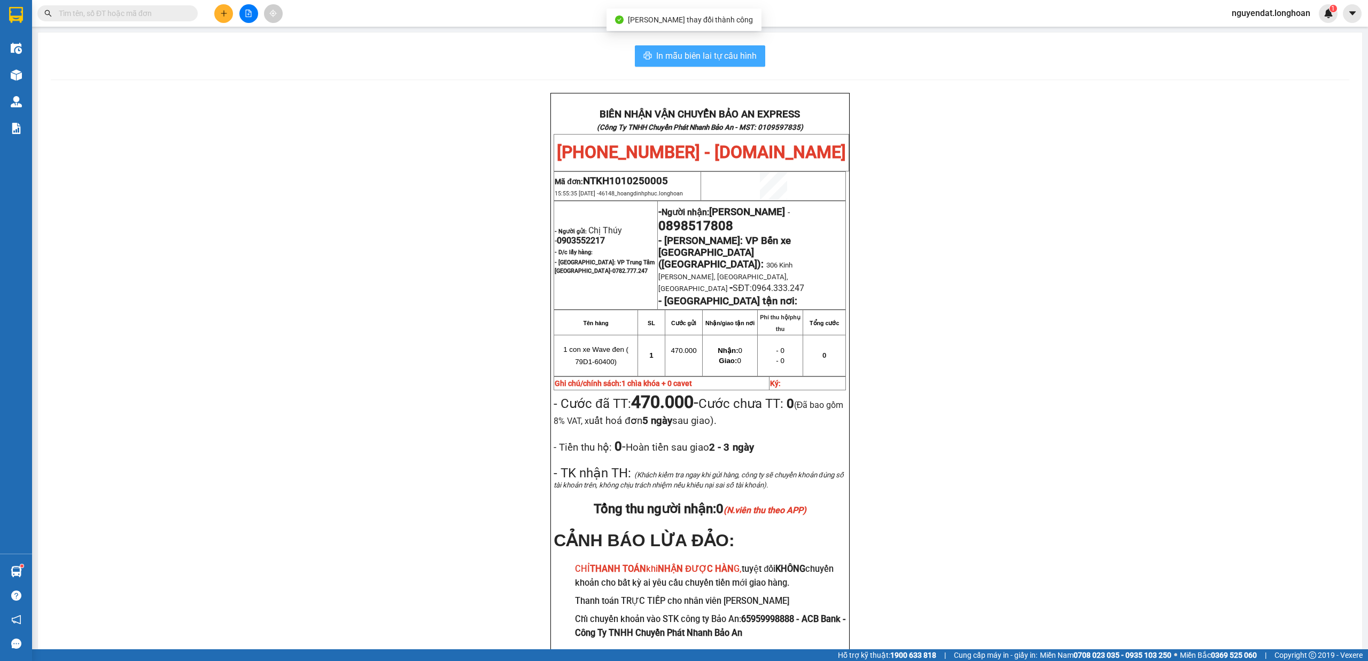
click at [746, 64] on button "In mẫu biên lai tự cấu hình" at bounding box center [700, 55] width 130 height 21
click at [1242, 528] on div "BIÊN NHẬN VẬN CHUYỂN BẢO AN EXPRESS (Công Ty TNHH Chuyển Phát Nhanh Bảo An - MS…" at bounding box center [700, 390] width 1298 height 594
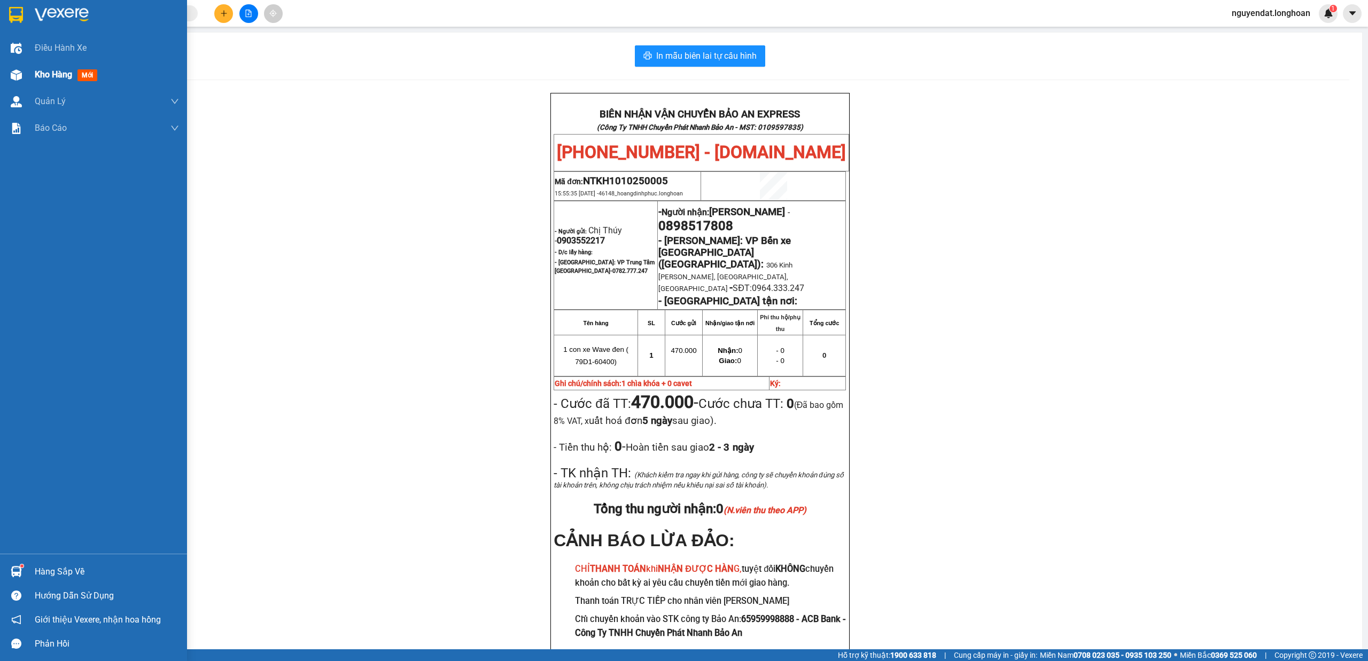
click at [35, 75] on span "Kho hàng" at bounding box center [53, 74] width 37 height 10
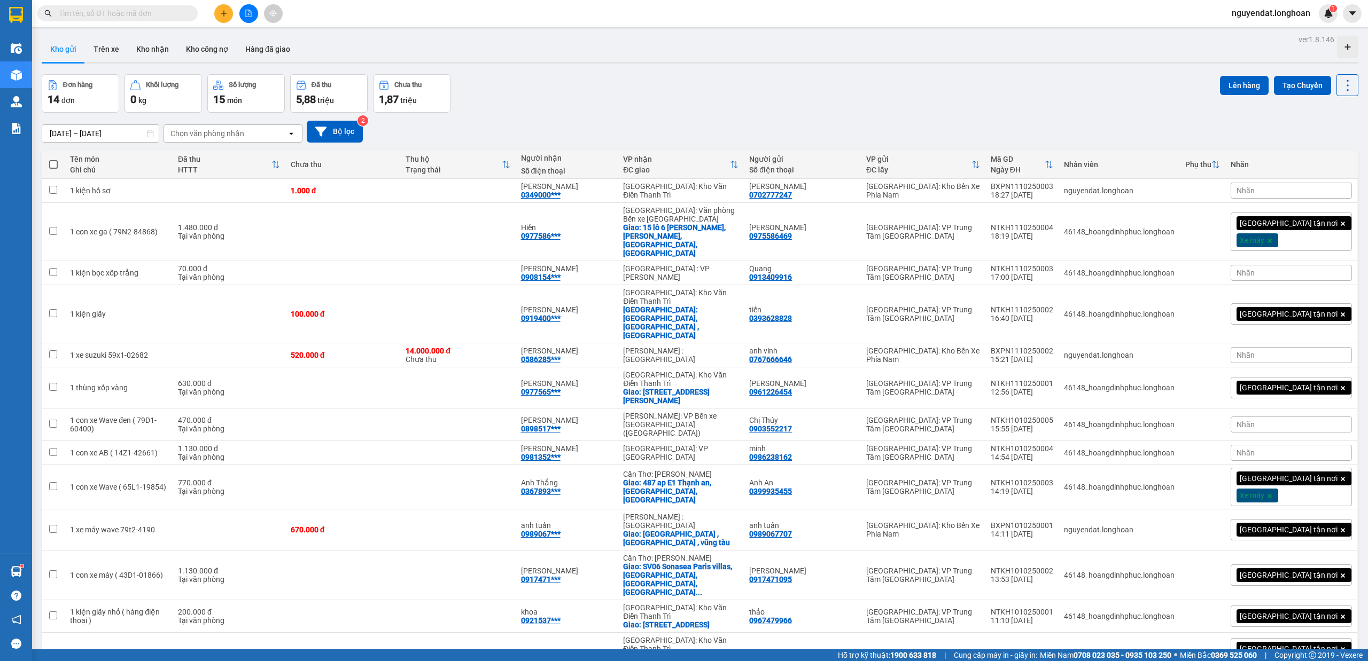
scroll to position [49, 0]
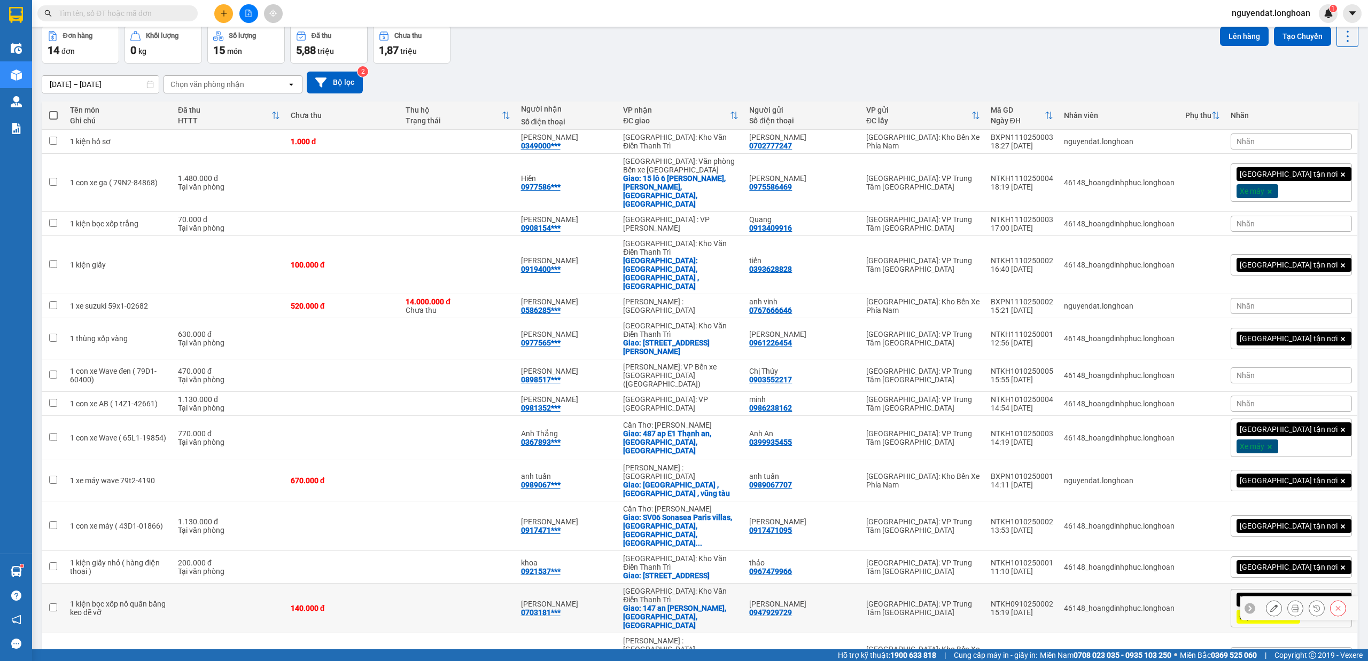
click at [447, 584] on td at bounding box center [457, 609] width 115 height 50
checkbox input "true"
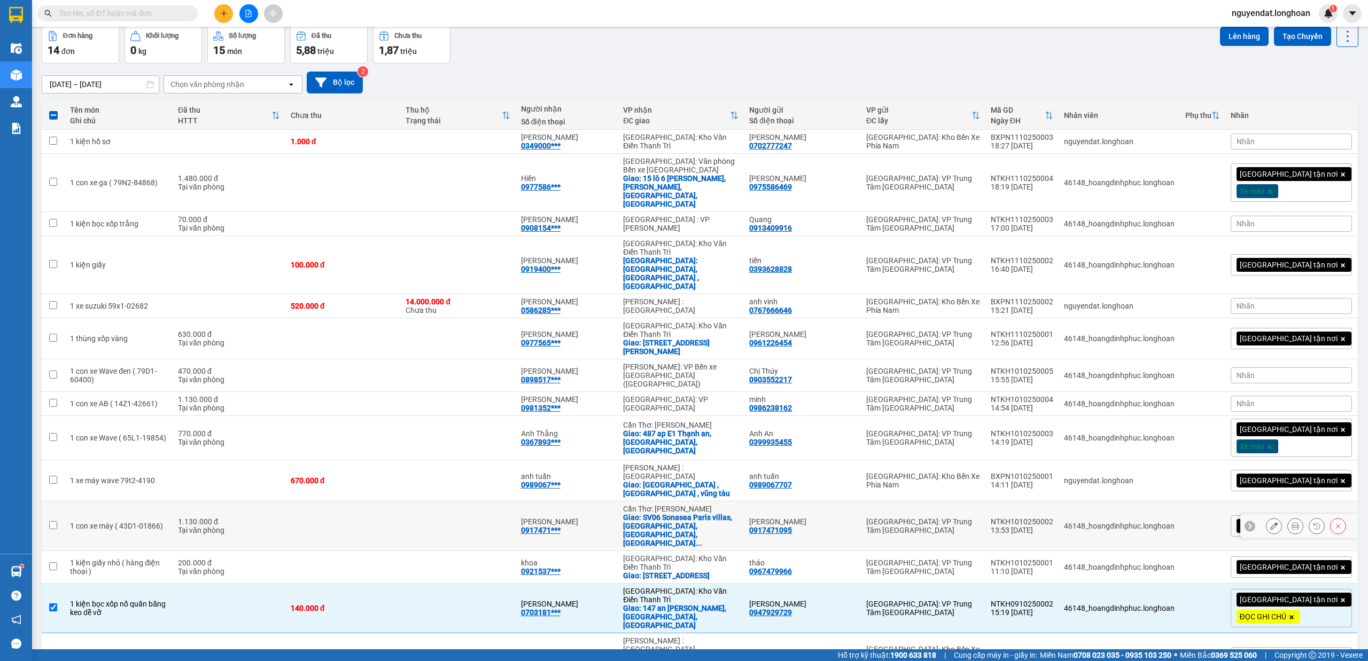
click at [510, 502] on td at bounding box center [457, 527] width 115 height 50
checkbox input "true"
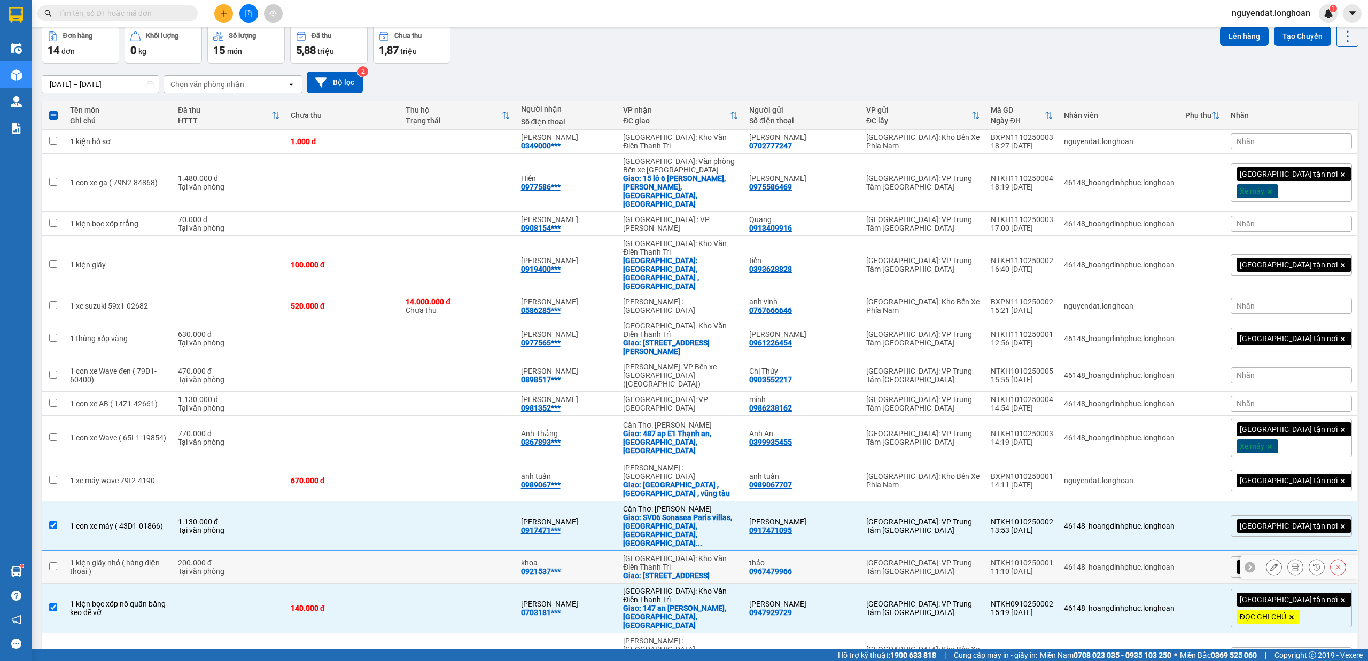
click at [498, 551] on td at bounding box center [457, 567] width 115 height 33
checkbox input "true"
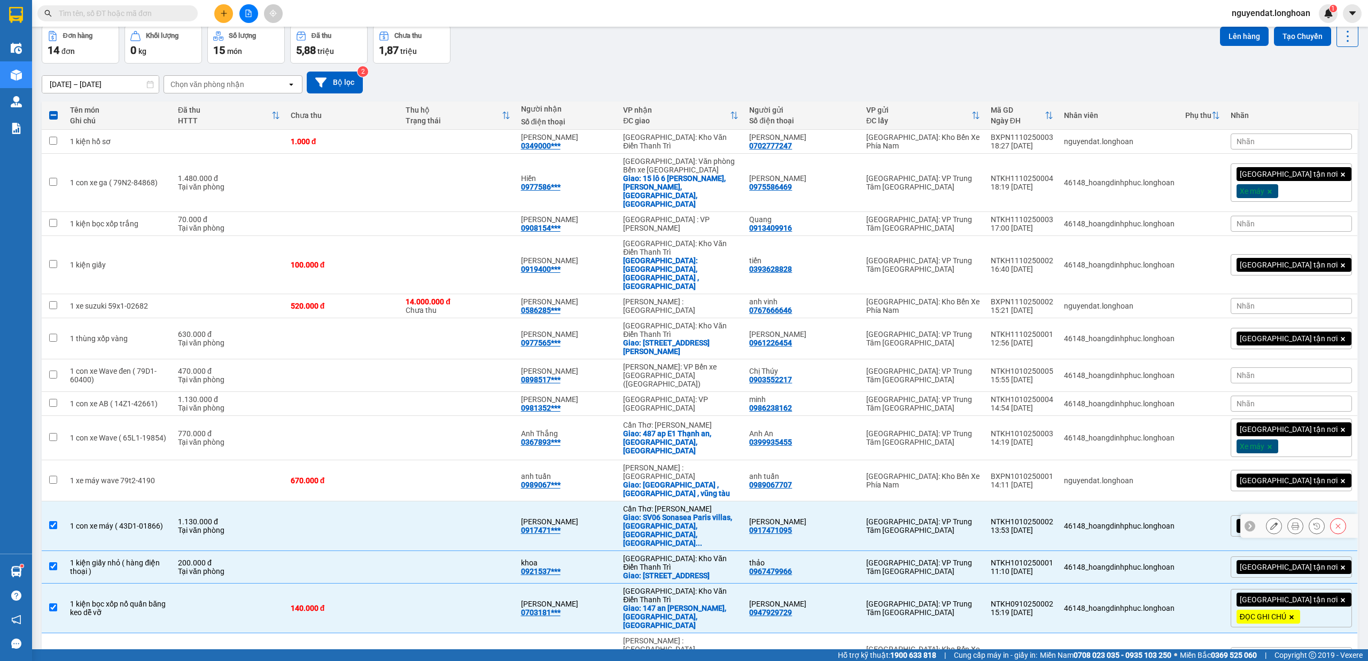
click at [493, 502] on td at bounding box center [457, 527] width 115 height 50
checkbox input "false"
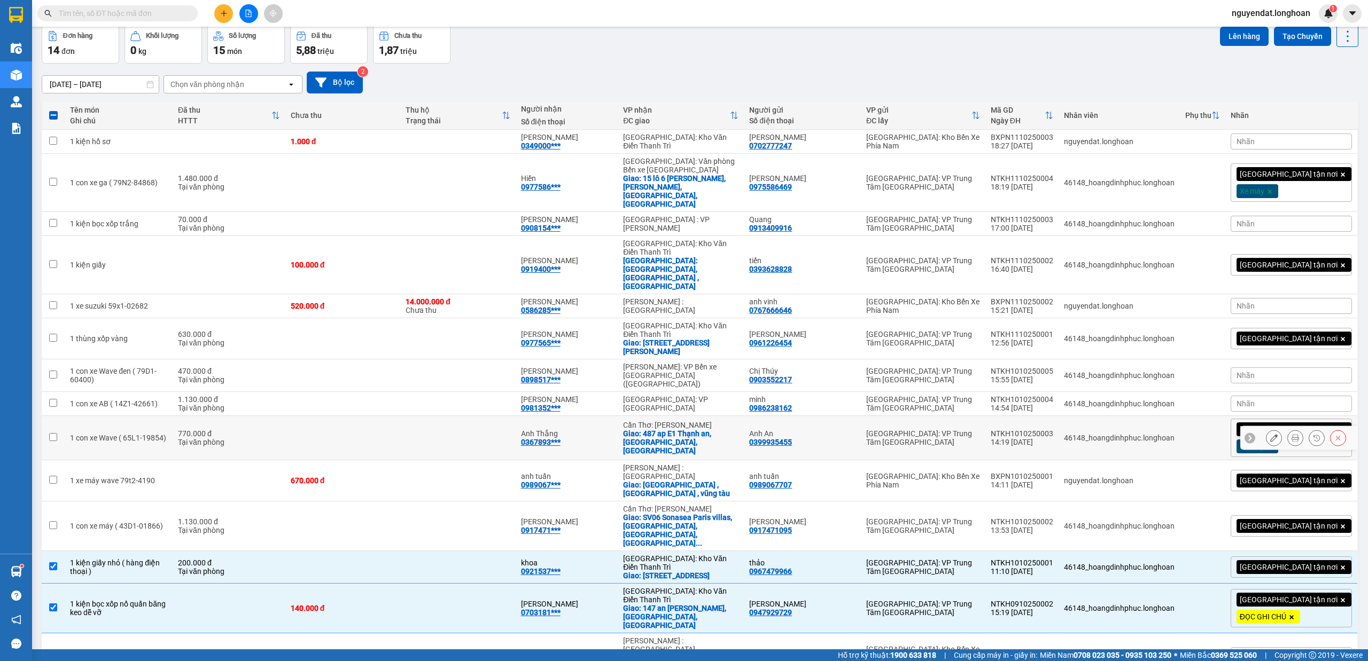
click at [515, 416] on td at bounding box center [457, 438] width 115 height 44
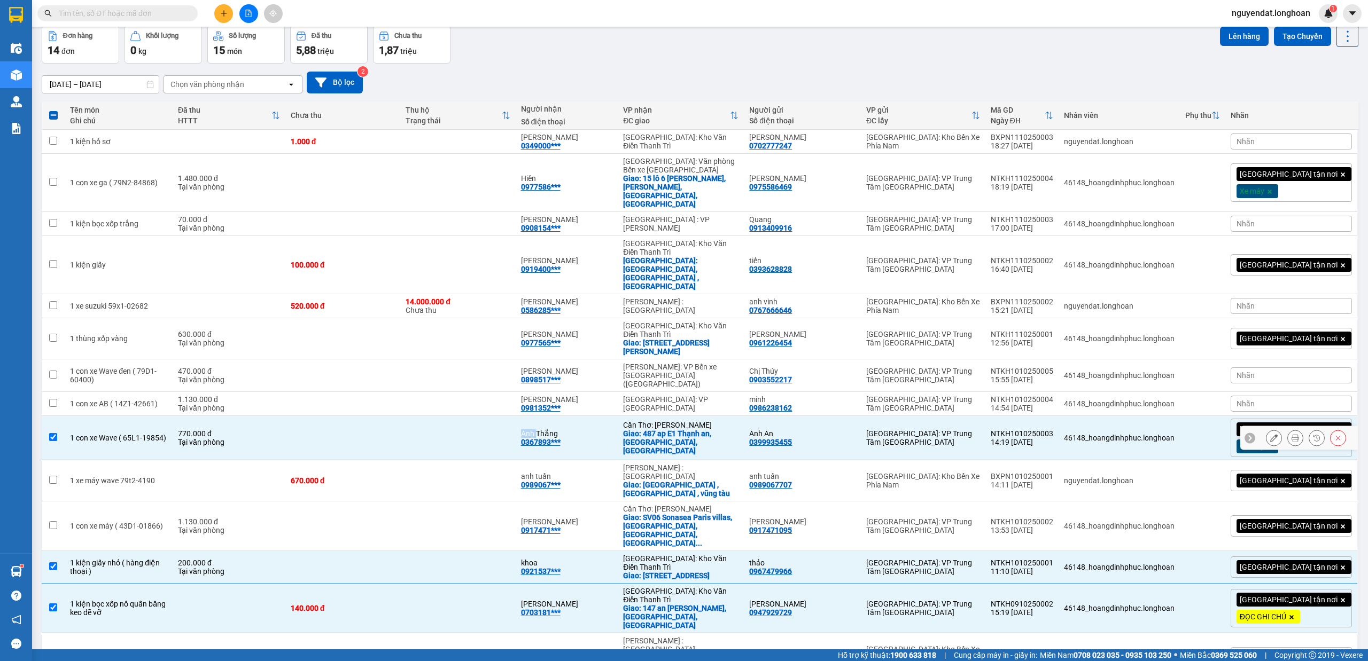
click at [515, 416] on td at bounding box center [457, 438] width 115 height 44
checkbox input "false"
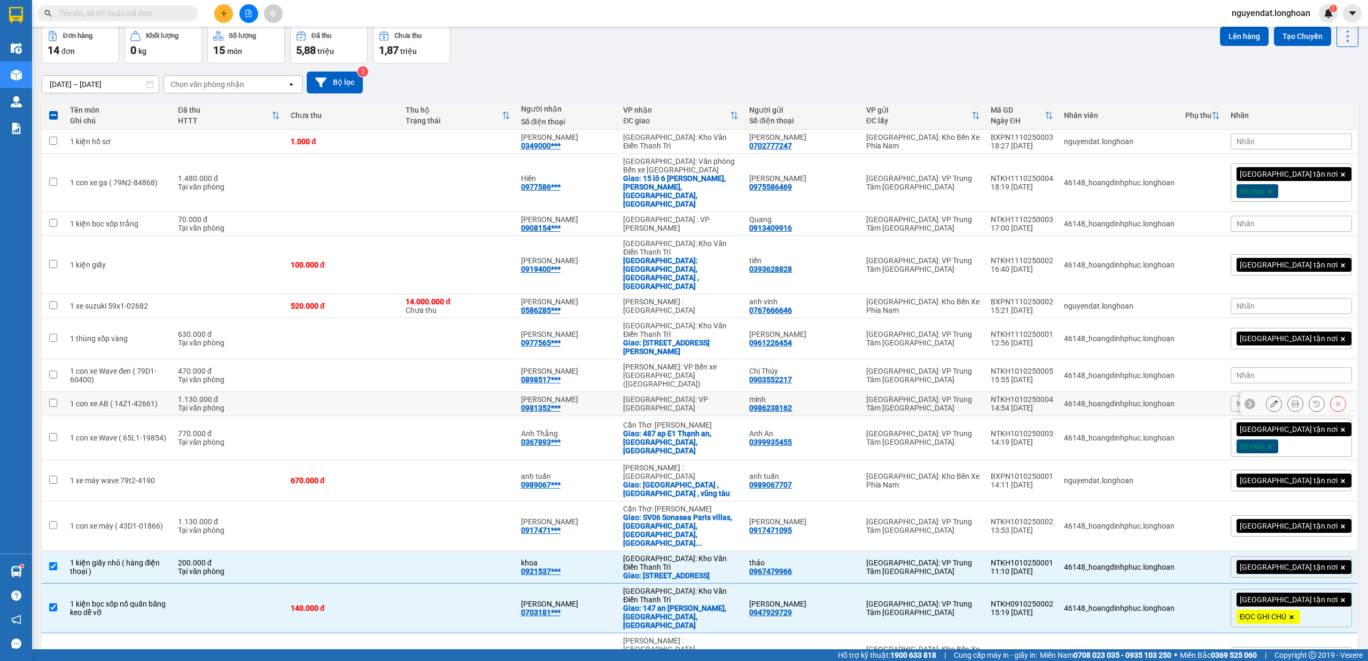
click at [515, 392] on td at bounding box center [457, 404] width 115 height 24
checkbox input "true"
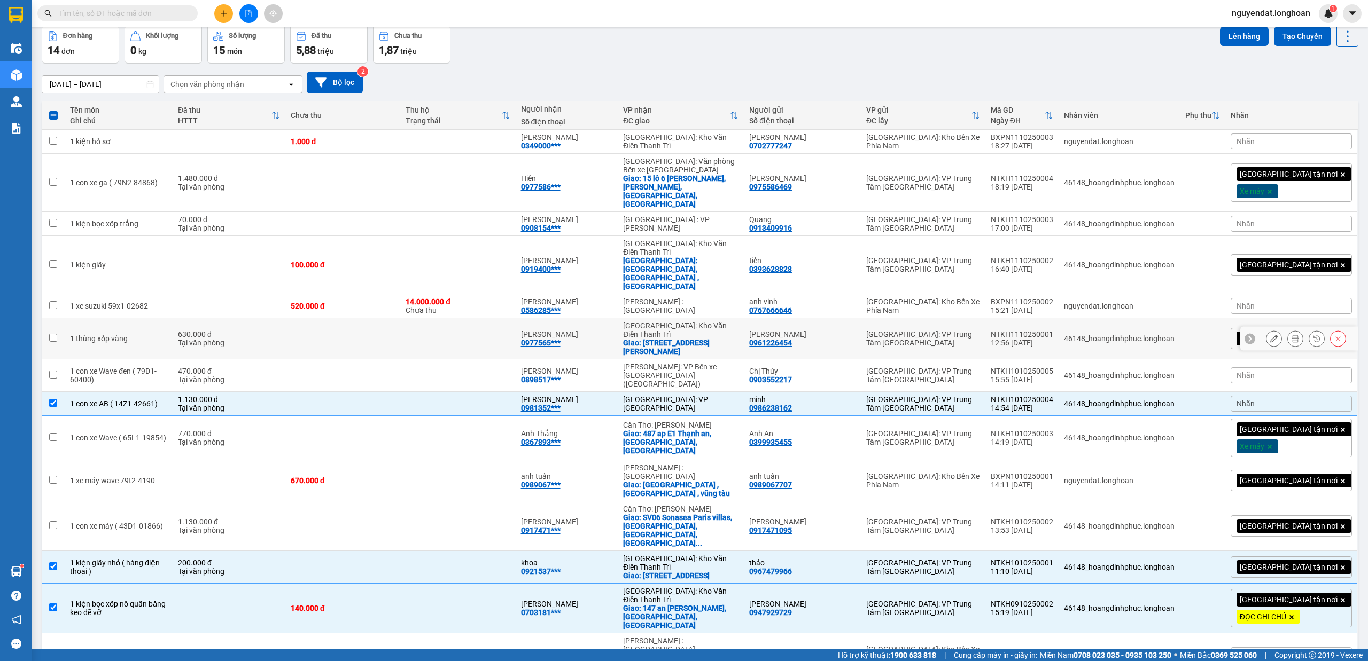
click at [498, 318] on td at bounding box center [457, 338] width 115 height 41
checkbox input "true"
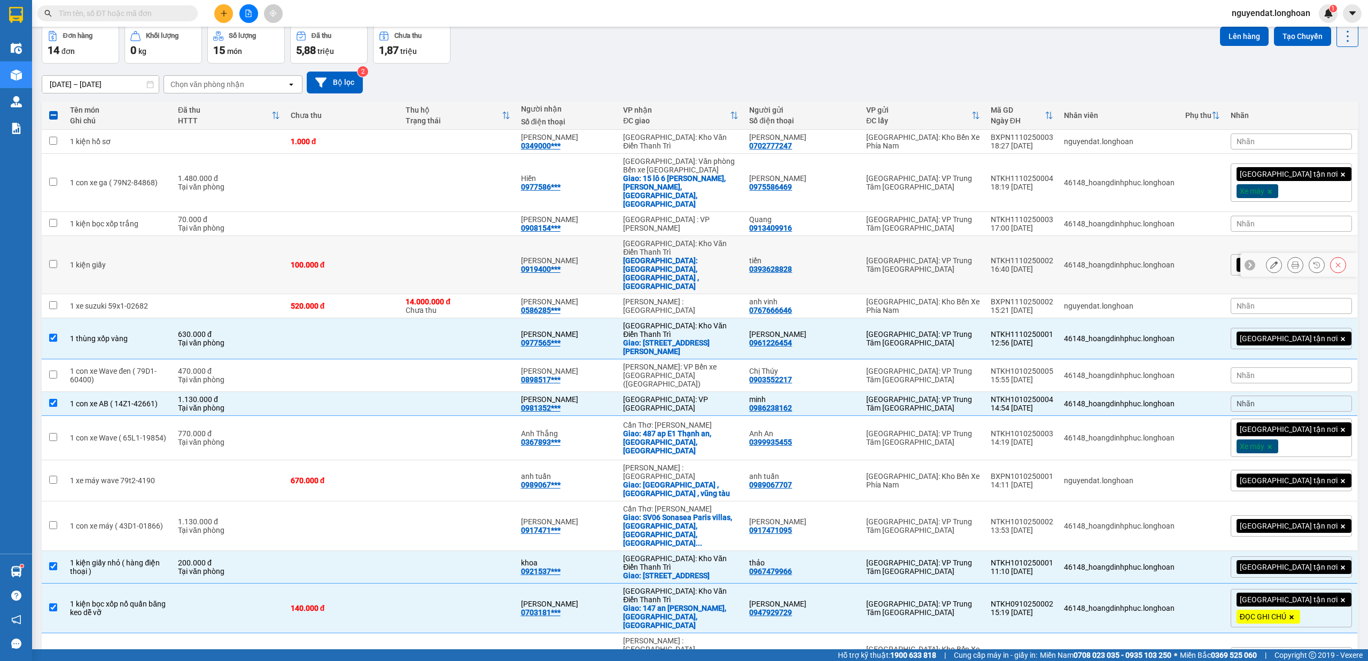
click at [515, 243] on td at bounding box center [457, 265] width 115 height 58
checkbox input "true"
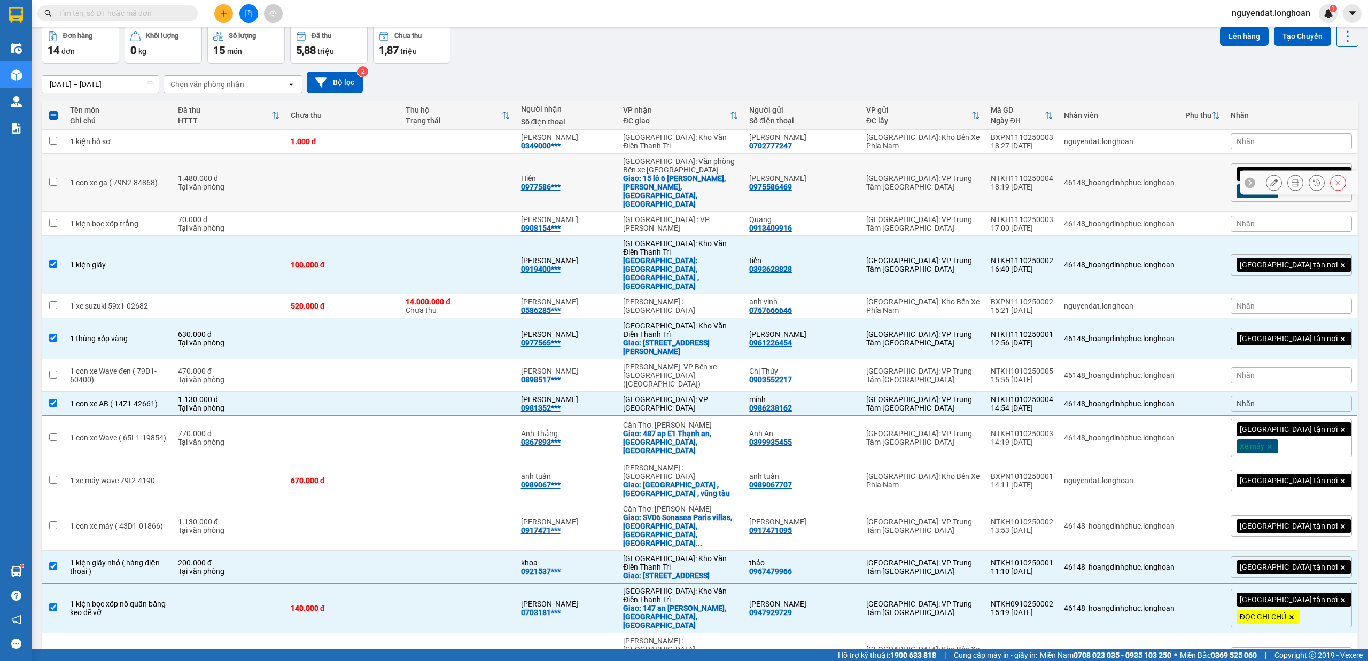
drag, startPoint x: 536, startPoint y: 184, endPoint x: 536, endPoint y: 161, distance: 23.0
click at [515, 183] on td at bounding box center [457, 183] width 115 height 58
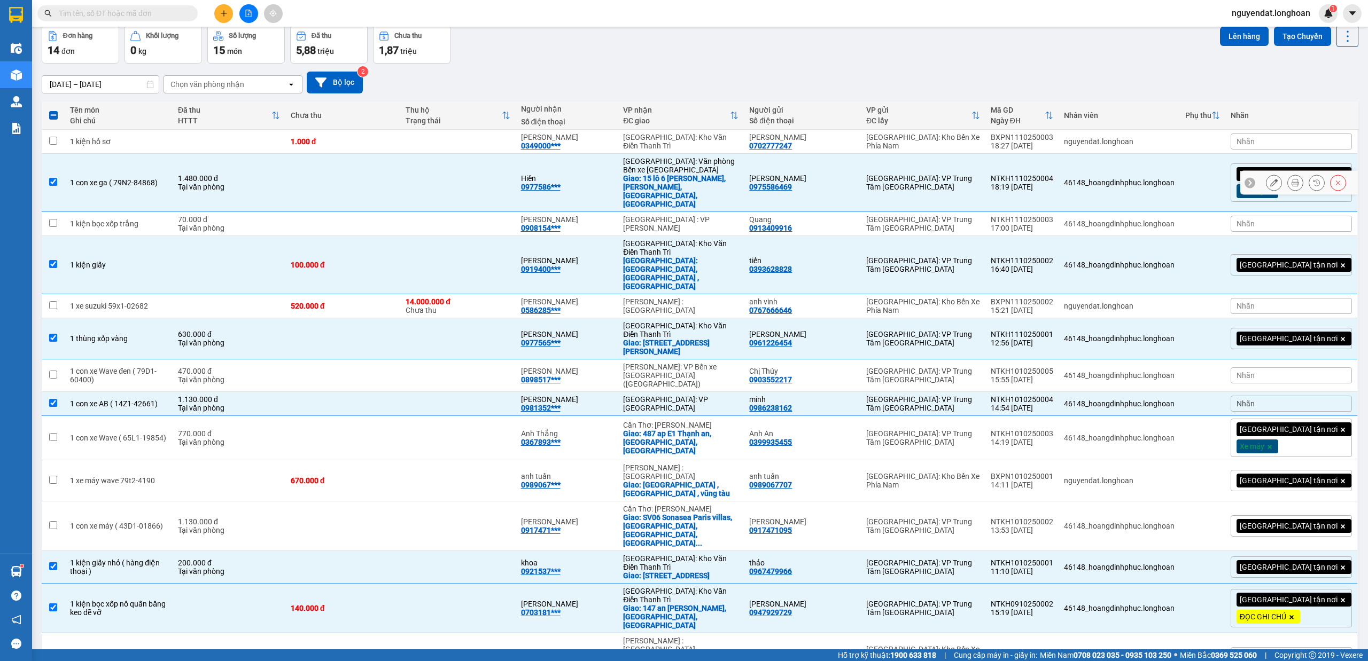
click at [559, 174] on div "Hiền" at bounding box center [567, 178] width 92 height 9
checkbox input "false"
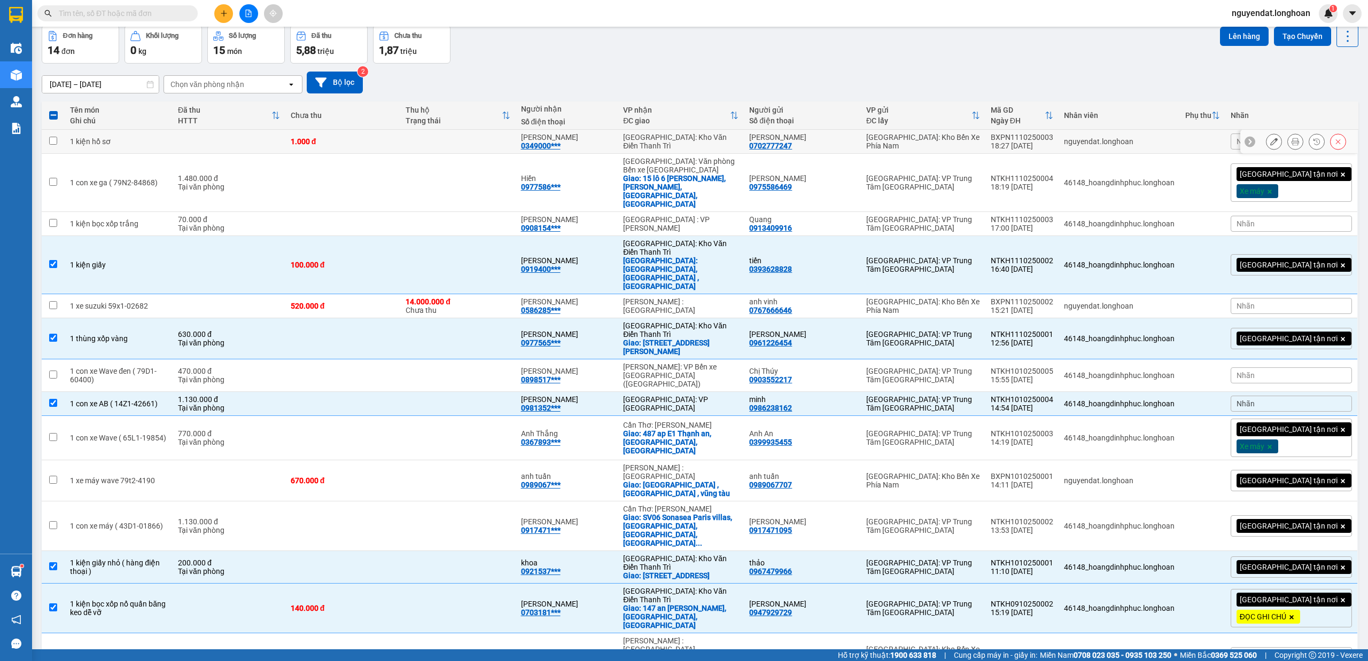
click at [515, 139] on td at bounding box center [457, 142] width 115 height 24
checkbox input "true"
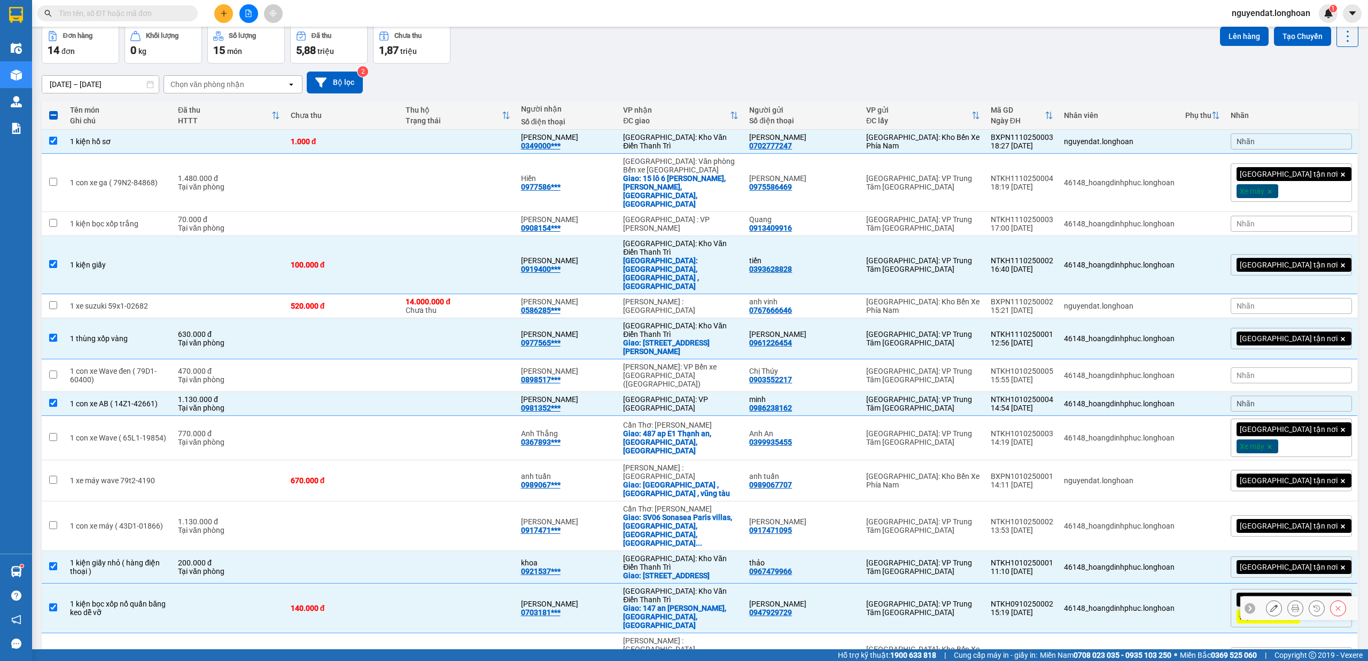
drag, startPoint x: 473, startPoint y: 521, endPoint x: 458, endPoint y: 501, distance: 25.2
click at [472, 584] on td at bounding box center [457, 609] width 115 height 50
checkbox input "false"
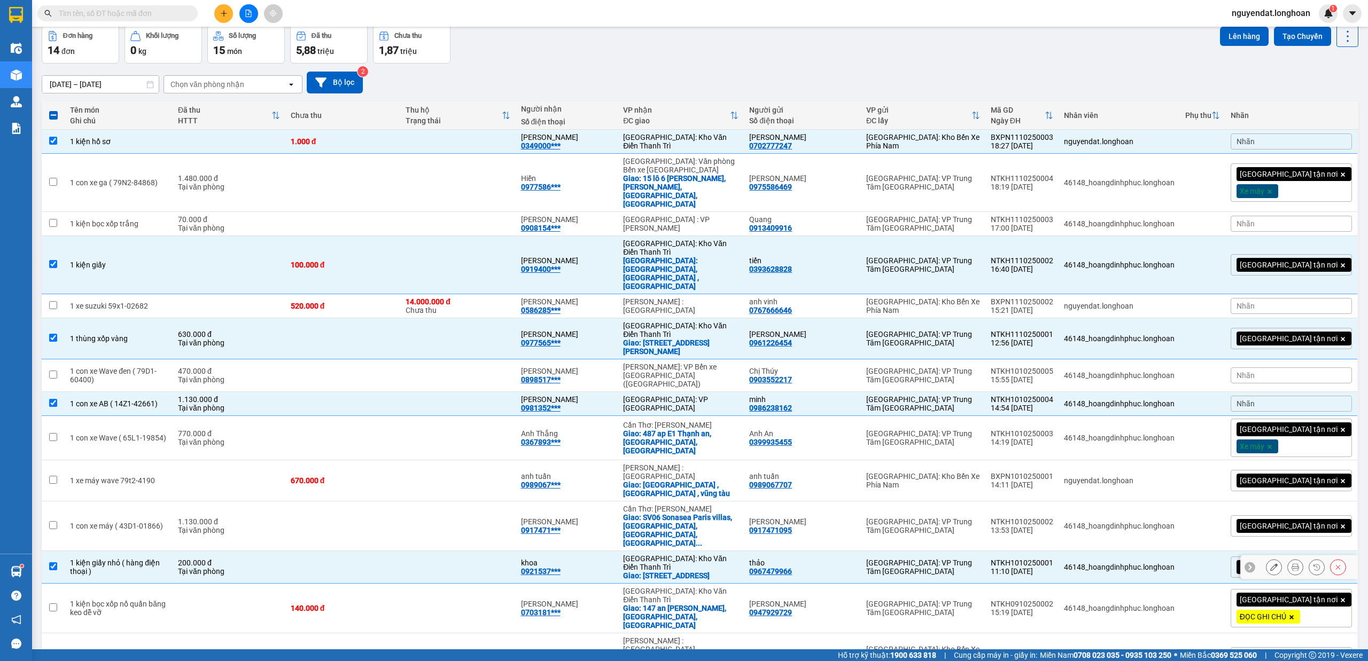
click at [458, 551] on td at bounding box center [457, 567] width 115 height 33
checkbox input "false"
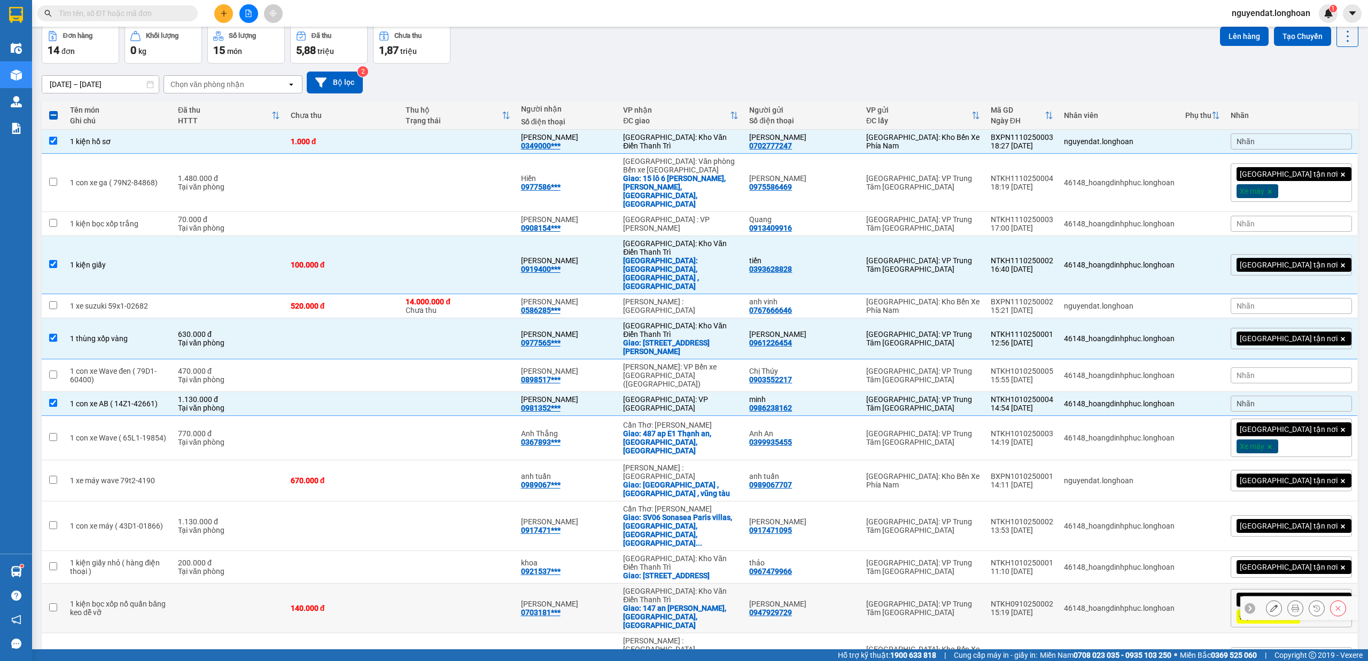
click at [1291, 605] on icon at bounding box center [1294, 608] width 7 height 7
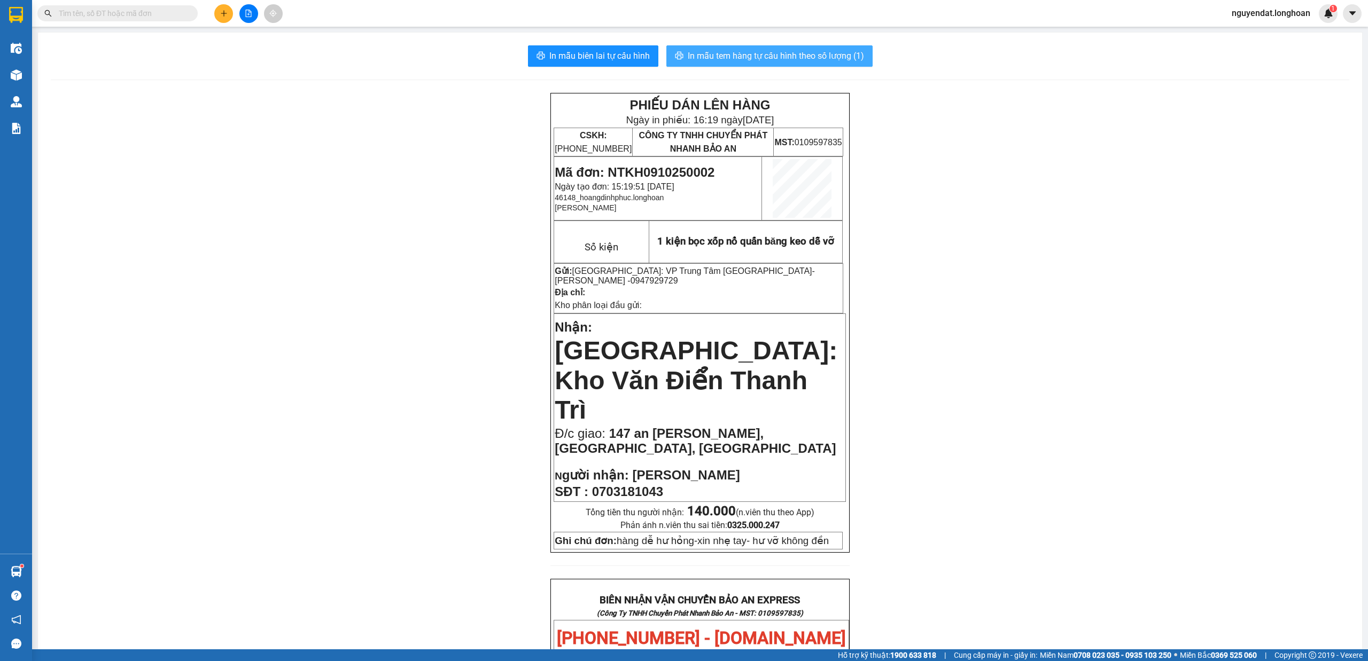
click at [795, 48] on button "In mẫu tem hàng tự cấu hình theo số lượng (1)" at bounding box center [769, 55] width 206 height 21
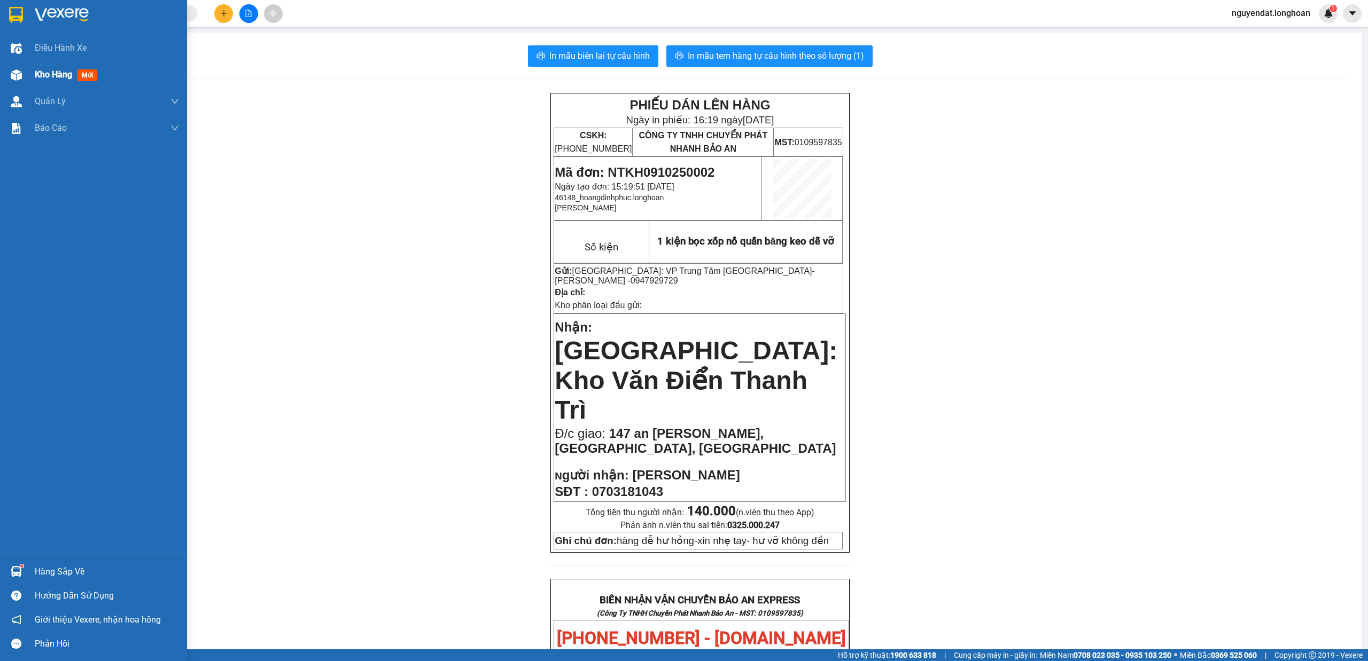
click at [20, 77] on img at bounding box center [16, 74] width 11 height 11
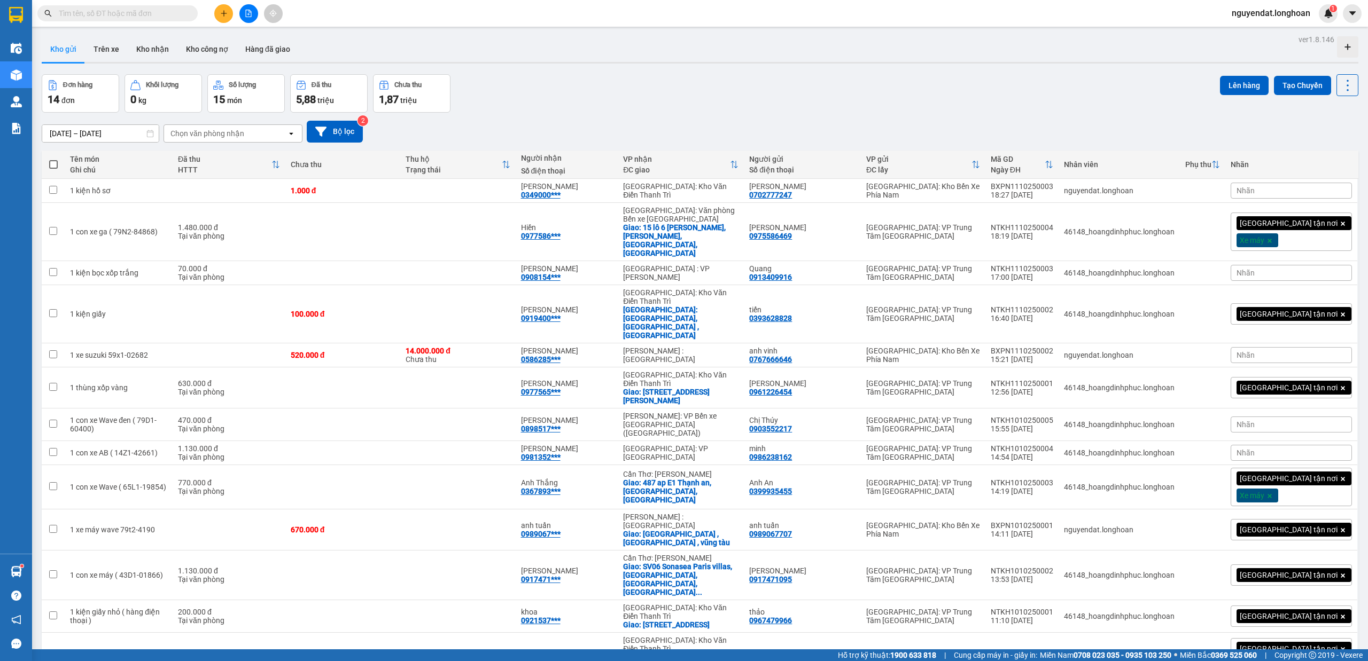
paste input "0768913311"
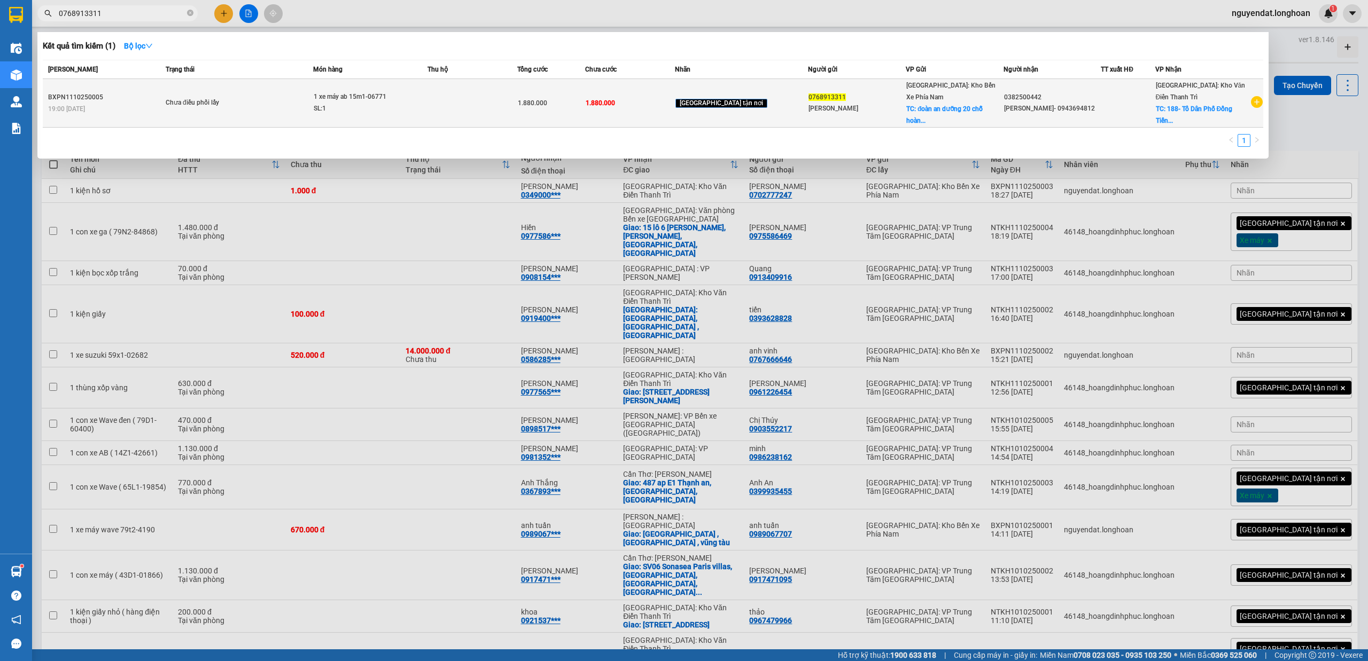
type input "0768913311"
click at [313, 97] on span "Chưa điều phối lấy" at bounding box center [239, 103] width 147 height 12
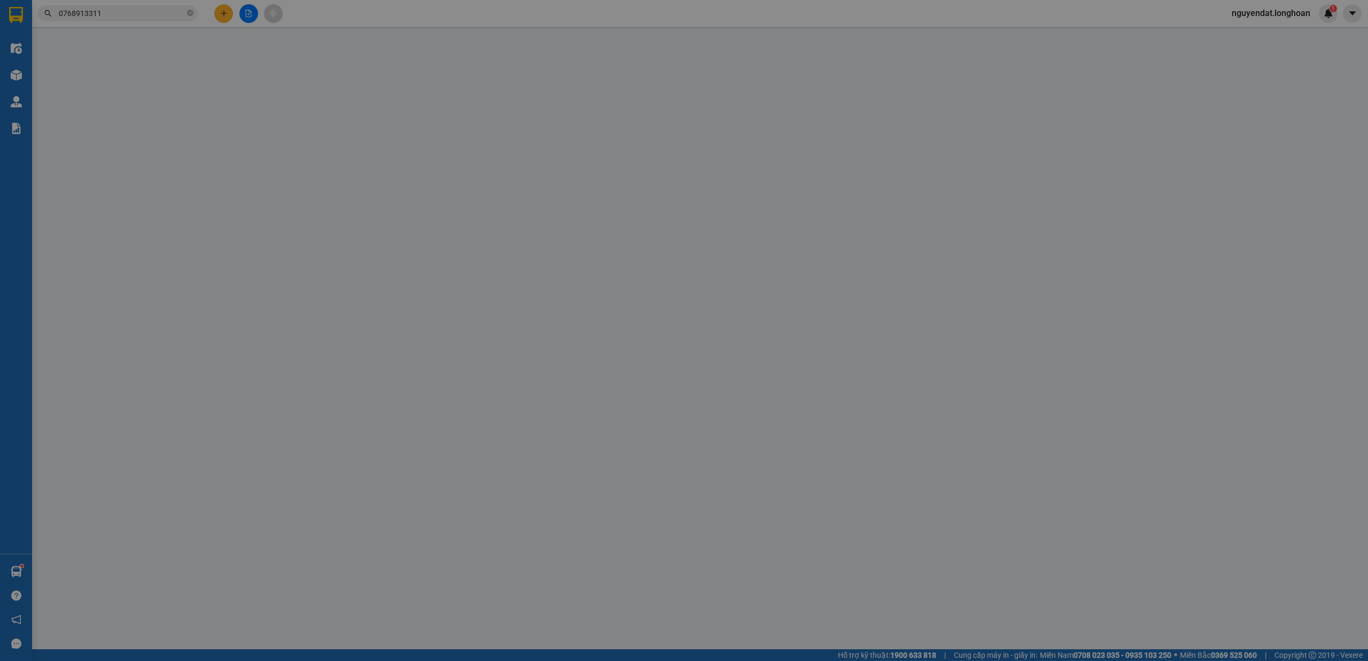
type input "0768913311"
type input "[PERSON_NAME]"
checkbox input "true"
type input "đoàn an dưỡng 20 chỗ [PERSON_NAME]"
type input "0382500442"
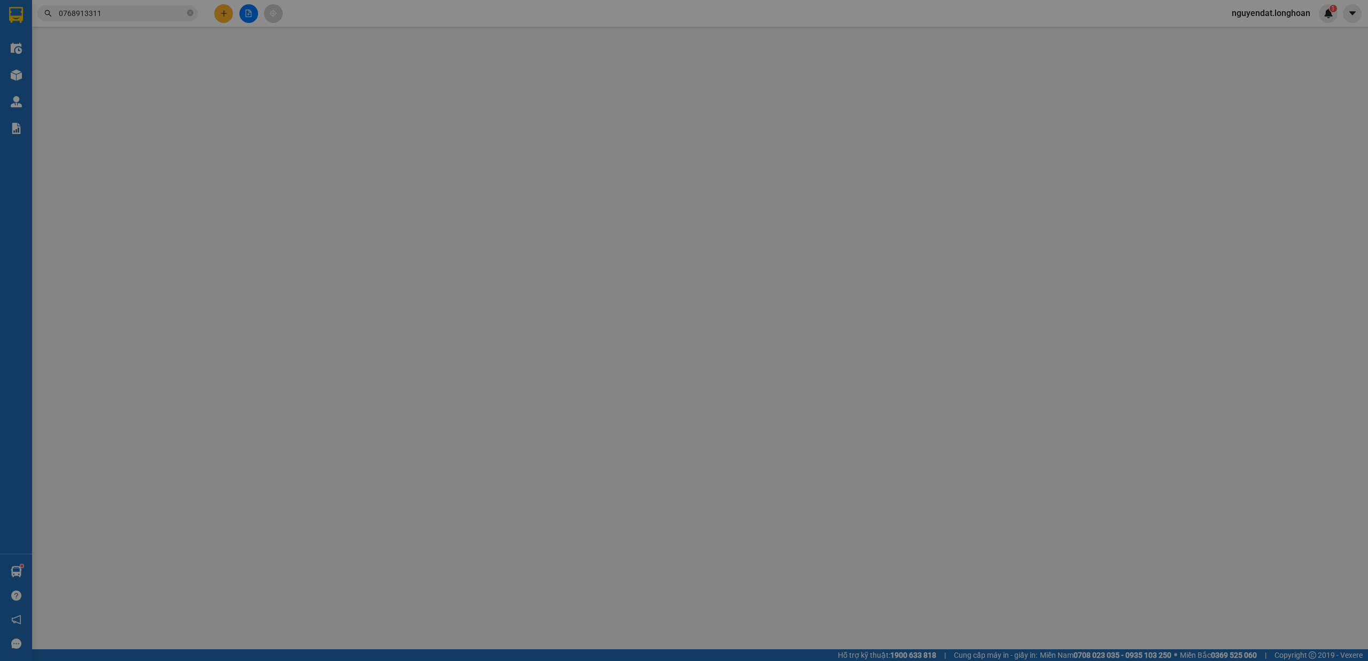
type input "[PERSON_NAME]- 0943694812"
checkbox input "true"
type input "188- Tổ Dân Phố Đồng Tiến 2- [GEOGRAPHIC_DATA]- [GEOGRAPHIC_DATA]"
type input "1 CHÌA KHOÁ + 1 CAVAT cốp"
type input "0"
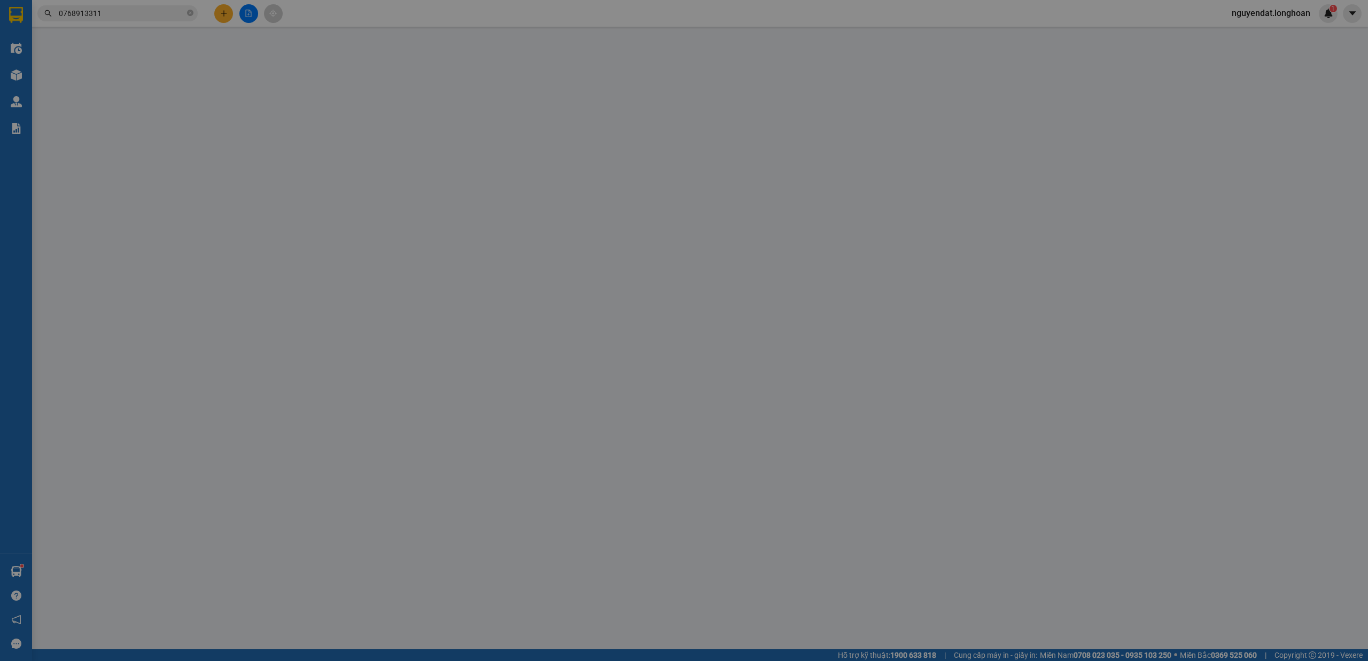
type input "1.880.000"
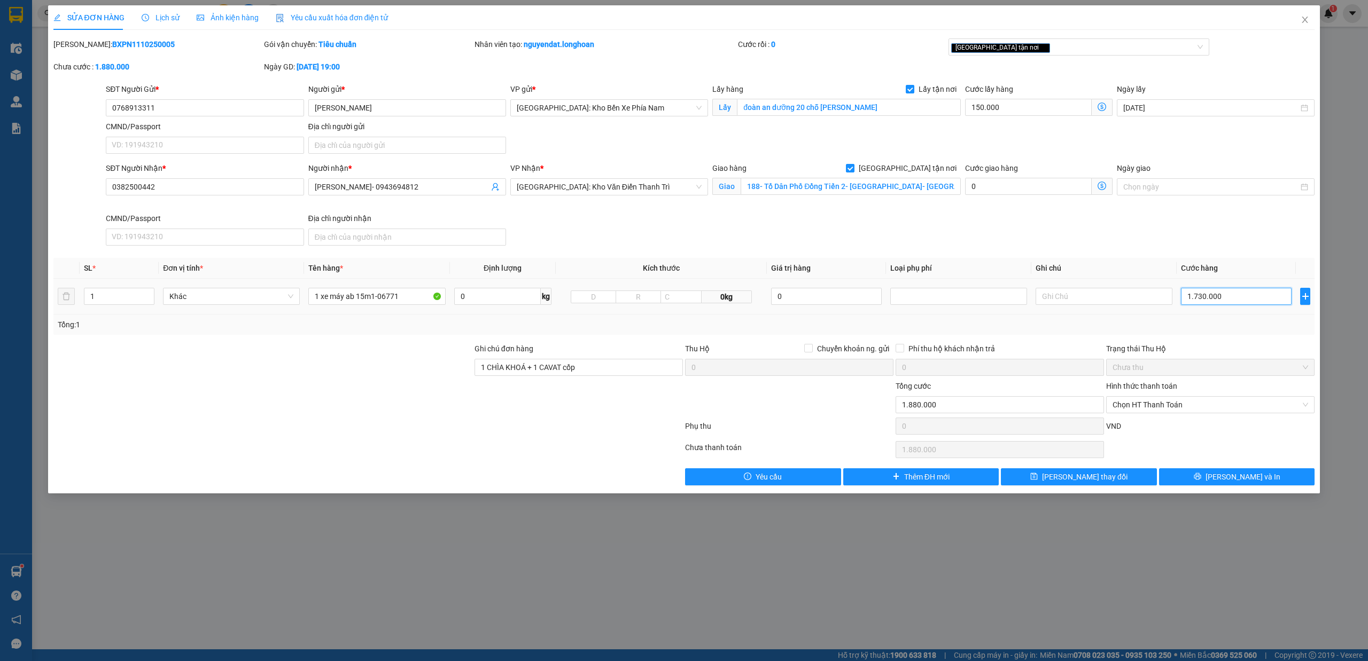
click at [1224, 302] on input "1.730.000" at bounding box center [1236, 296] width 111 height 17
type input "150.001"
type input "1"
type input "150.015"
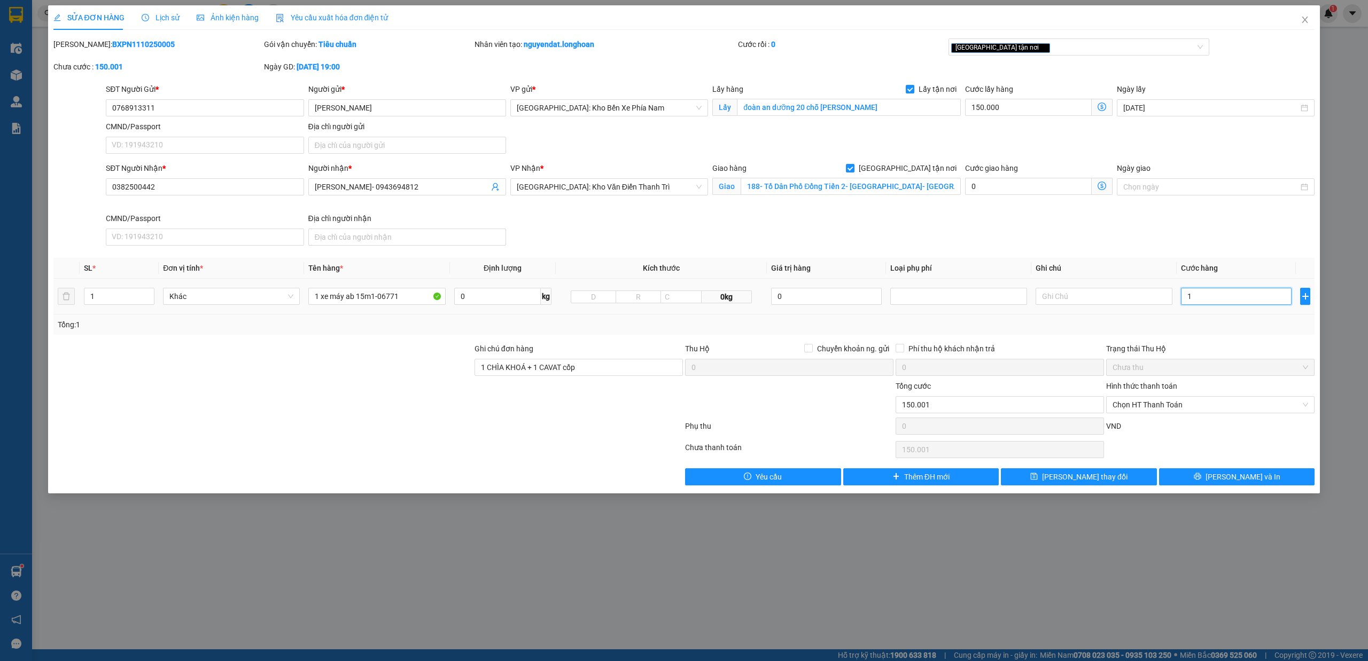
type input "150.015"
type input "15"
type input "150.158"
type input "158"
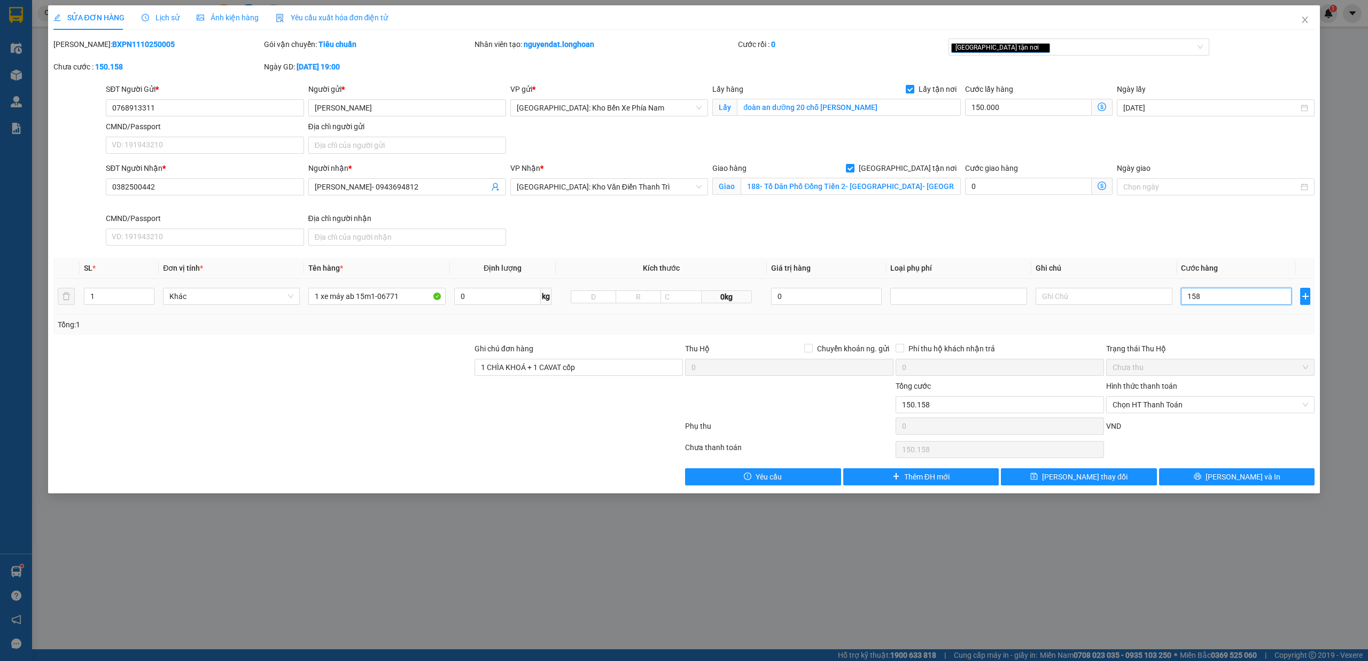
type input "151.580"
type input "1.580"
type input "165.800"
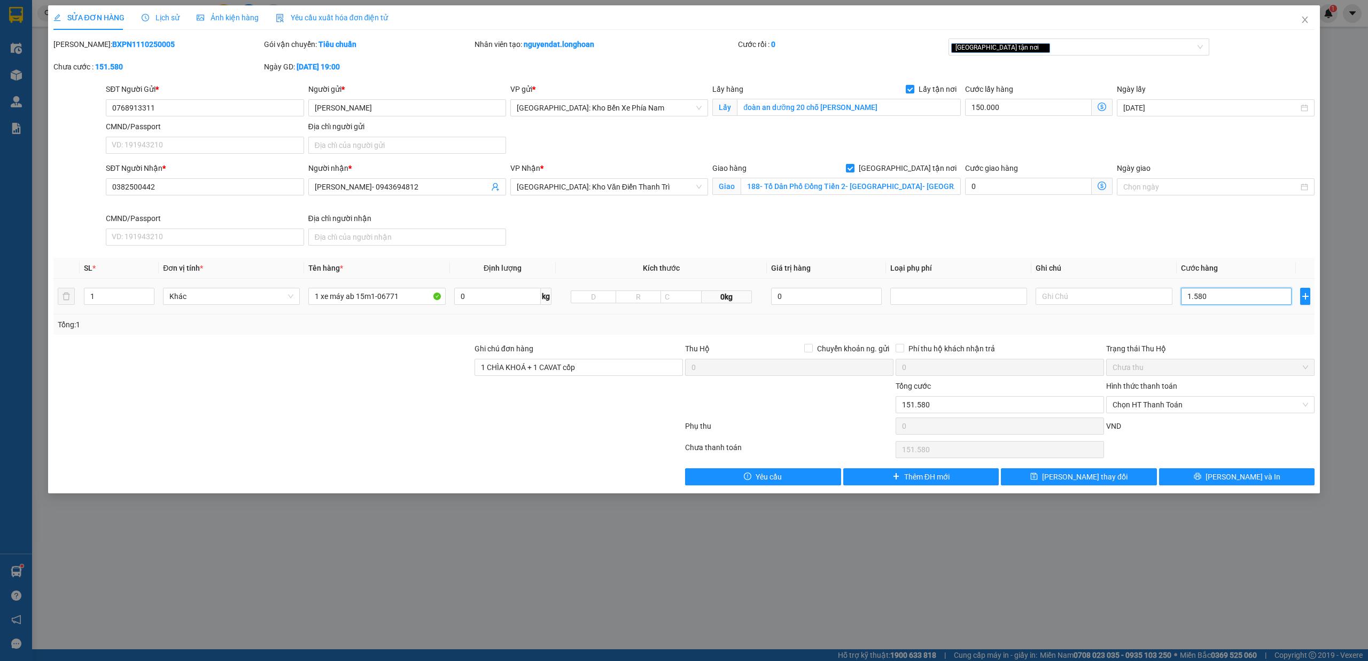
type input "15.800"
type input "308.000"
type input "158.000"
type input "1.730.000"
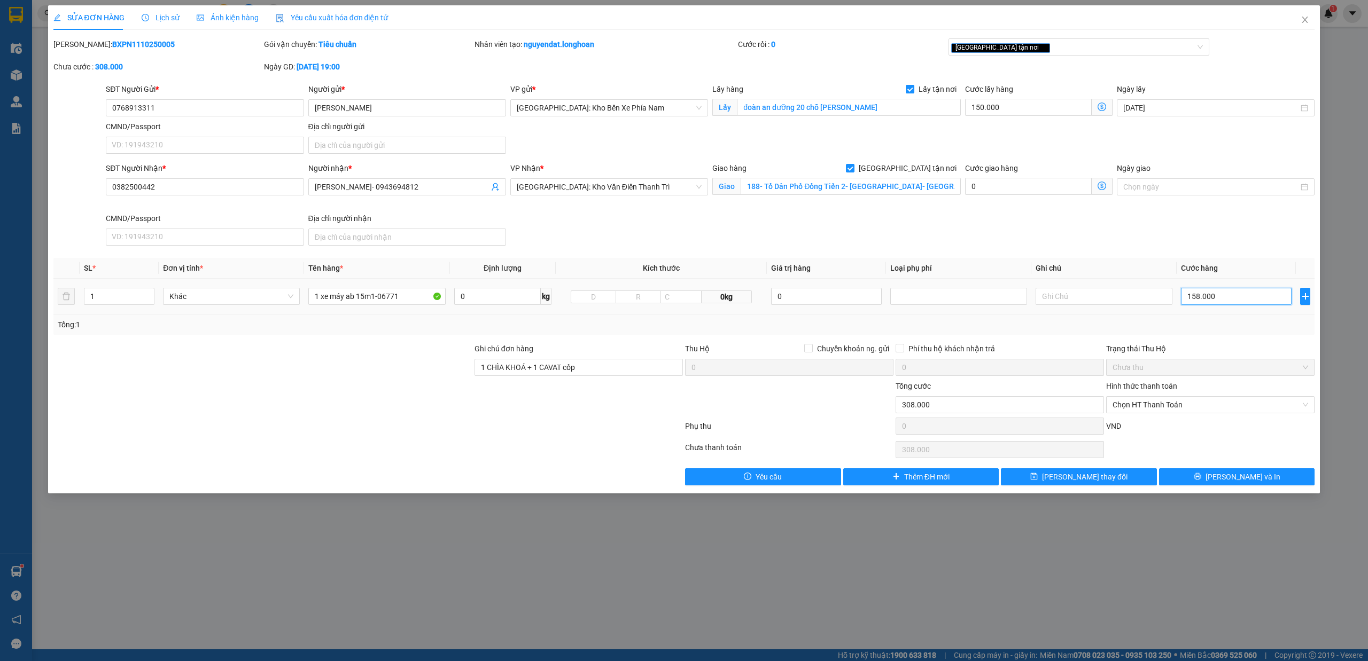
type input "1.730.000"
type input "1.580.000"
click at [1259, 483] on button "[PERSON_NAME] và In" at bounding box center [1237, 477] width 156 height 17
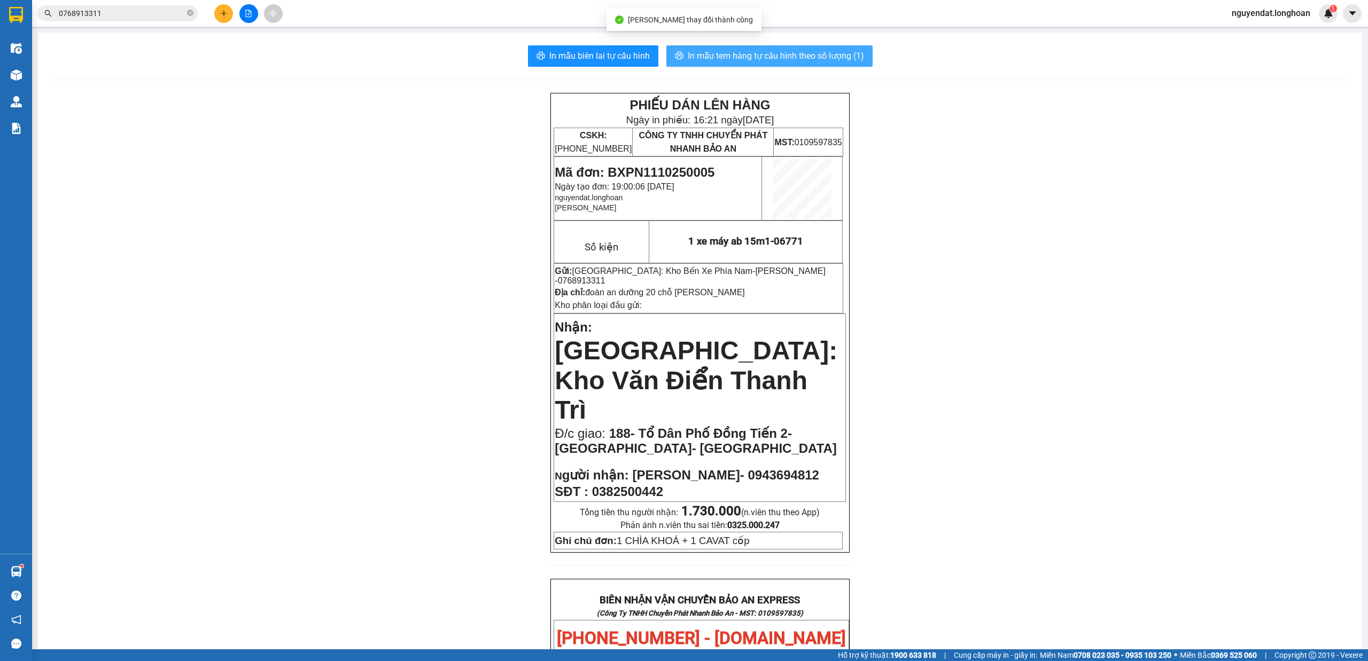
click at [836, 62] on span "In mẫu tem hàng tự cấu hình theo số lượng (1)" at bounding box center [776, 55] width 176 height 13
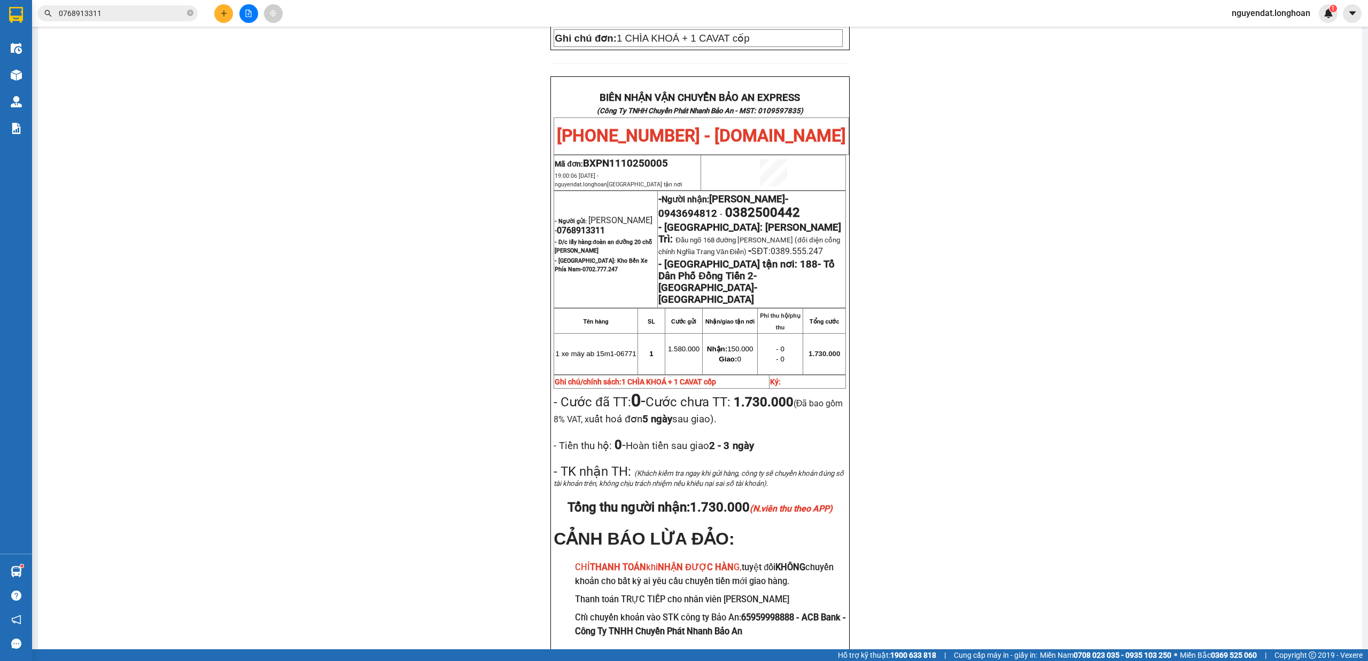
scroll to position [489, 0]
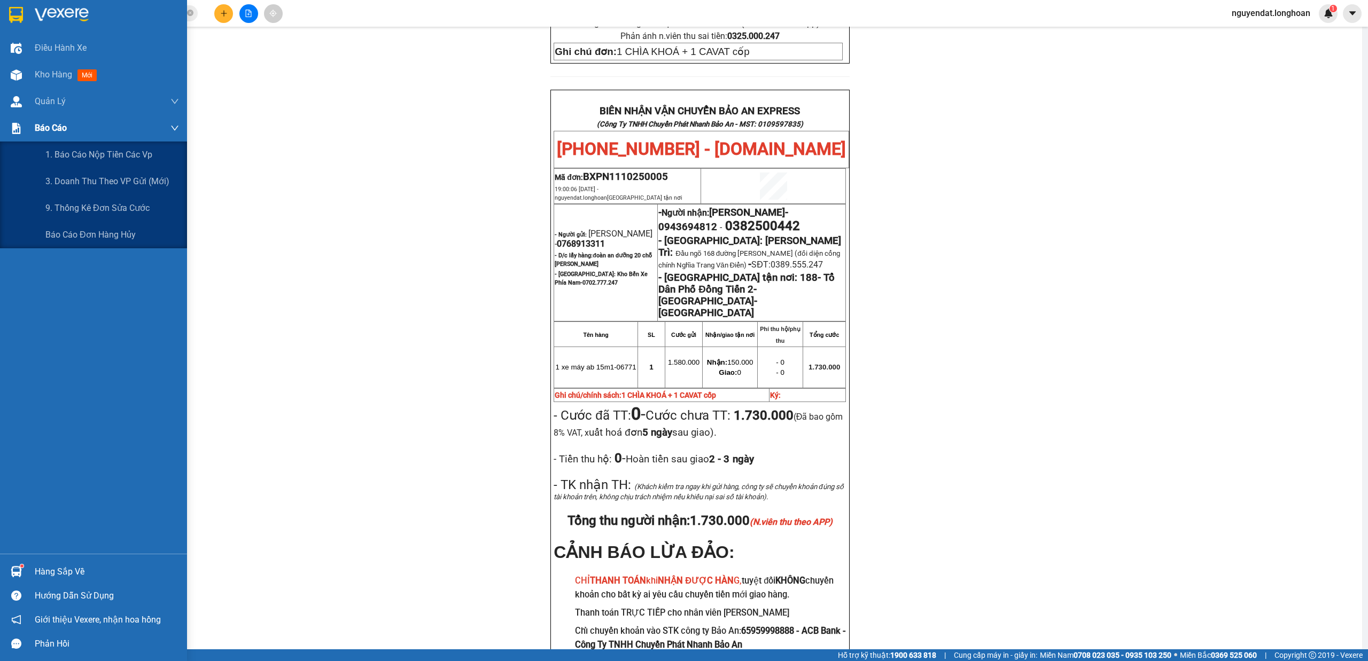
click at [128, 125] on div "Báo cáo" at bounding box center [107, 128] width 144 height 27
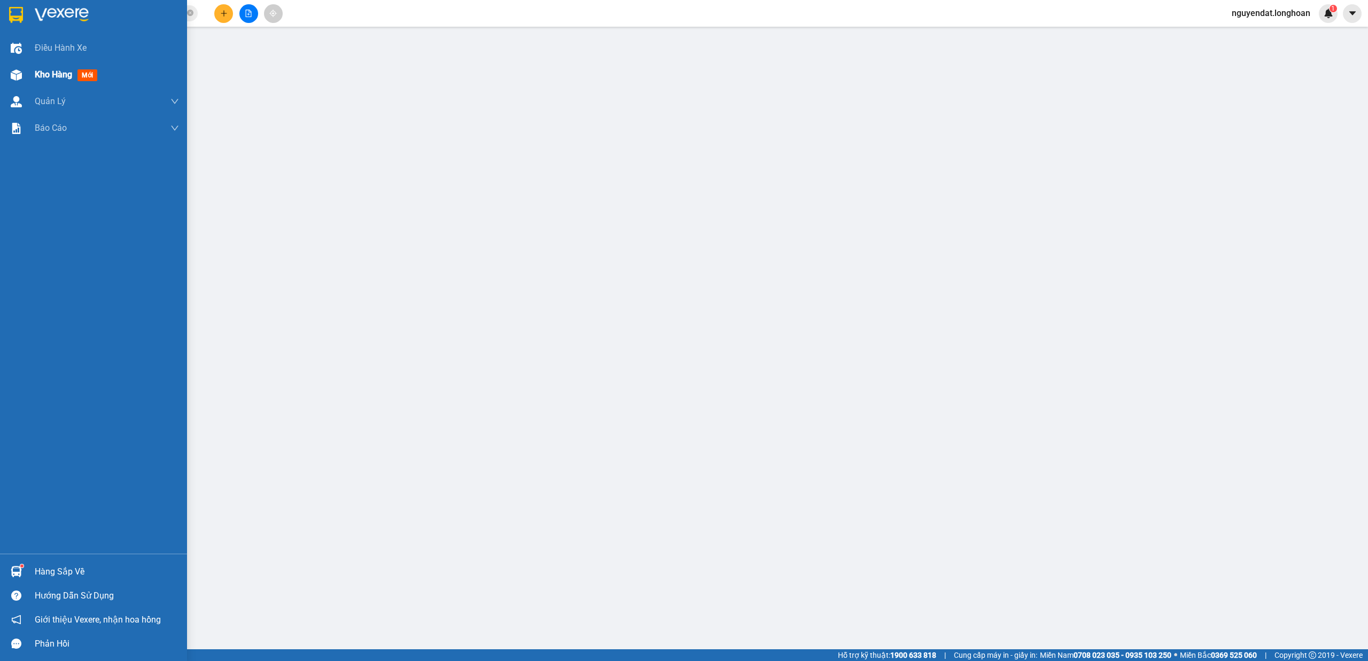
click at [20, 78] on img at bounding box center [16, 74] width 11 height 11
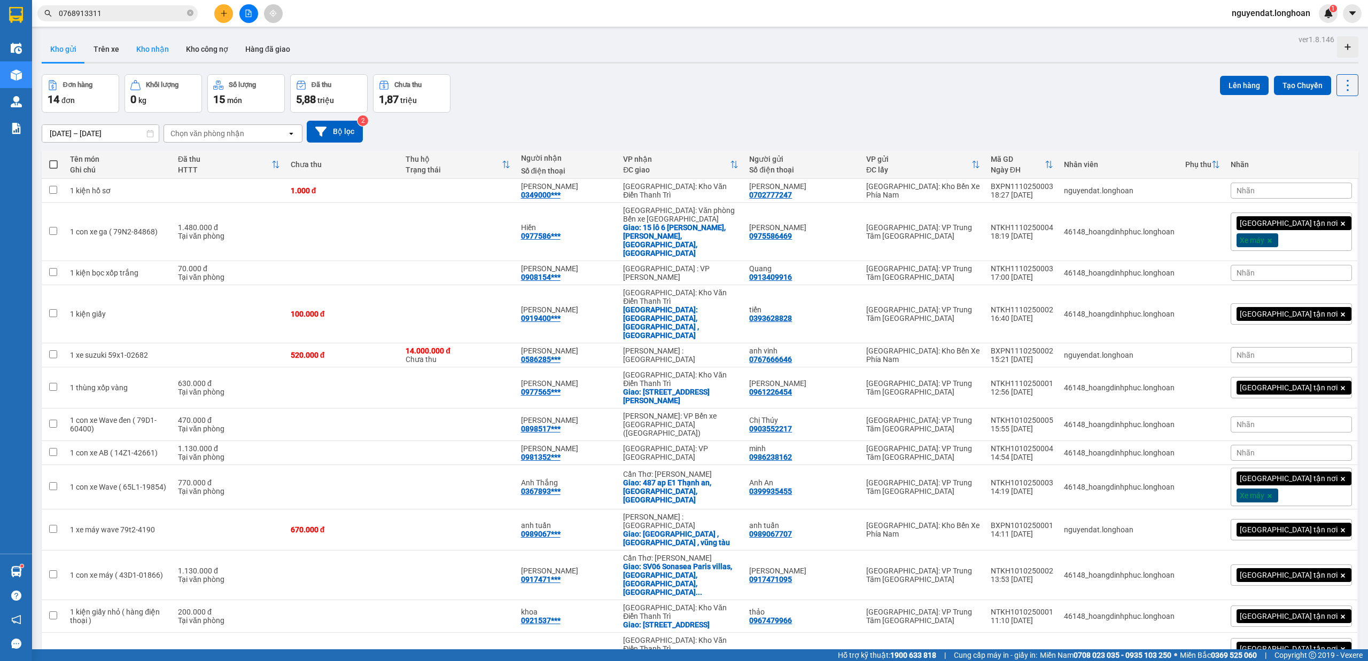
click at [161, 42] on button "Kho nhận" at bounding box center [153, 49] width 50 height 26
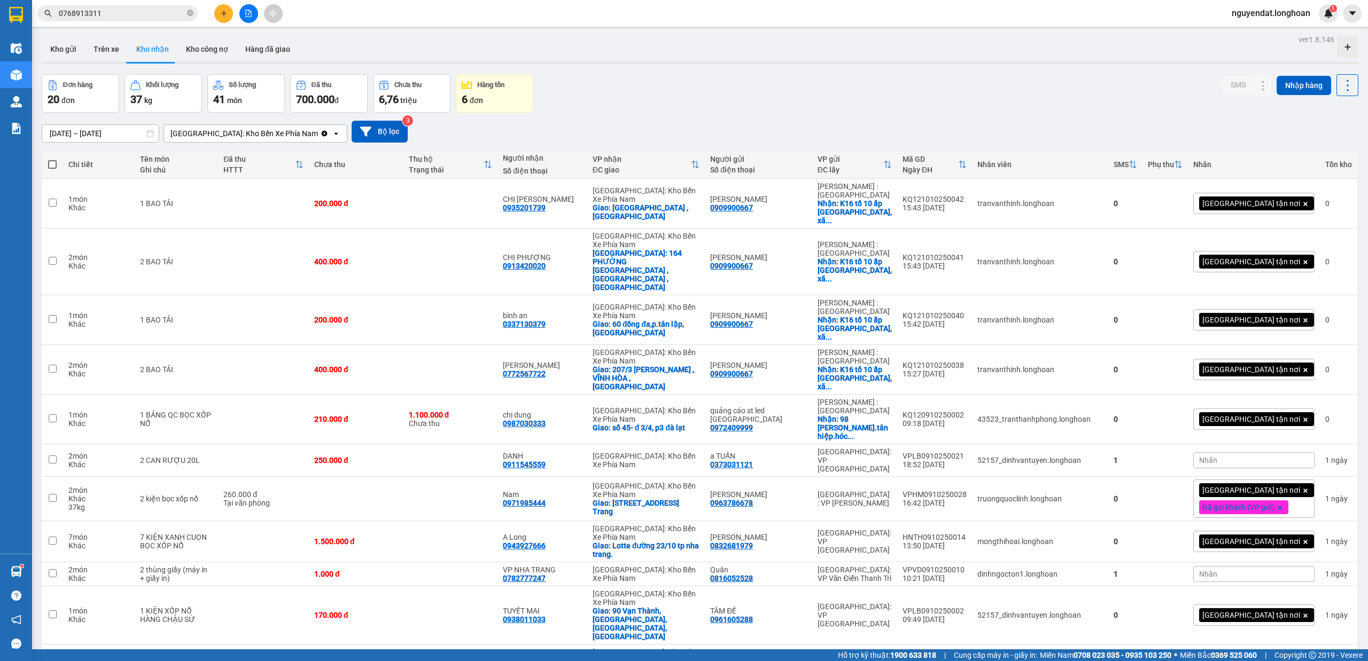
scroll to position [119, 0]
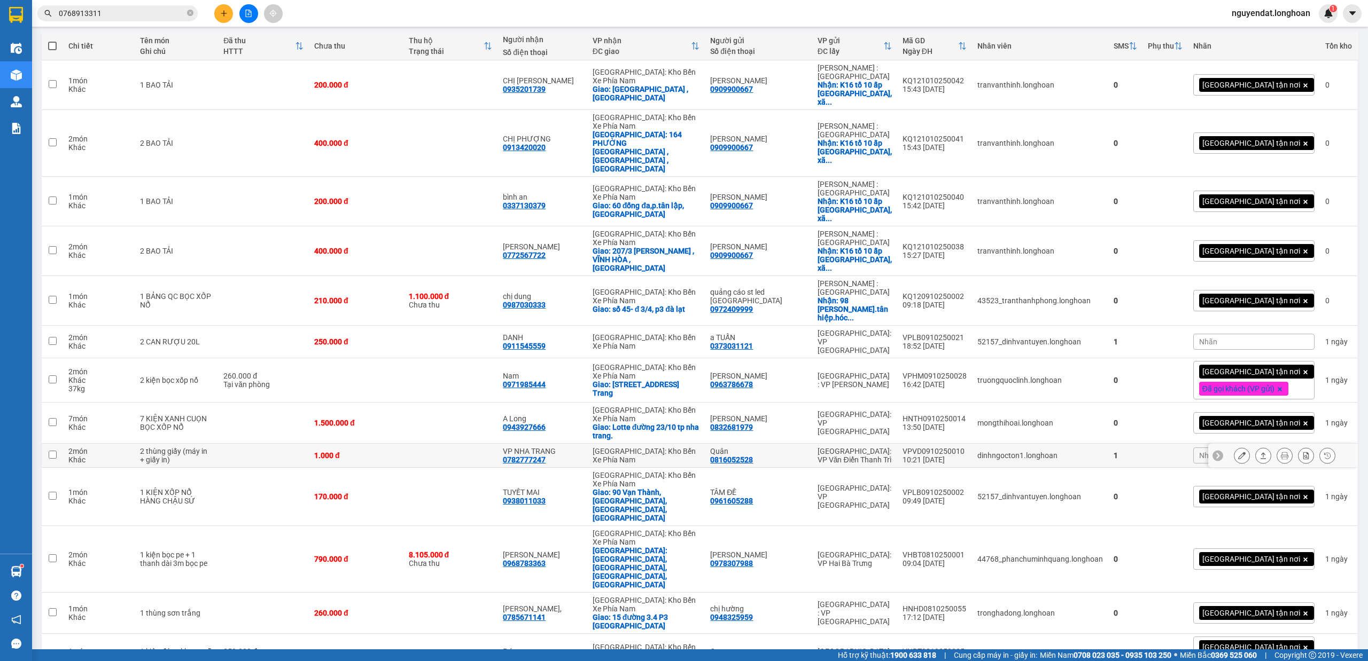
click at [1238, 452] on icon at bounding box center [1241, 455] width 7 height 7
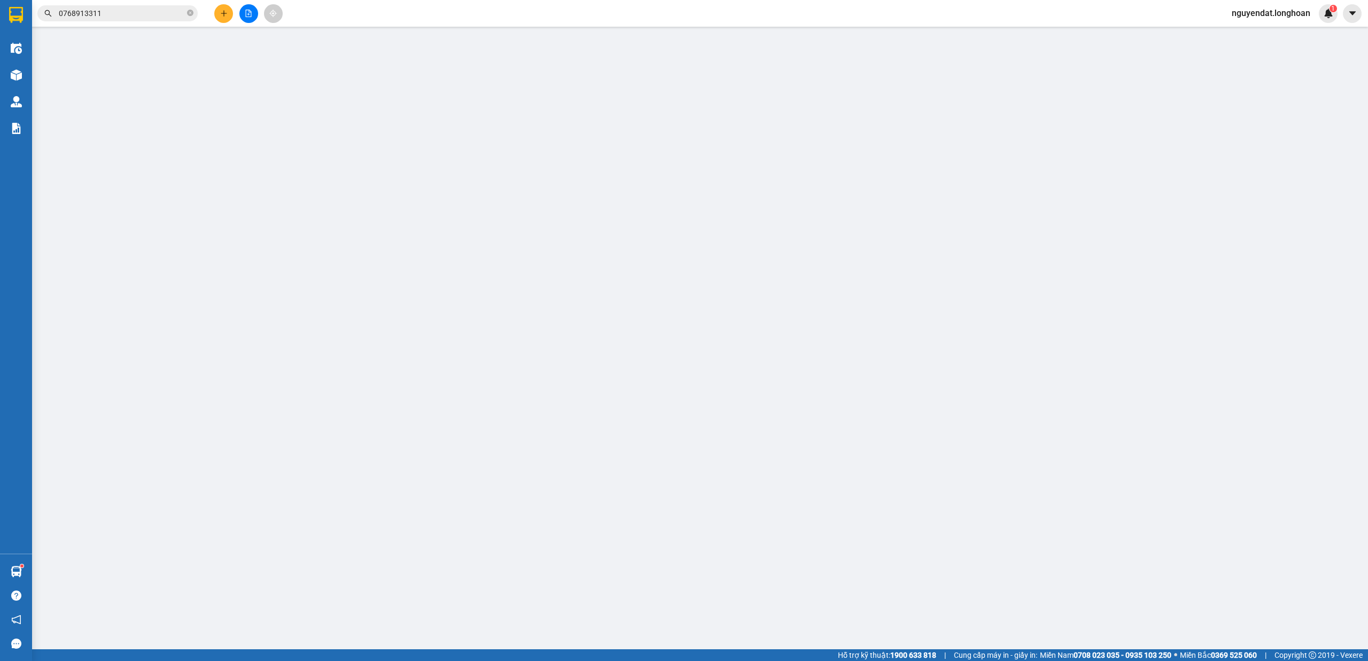
type input "0816052528"
type input "Quân"
type input "0782777247"
type input "VP NHA TRANG"
type input "0"
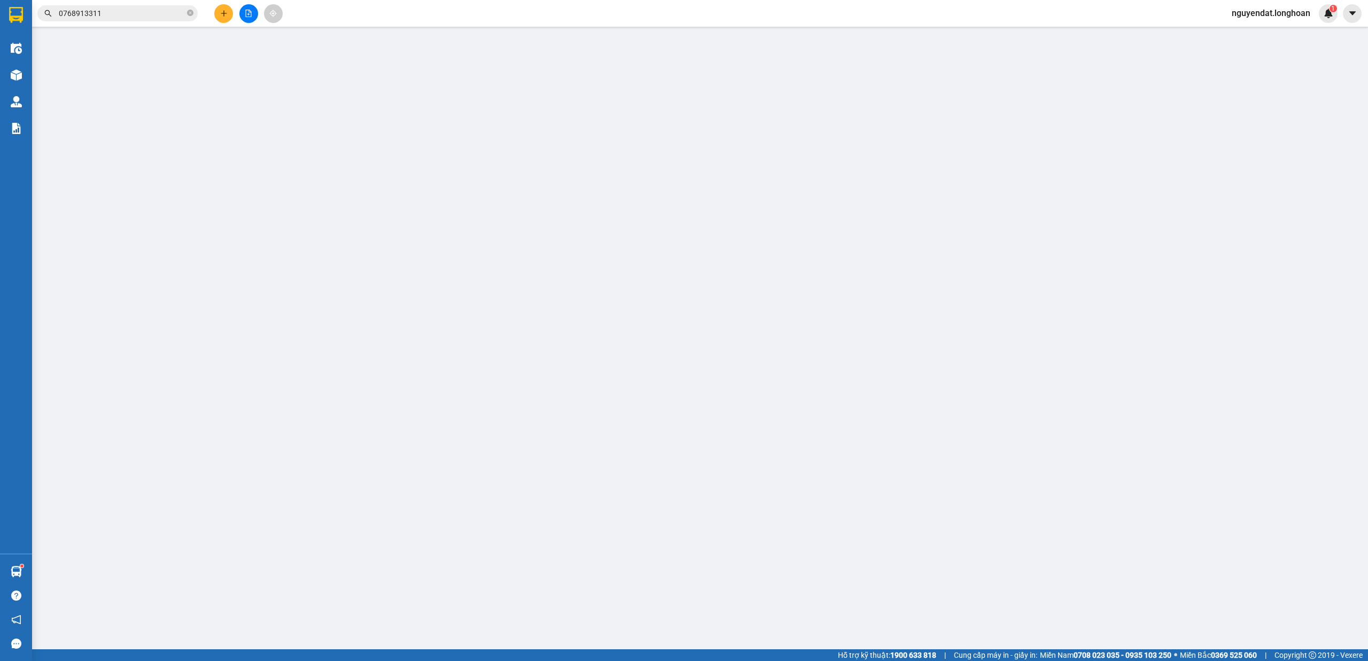
type input "1.000"
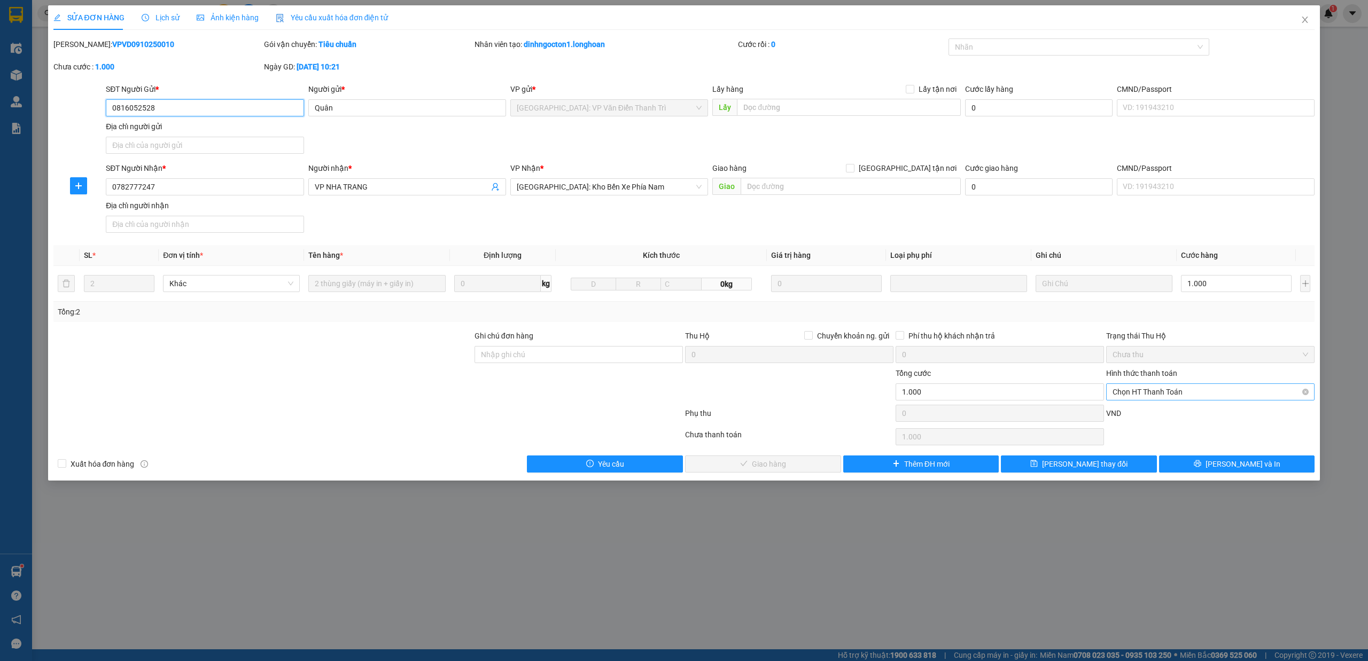
click at [1154, 396] on span "Chọn HT Thanh Toán" at bounding box center [1210, 392] width 196 height 16
click at [1128, 411] on div "Tại văn phòng" at bounding box center [1210, 416] width 196 height 12
type input "0"
